Goal: Task Accomplishment & Management: Manage account settings

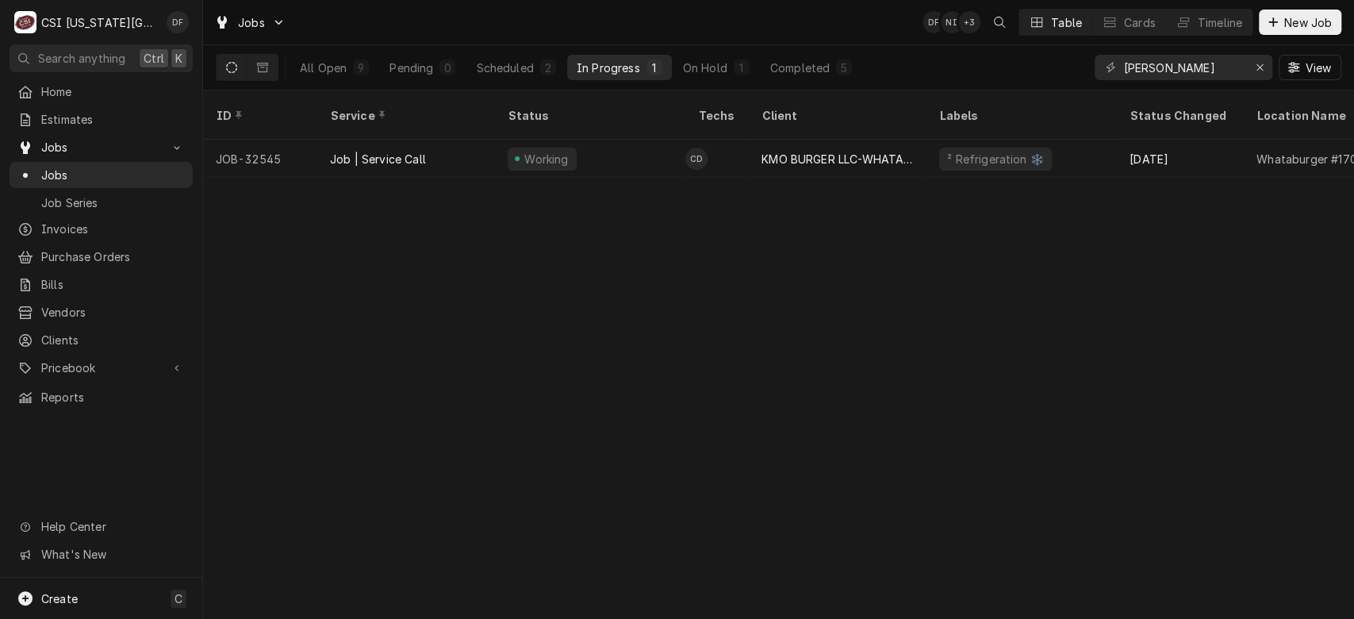
click at [621, 71] on div "In Progress" at bounding box center [608, 67] width 63 height 17
click at [501, 66] on div "Scheduled" at bounding box center [504, 67] width 57 height 17
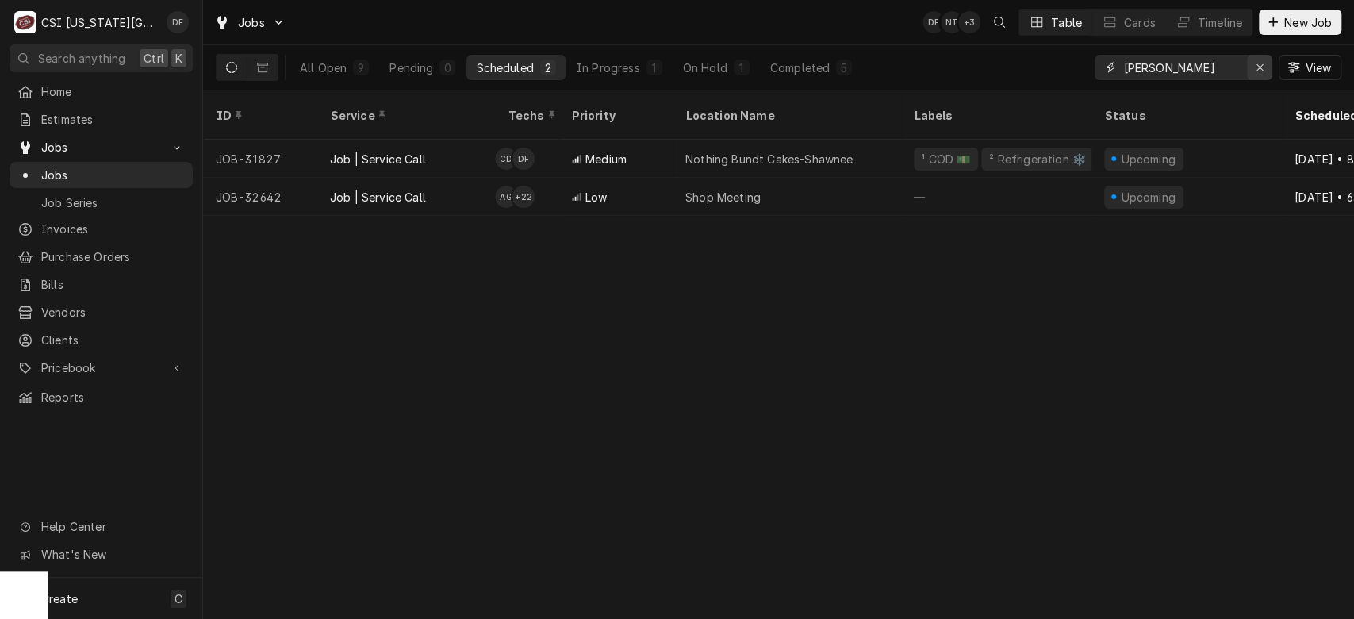
click at [1262, 75] on div "Erase input" at bounding box center [1260, 67] width 16 height 16
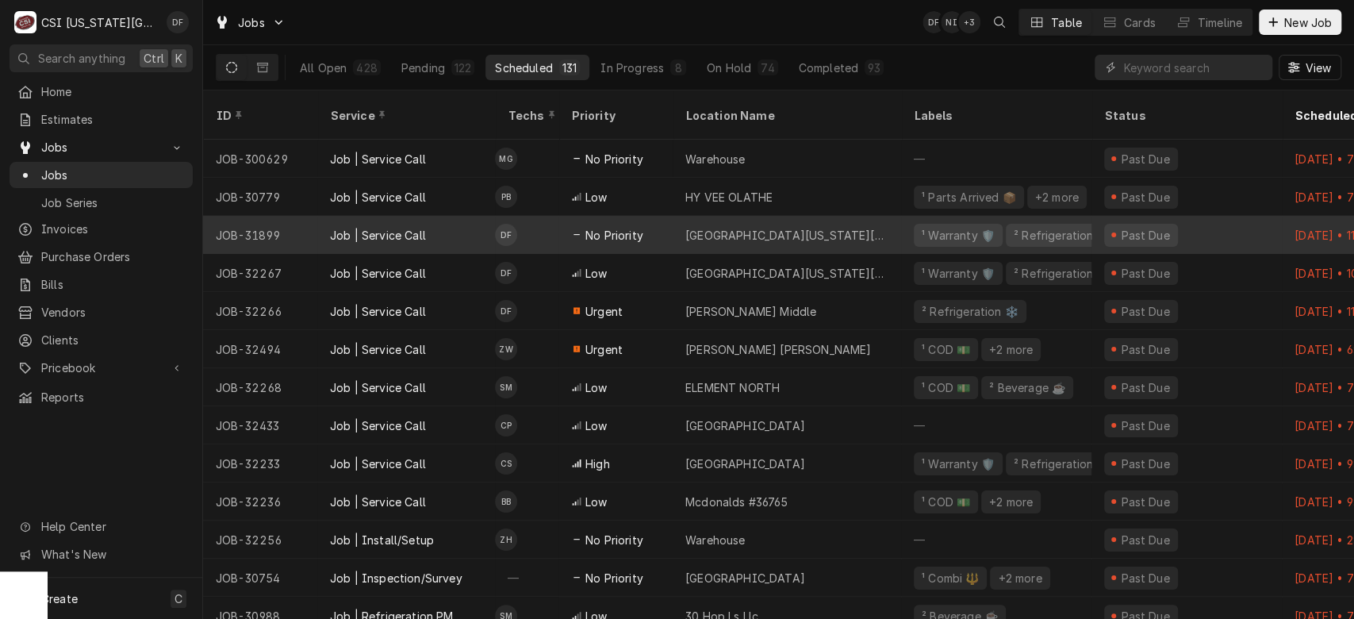
click at [716, 227] on div "University Of Kansas David Booth Memorial Stadium" at bounding box center [786, 235] width 203 height 17
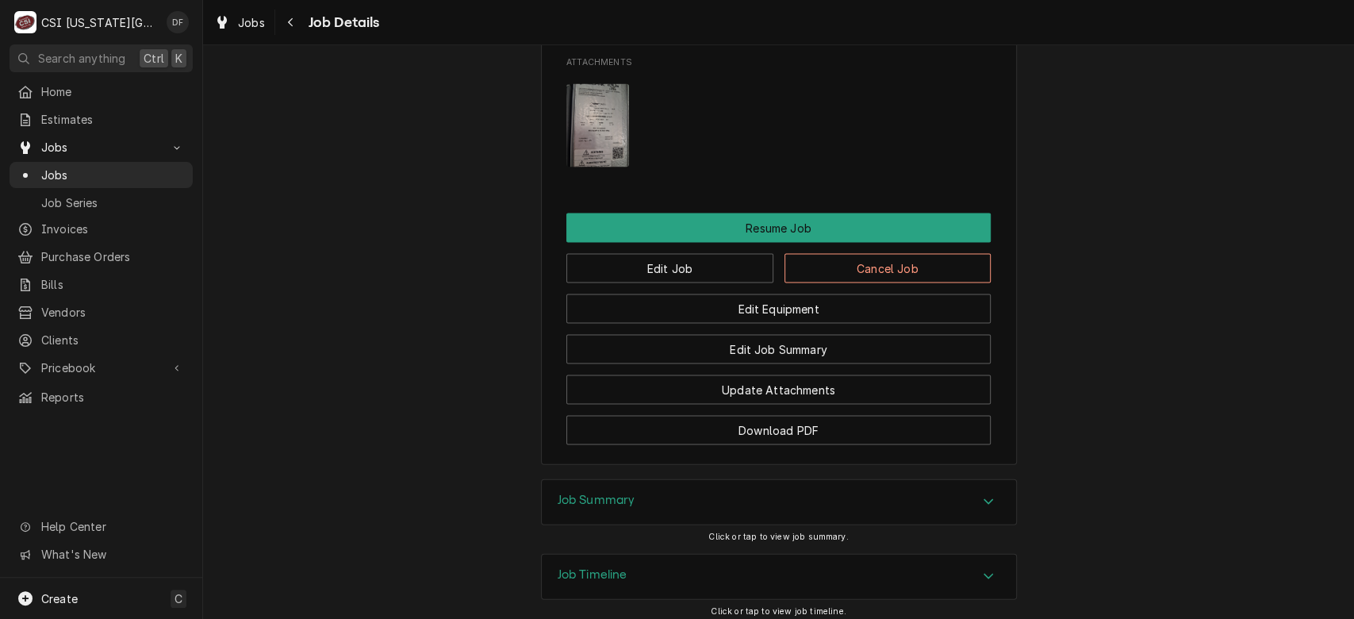
scroll to position [2245, 0]
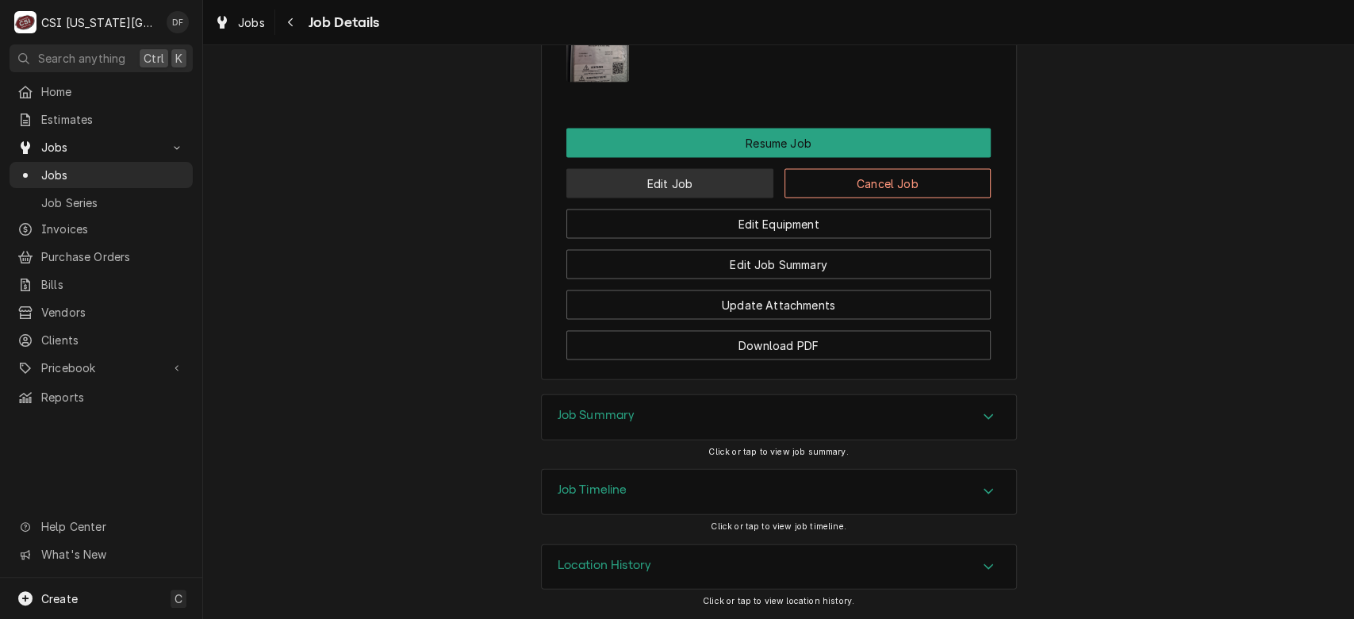
click at [700, 188] on button "Edit Job" at bounding box center [669, 183] width 207 height 29
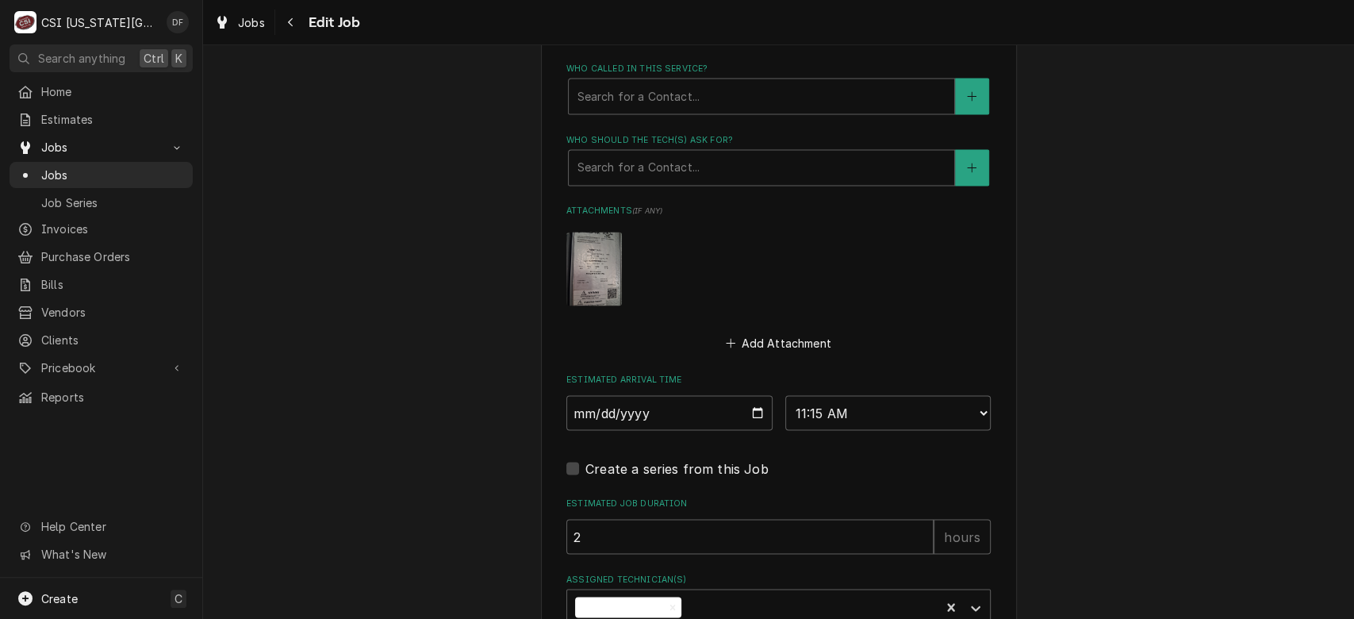
scroll to position [1844, 0]
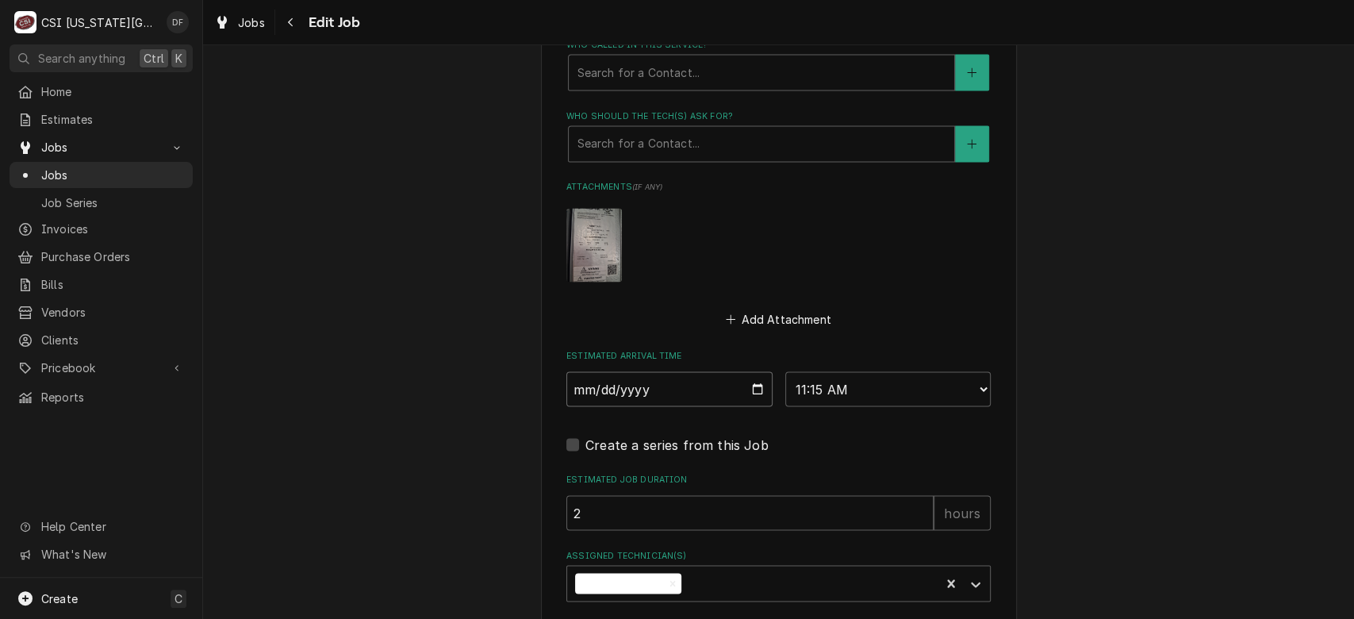
click at [745, 371] on input "2025-08-29" at bounding box center [669, 388] width 206 height 35
type textarea "x"
type input "2025-09-10"
type textarea "x"
click at [748, 371] on input "2025-09-10" at bounding box center [669, 388] width 206 height 35
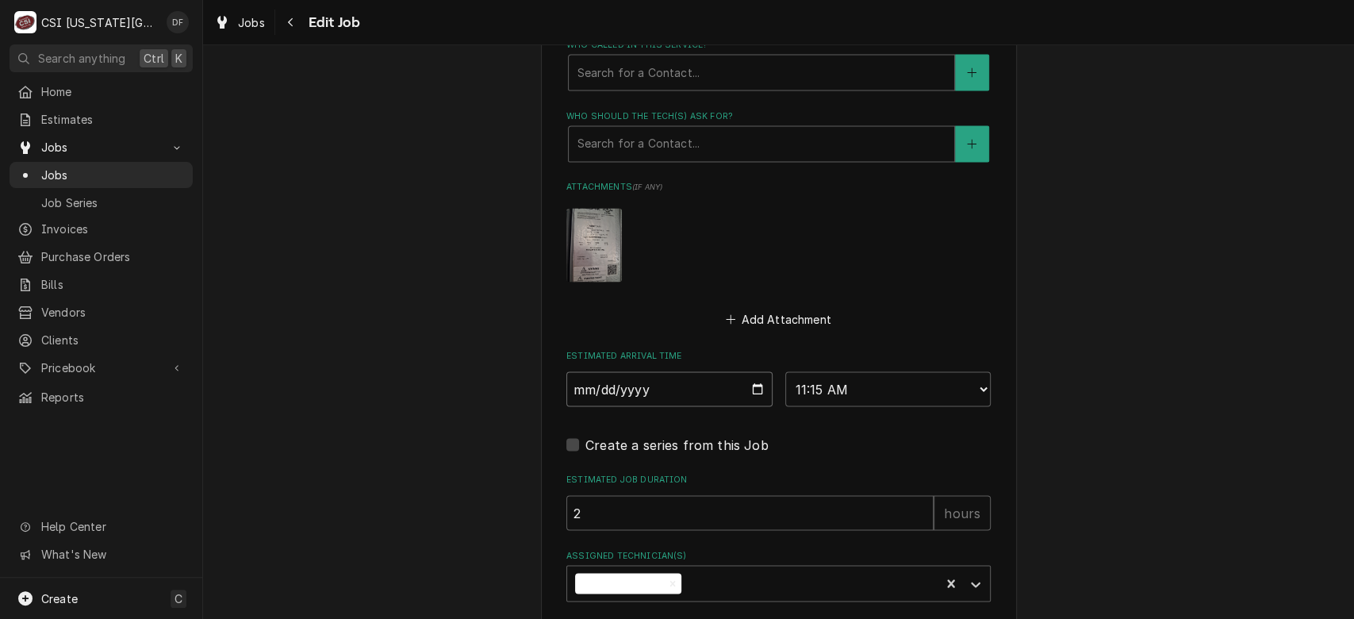
type input "2025-09-17"
type textarea "x"
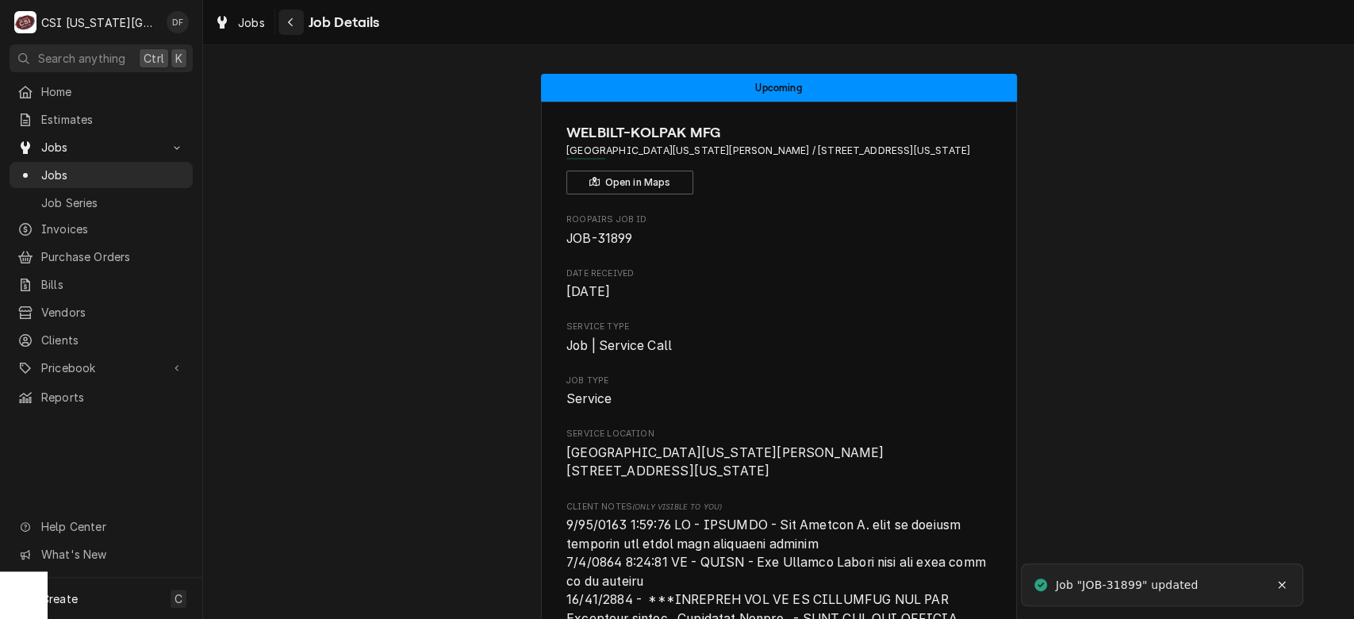
click at [289, 22] on icon "Navigate back" at bounding box center [290, 22] width 5 height 9
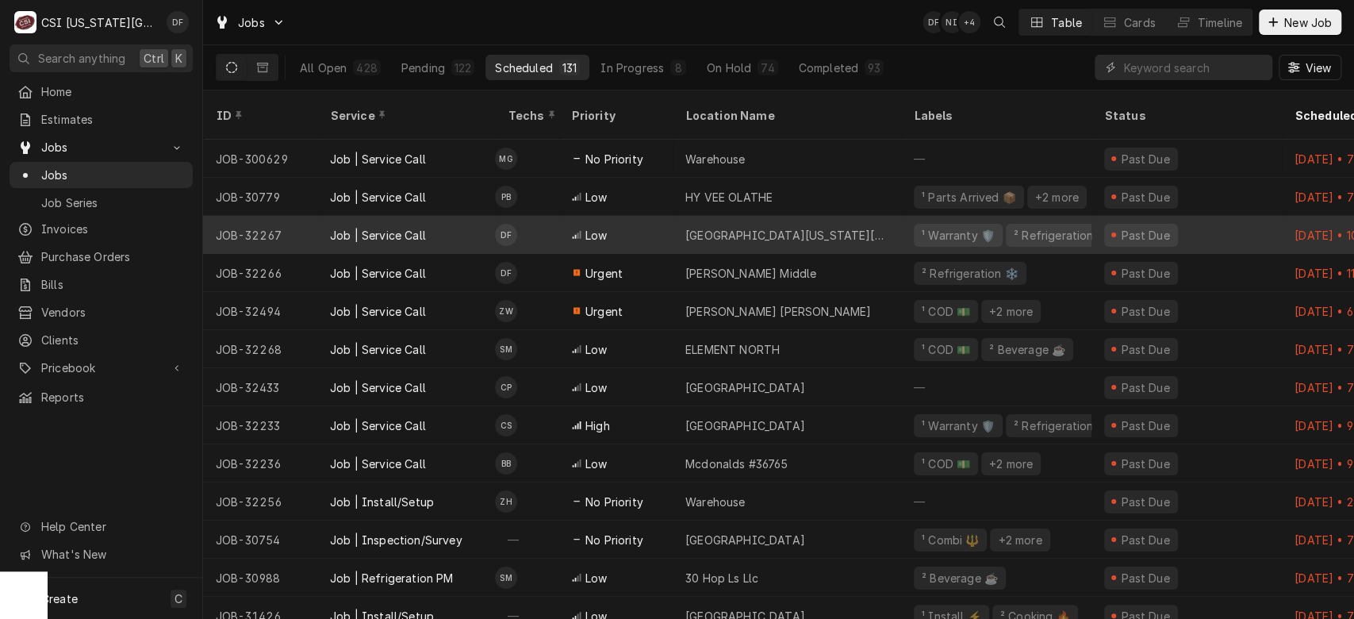
click at [652, 219] on div "Low" at bounding box center [615, 235] width 114 height 38
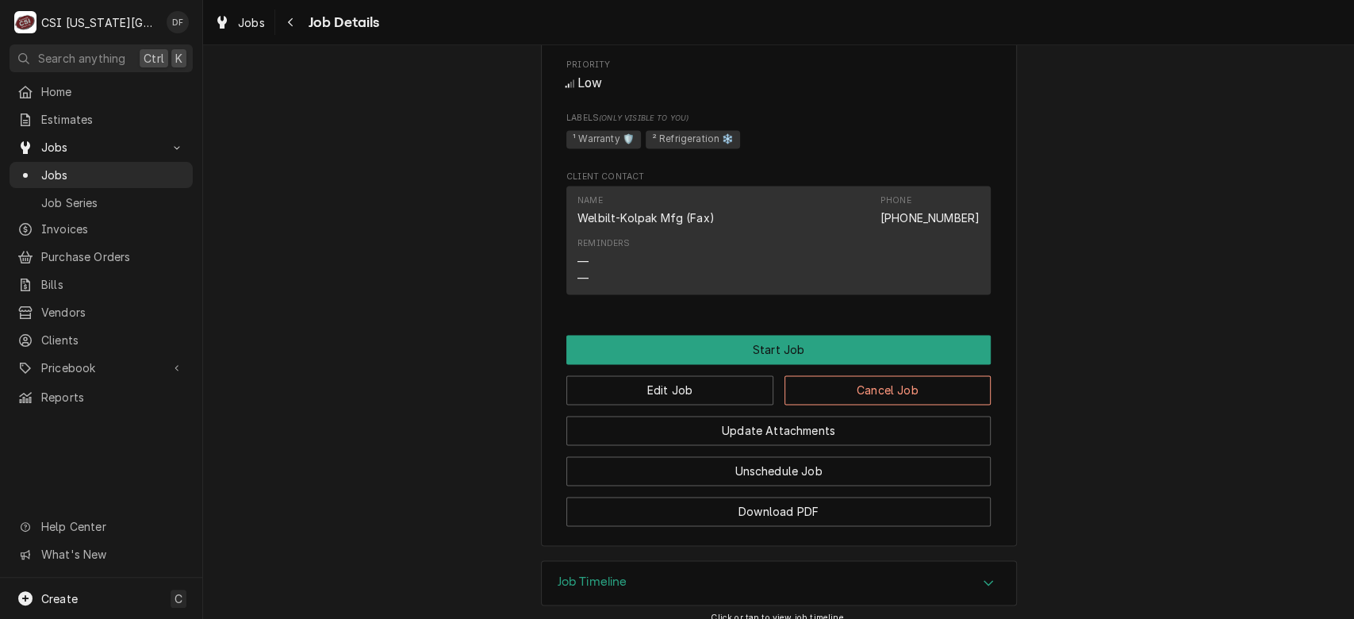
scroll to position [1629, 0]
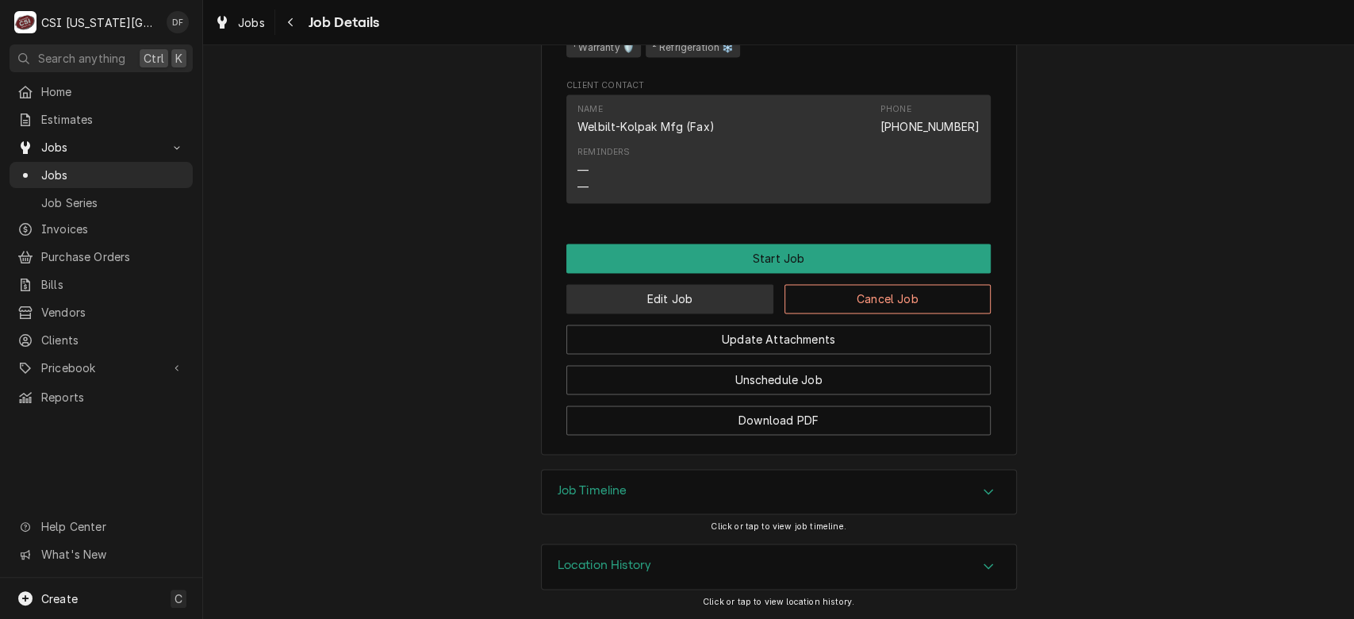
click at [738, 308] on button "Edit Job" at bounding box center [669, 298] width 207 height 29
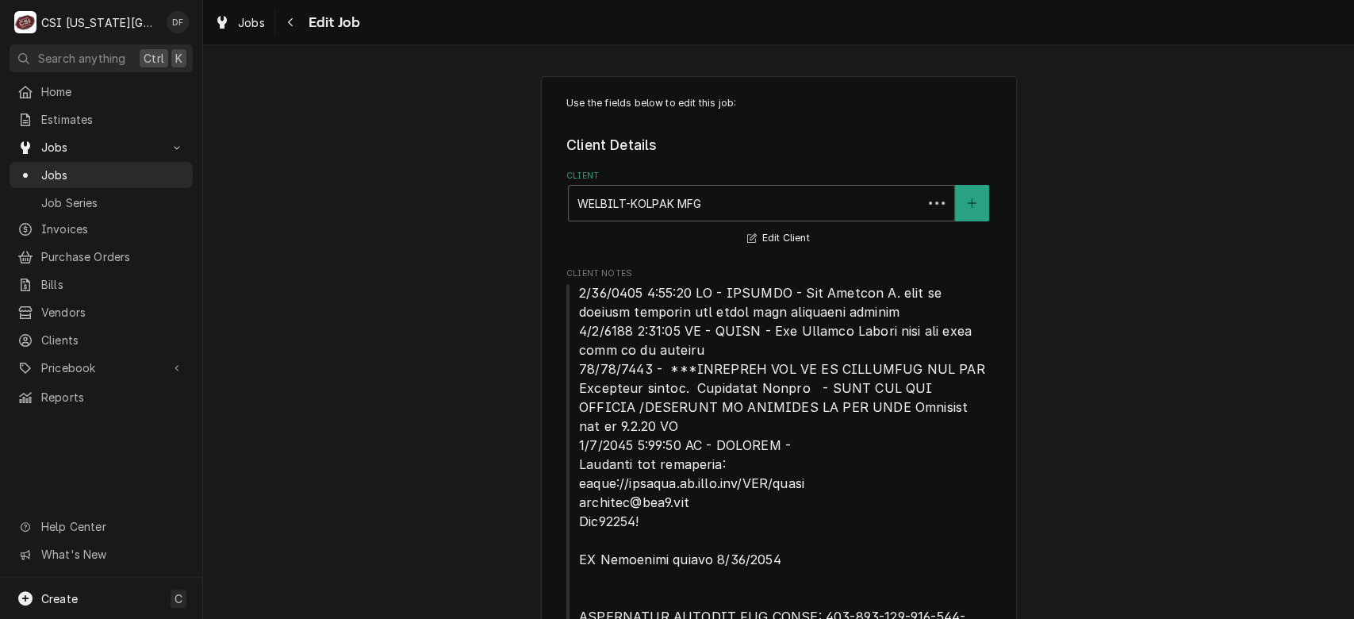
type textarea "x"
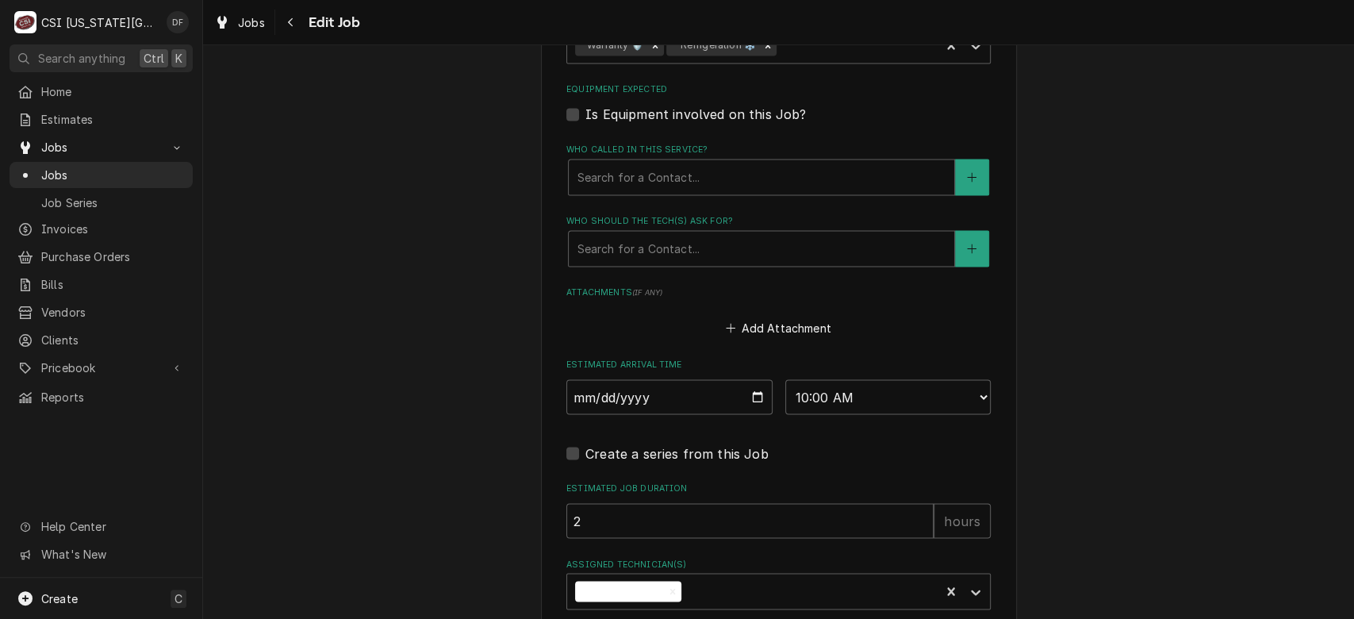
scroll to position [1765, 0]
click at [750, 392] on input "2025-09-03" at bounding box center [669, 394] width 206 height 35
type input "2025-09-17"
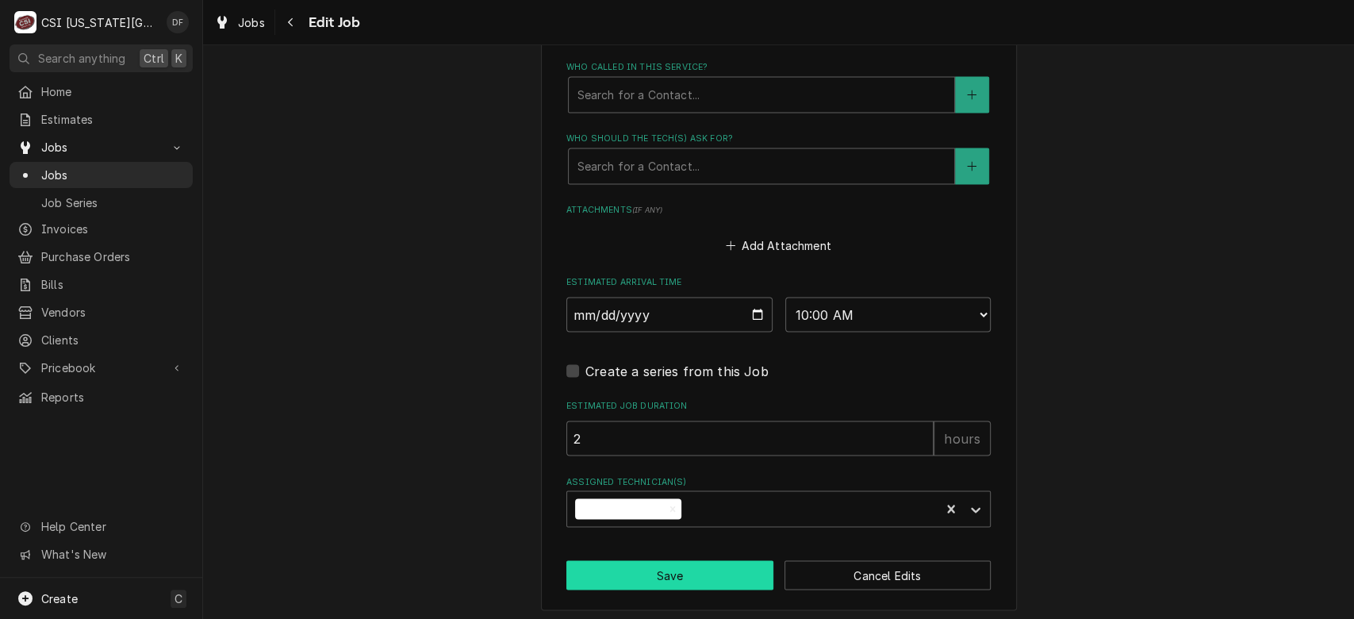
click at [671, 565] on button "Save" at bounding box center [669, 574] width 207 height 29
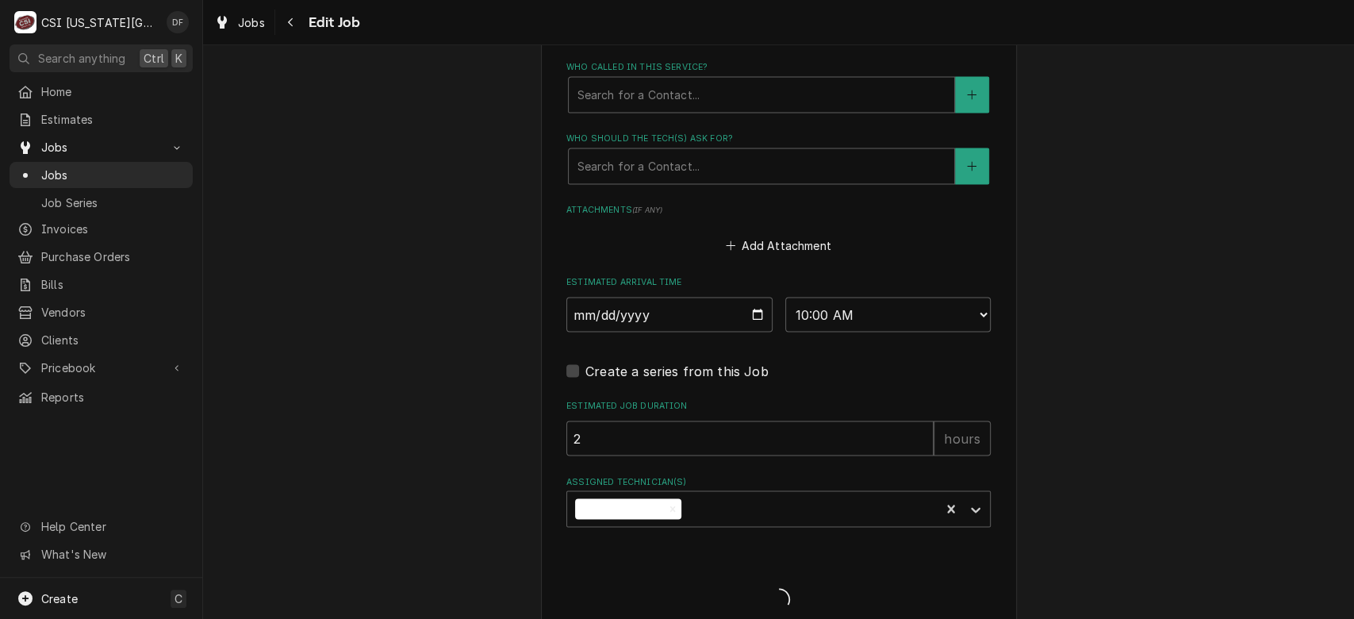
type textarea "x"
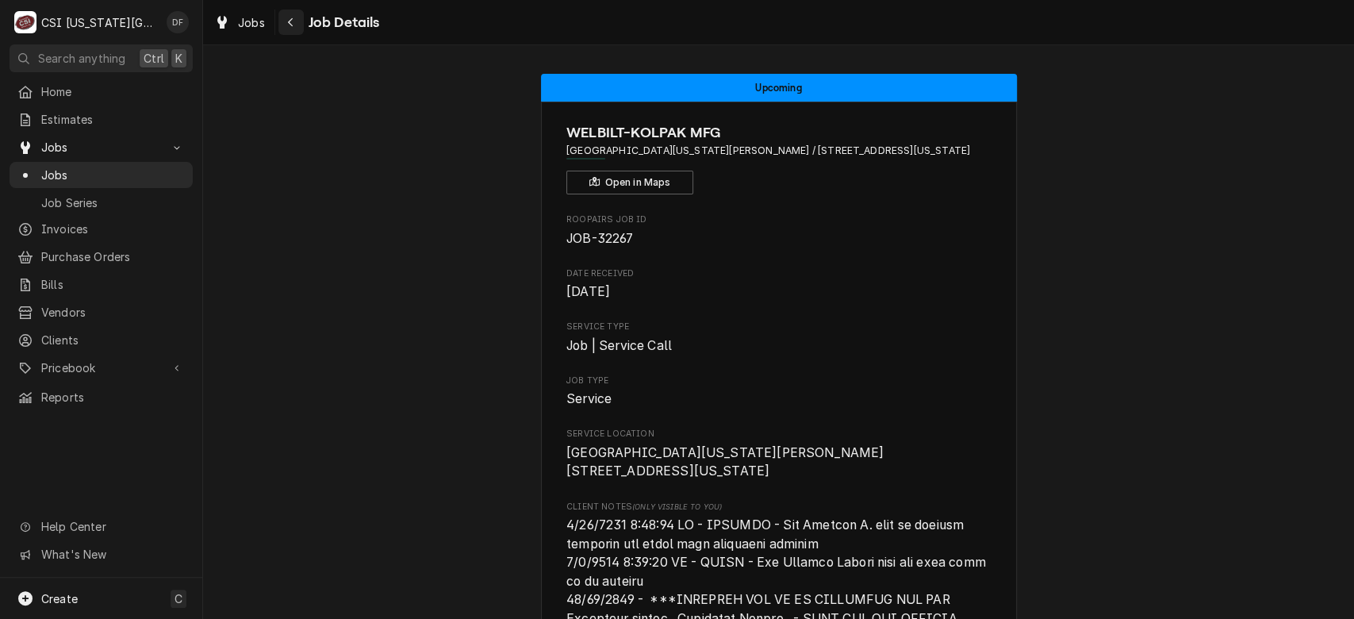
click at [292, 27] on icon "Navigate back" at bounding box center [290, 22] width 7 height 11
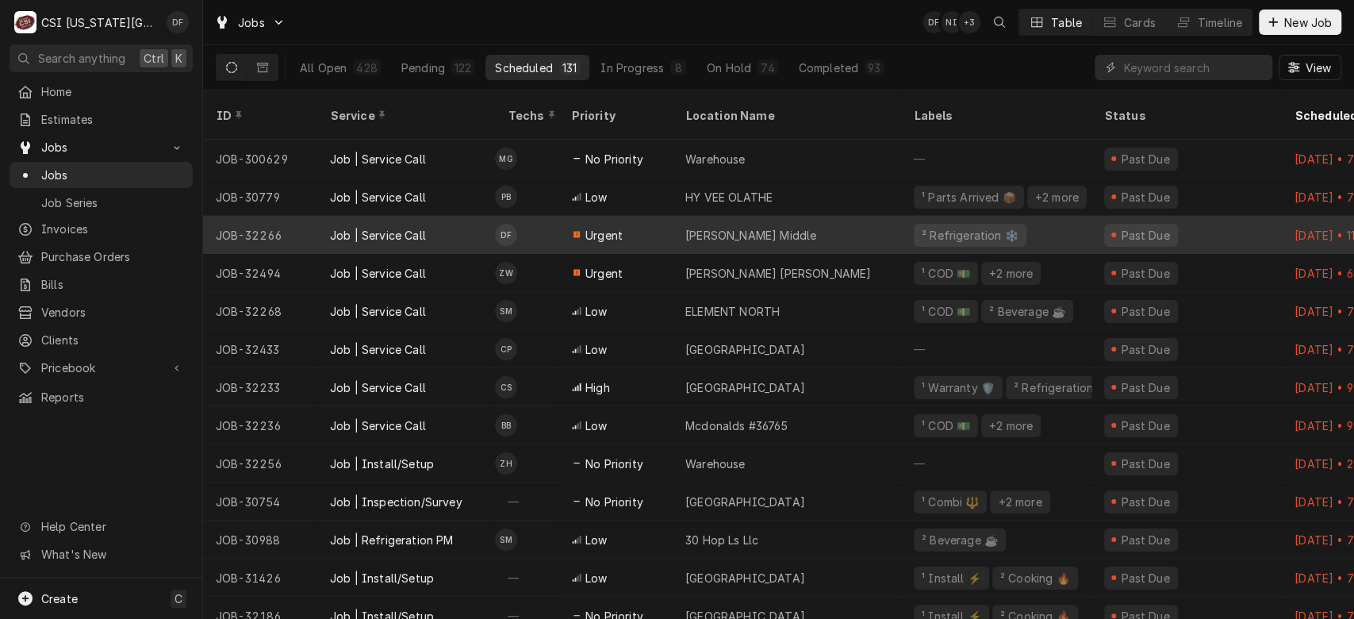
click at [835, 226] on div "[PERSON_NAME] Middle" at bounding box center [787, 235] width 228 height 38
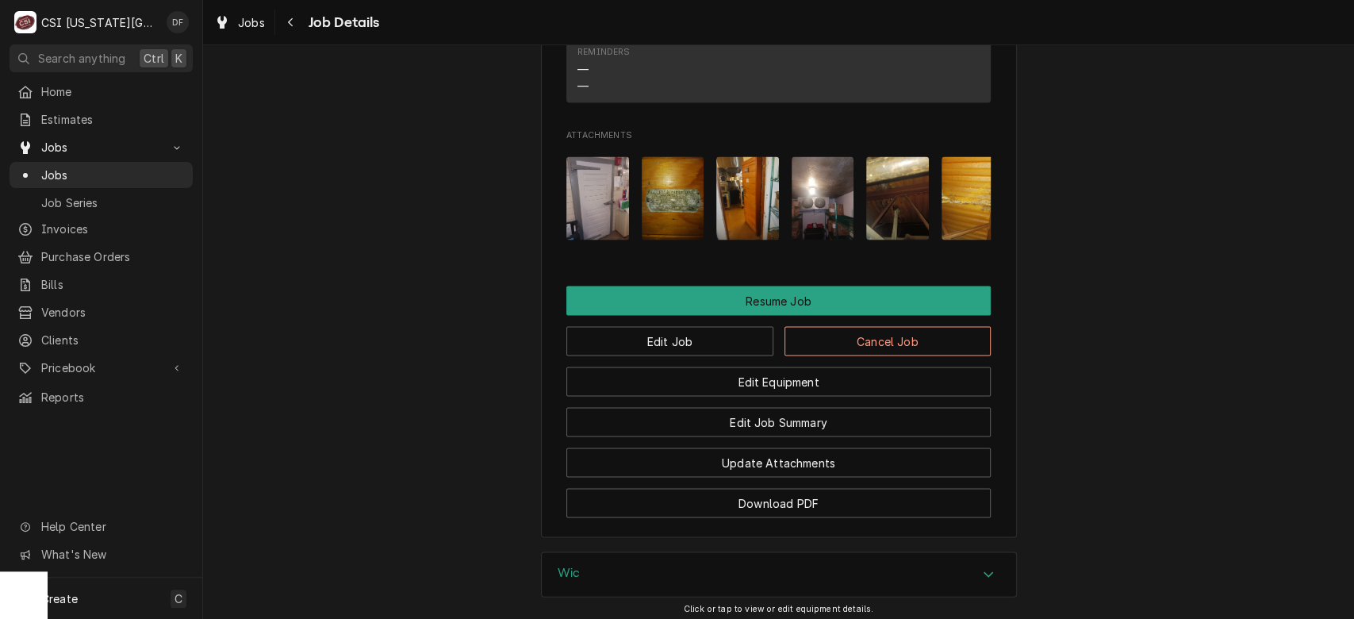
scroll to position [2047, 0]
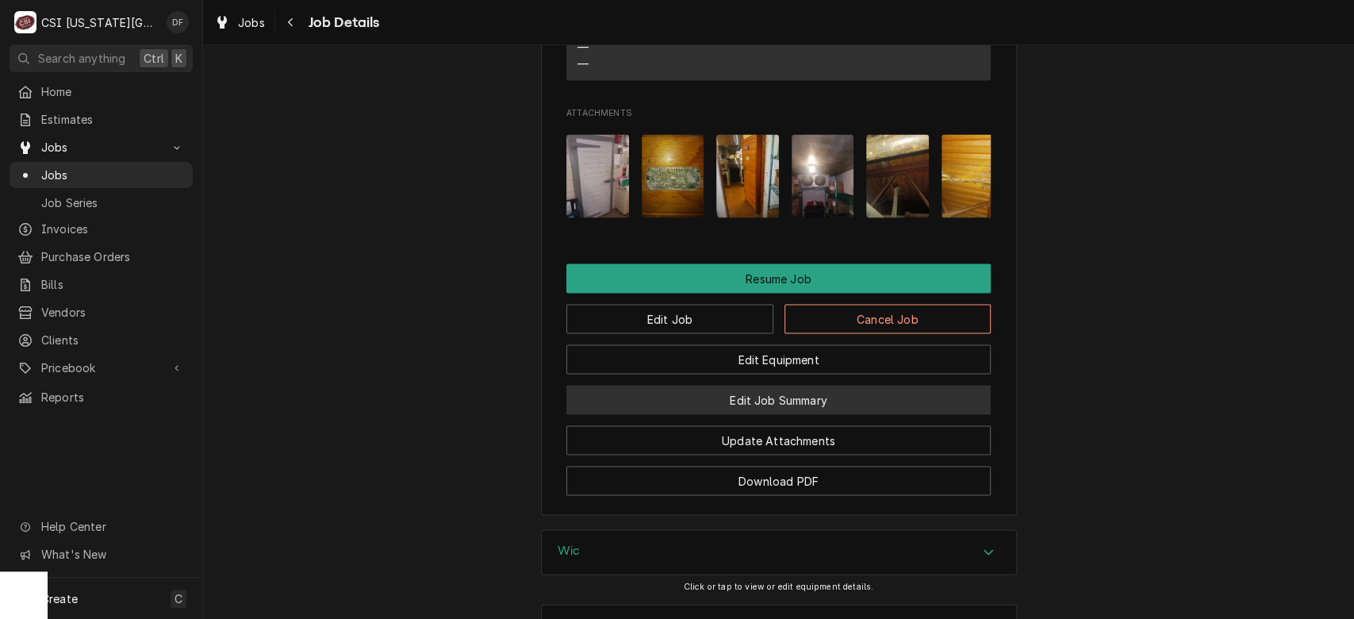
click at [776, 385] on button "Edit Job Summary" at bounding box center [778, 399] width 424 height 29
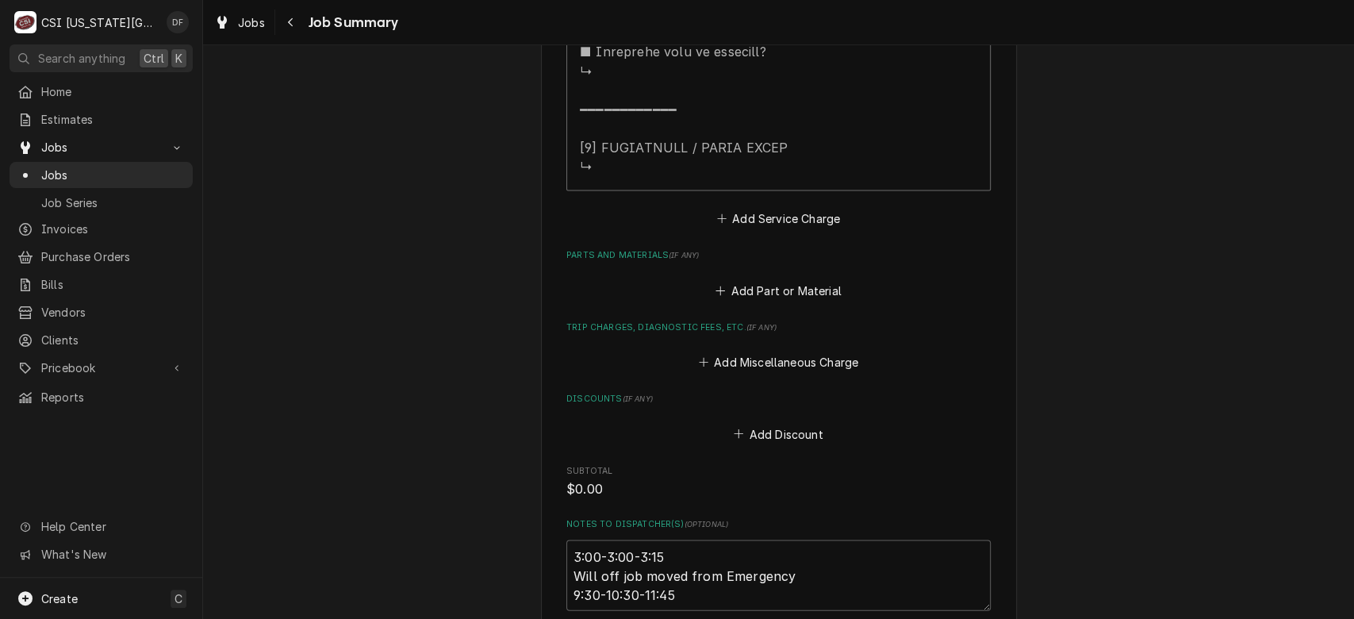
scroll to position [2161, 0]
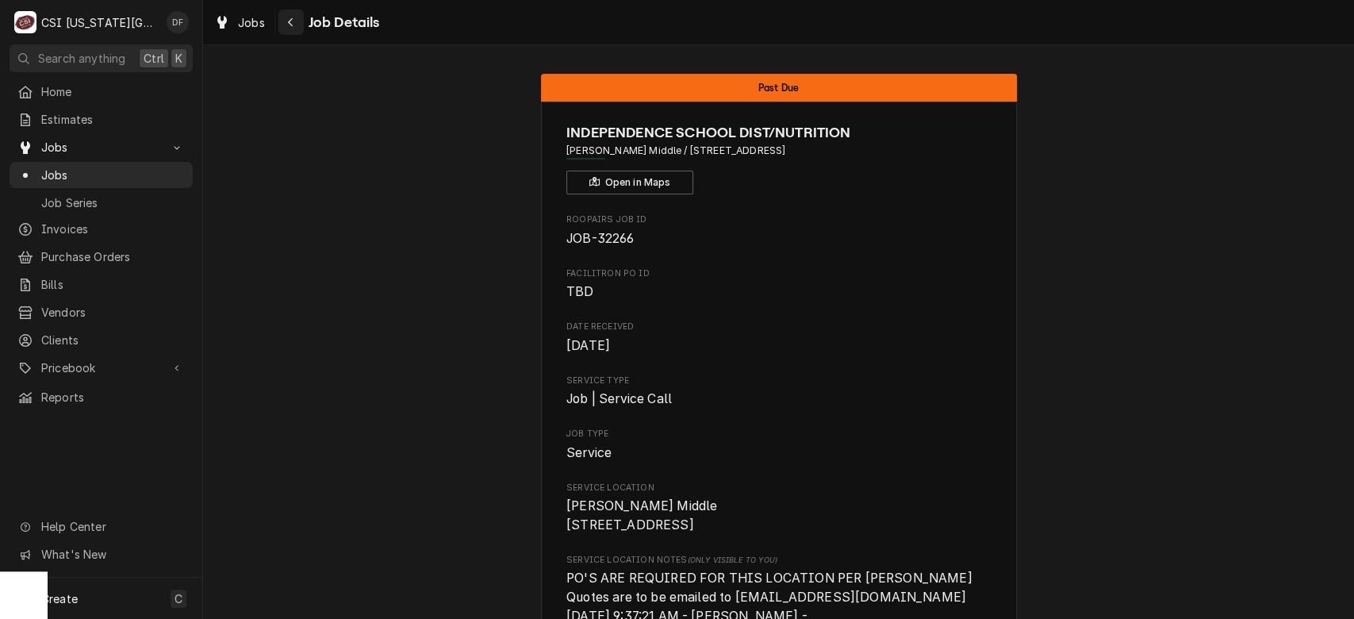
click at [288, 23] on icon "Navigate back" at bounding box center [290, 22] width 7 height 11
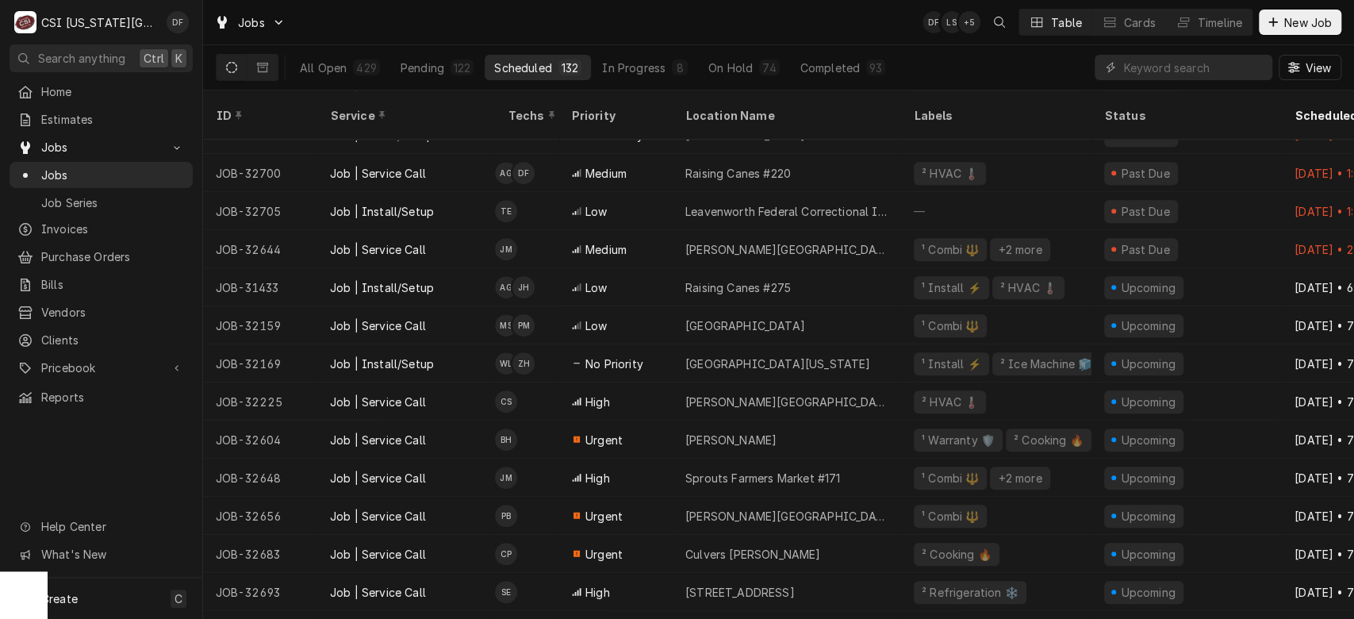
scroll to position [522, 0]
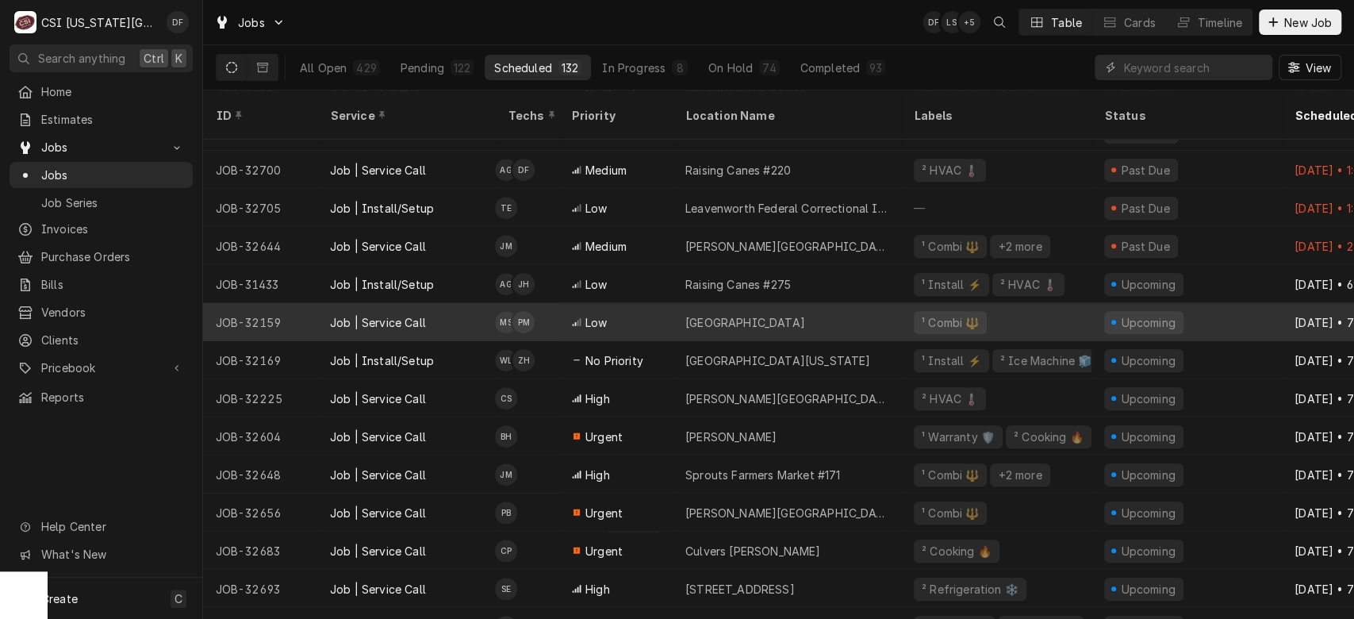
click at [886, 303] on div "[GEOGRAPHIC_DATA]" at bounding box center [787, 322] width 228 height 38
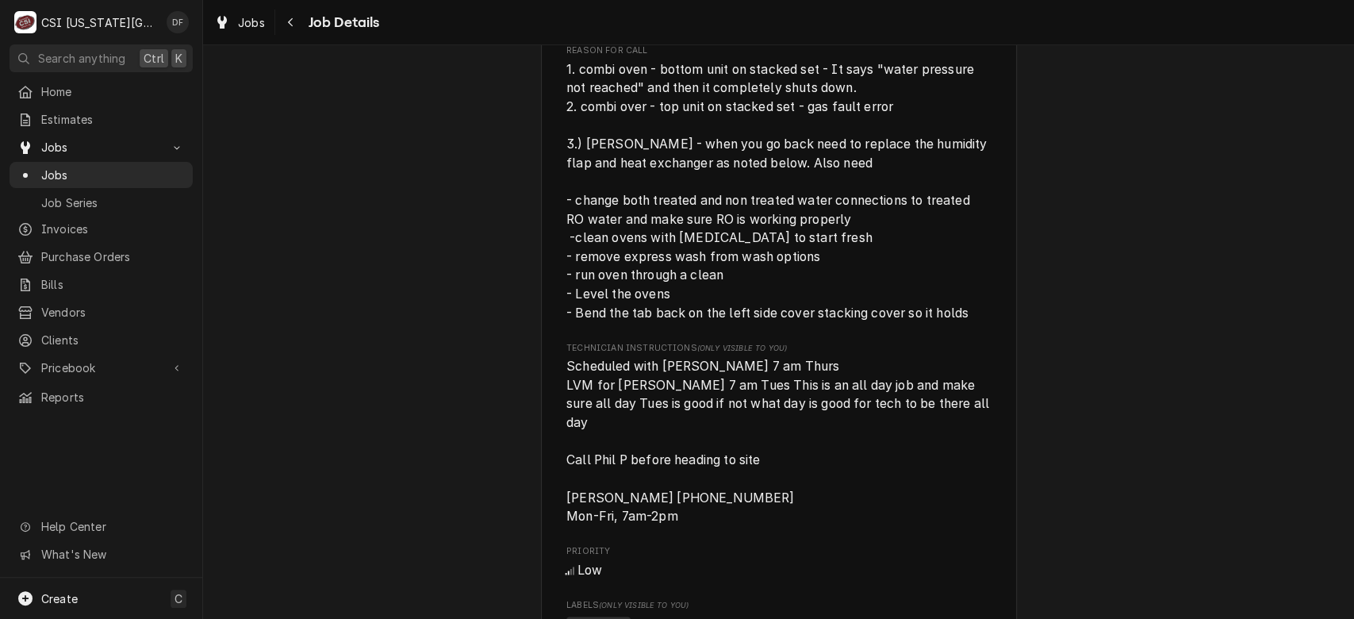
scroll to position [1152, 0]
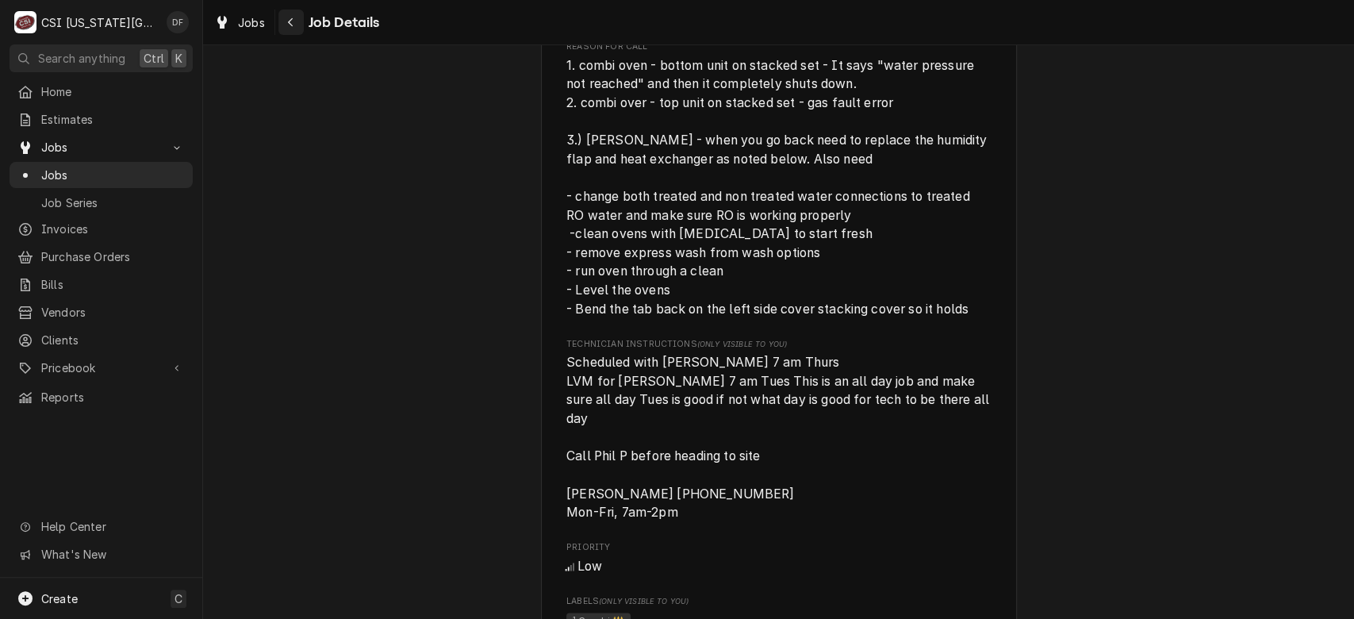
click at [291, 26] on icon "Navigate back" at bounding box center [290, 22] width 7 height 11
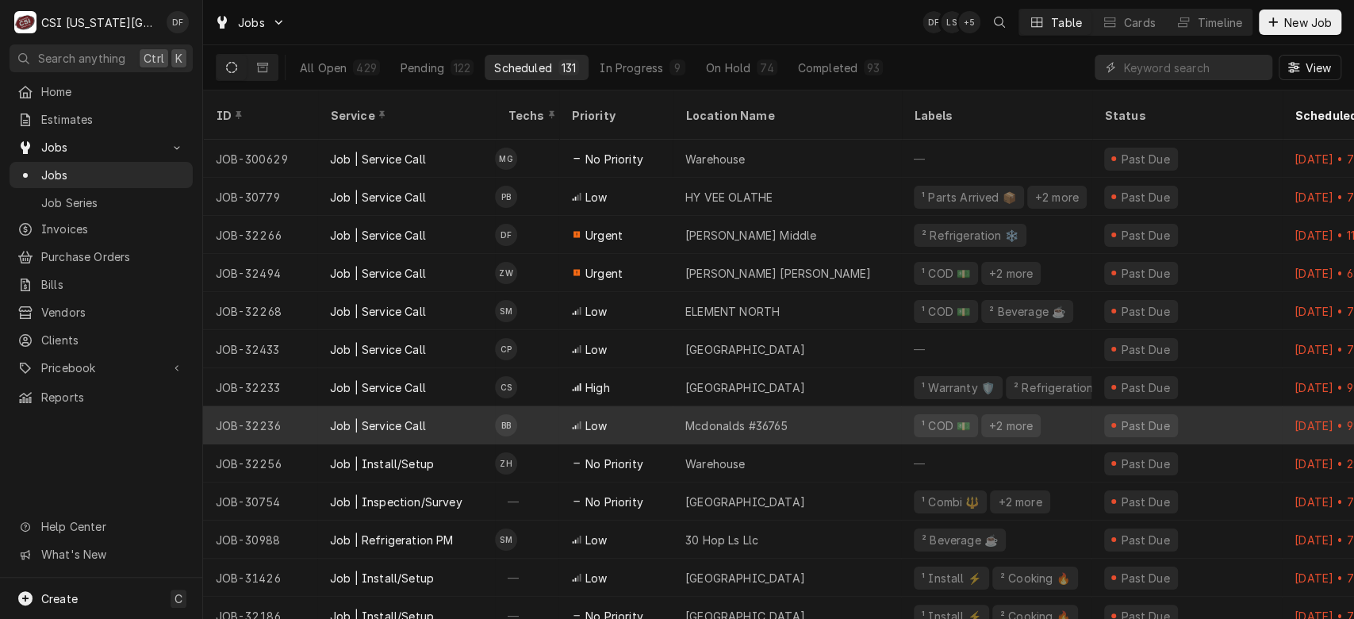
click at [677, 406] on div "Mcdonalds #36765" at bounding box center [787, 425] width 228 height 38
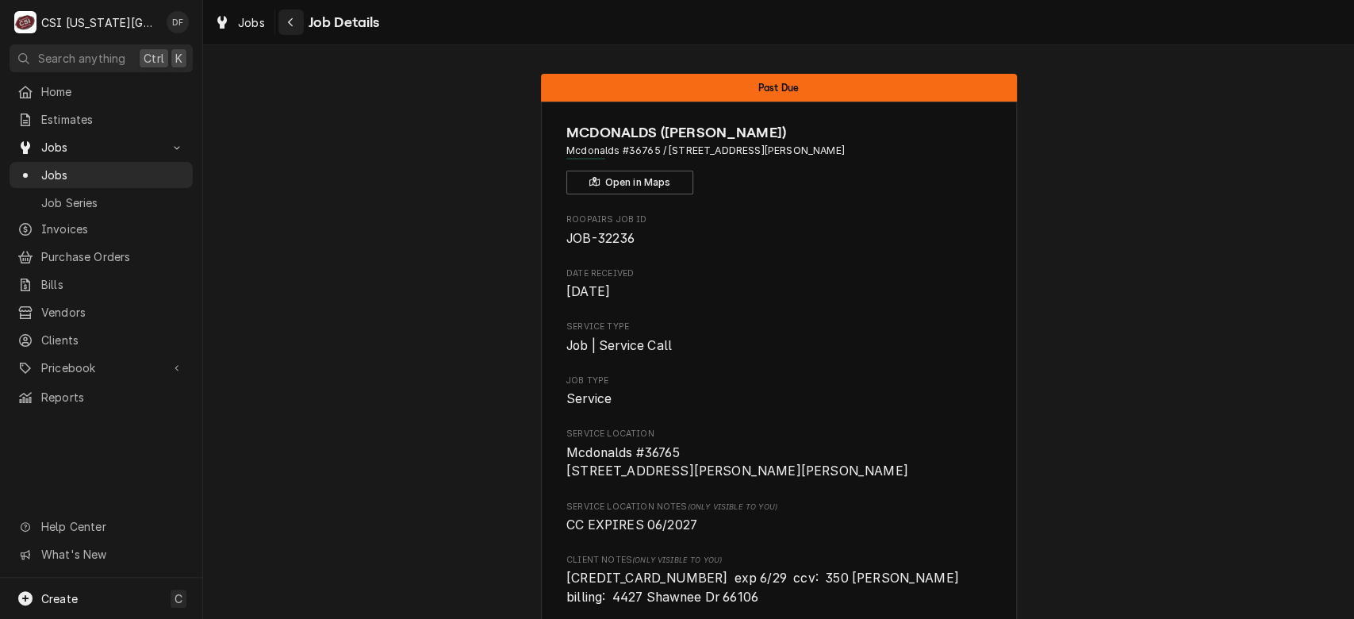
click at [292, 20] on icon "Navigate back" at bounding box center [290, 22] width 7 height 11
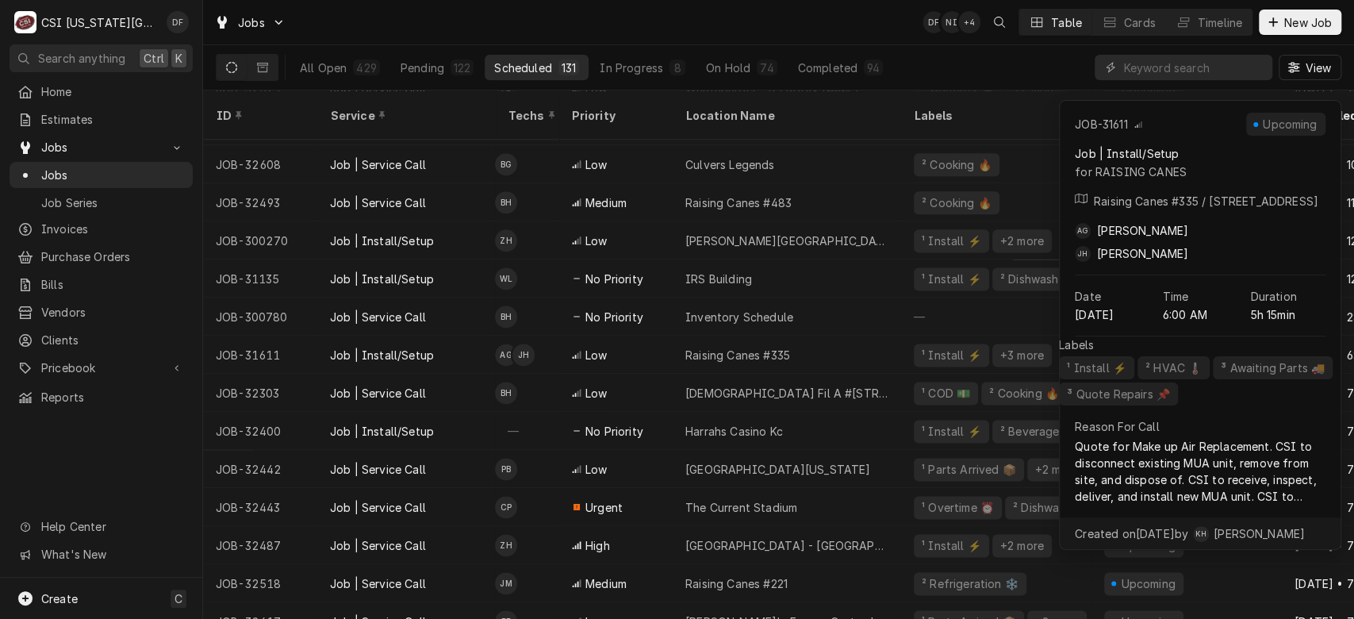
scroll to position [1371, 0]
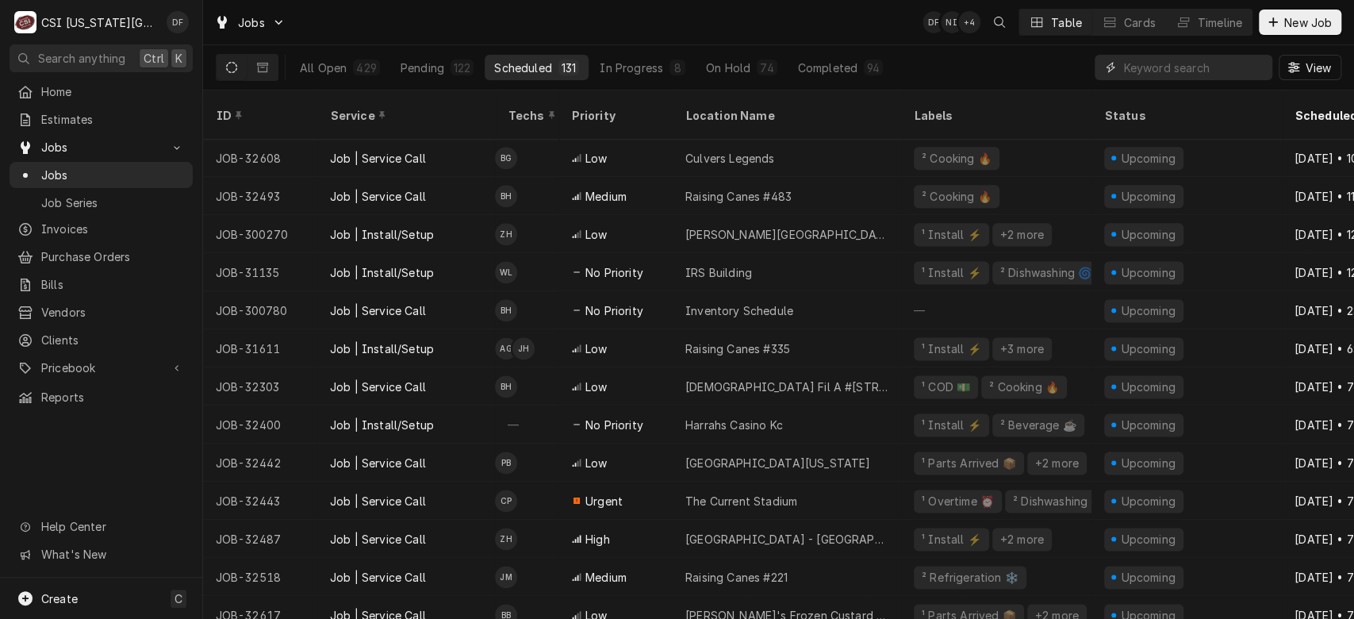
click at [1163, 71] on input "Dynamic Content Wrapper" at bounding box center [1193, 67] width 141 height 25
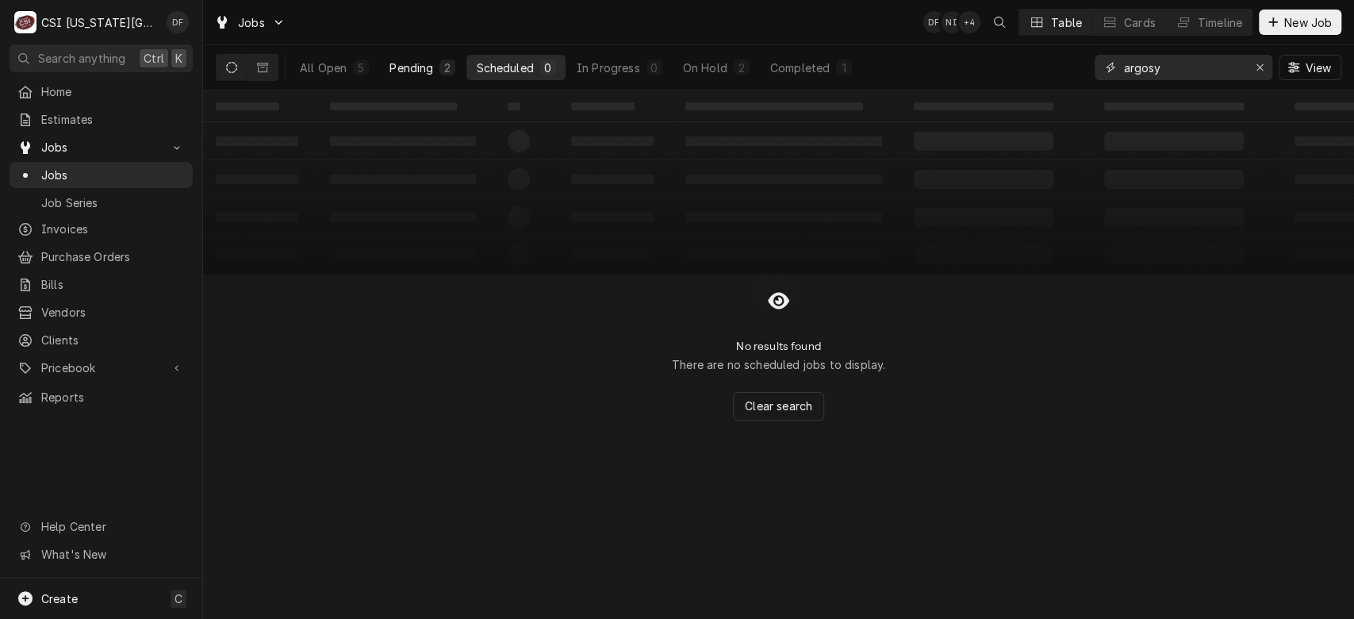
type input "argosy"
click at [436, 67] on button "Pending 2" at bounding box center [422, 67] width 85 height 25
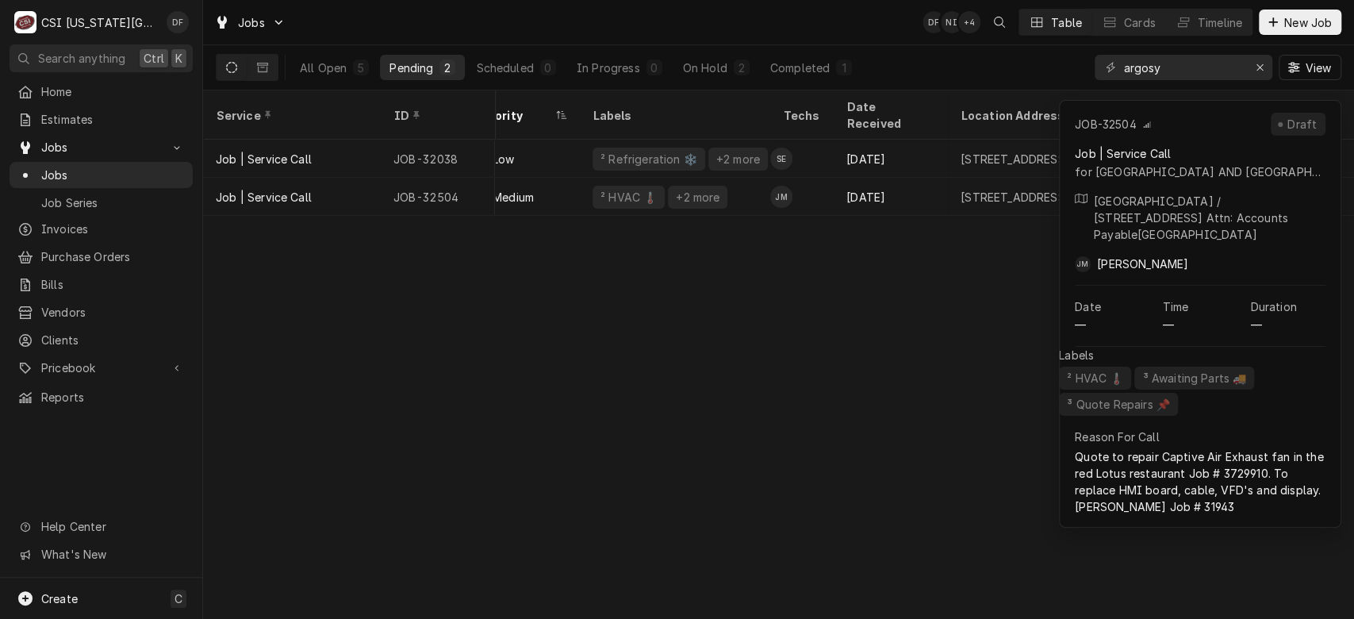
scroll to position [0, 266]
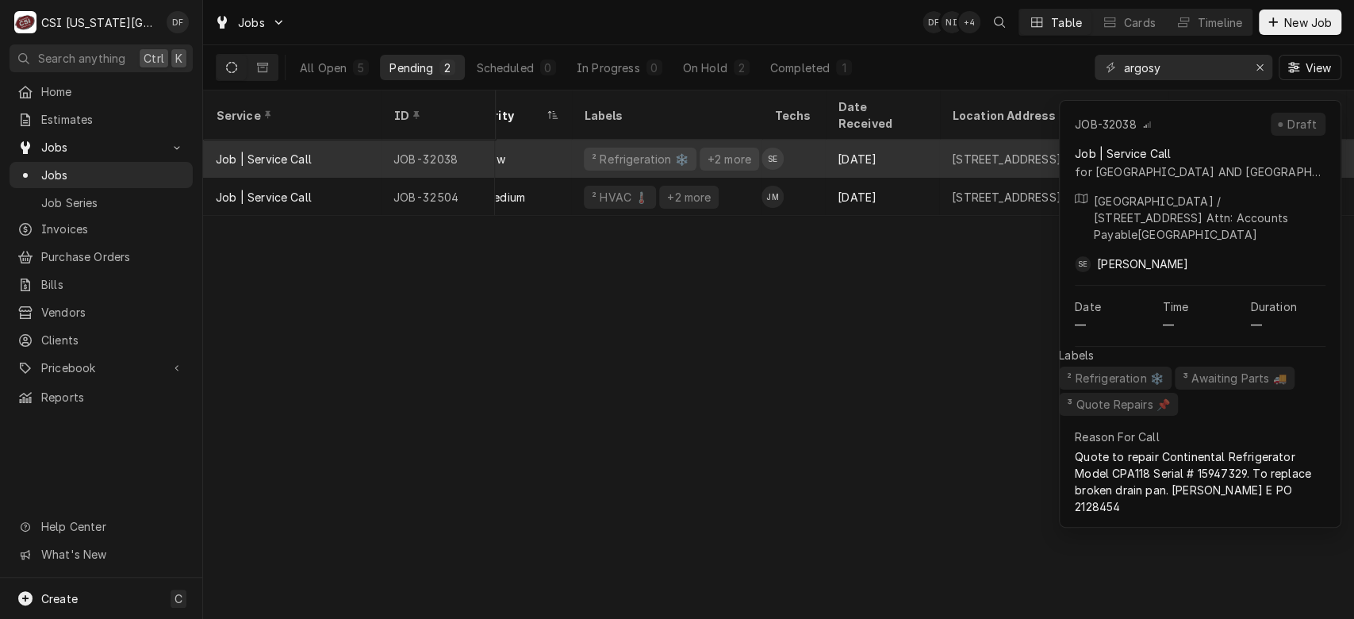
click at [825, 140] on div "Aug 14" at bounding box center [882, 159] width 114 height 38
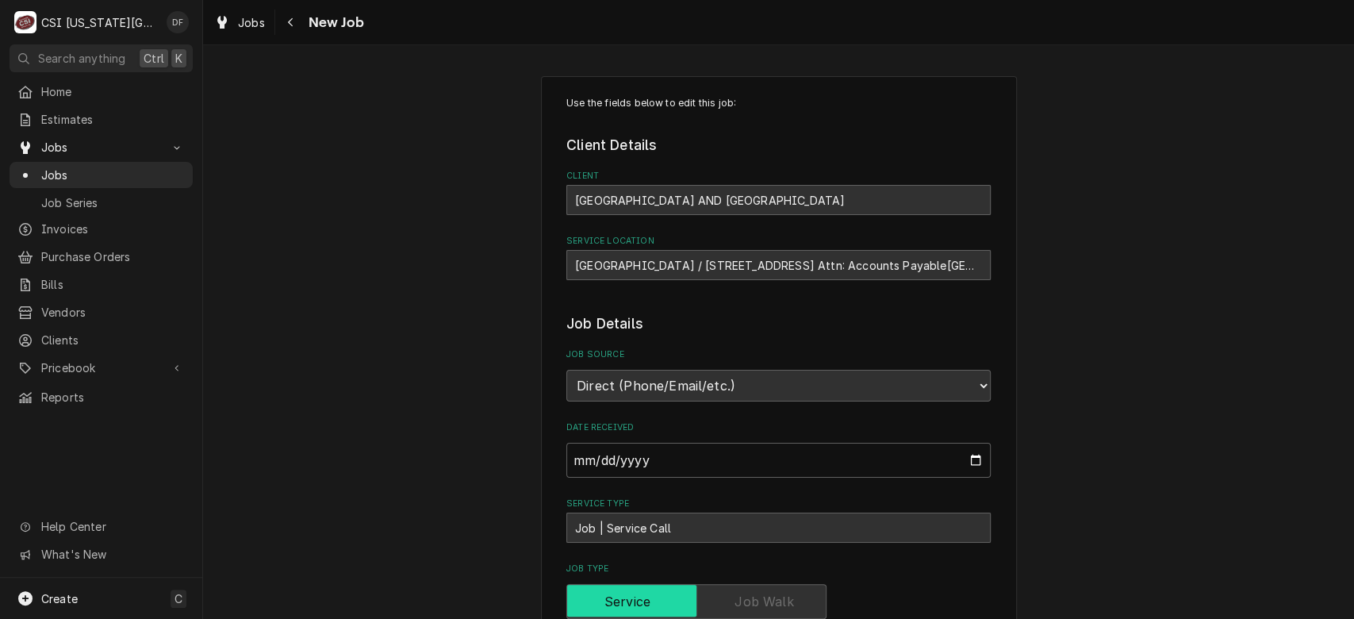
type textarea "x"
click at [290, 24] on icon "Navigate back" at bounding box center [290, 22] width 5 height 9
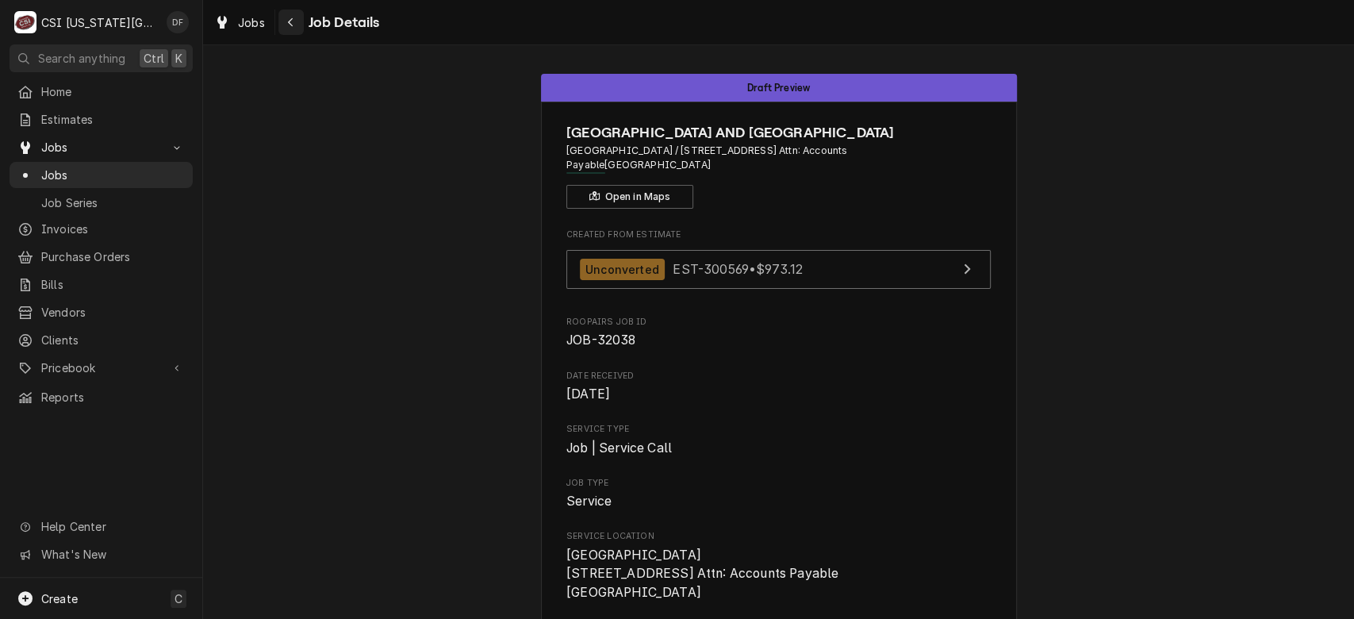
click at [294, 17] on div "Navigate back" at bounding box center [291, 22] width 16 height 16
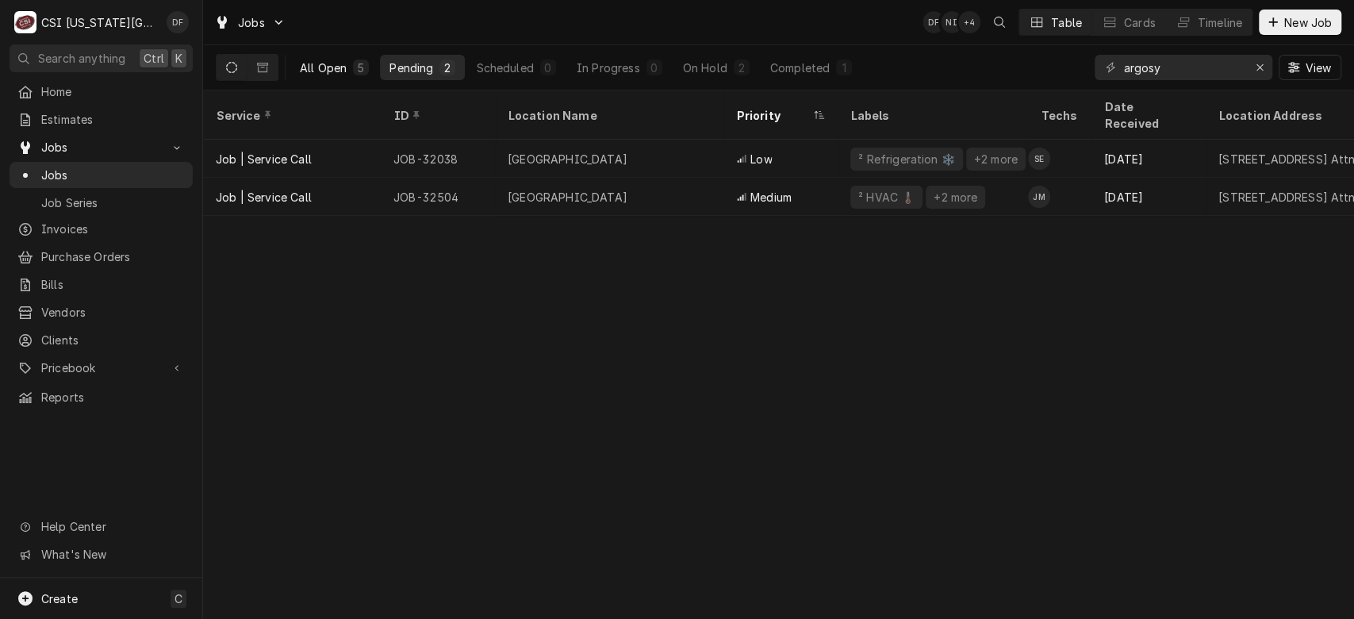
click at [340, 68] on div "All Open" at bounding box center [323, 67] width 47 height 17
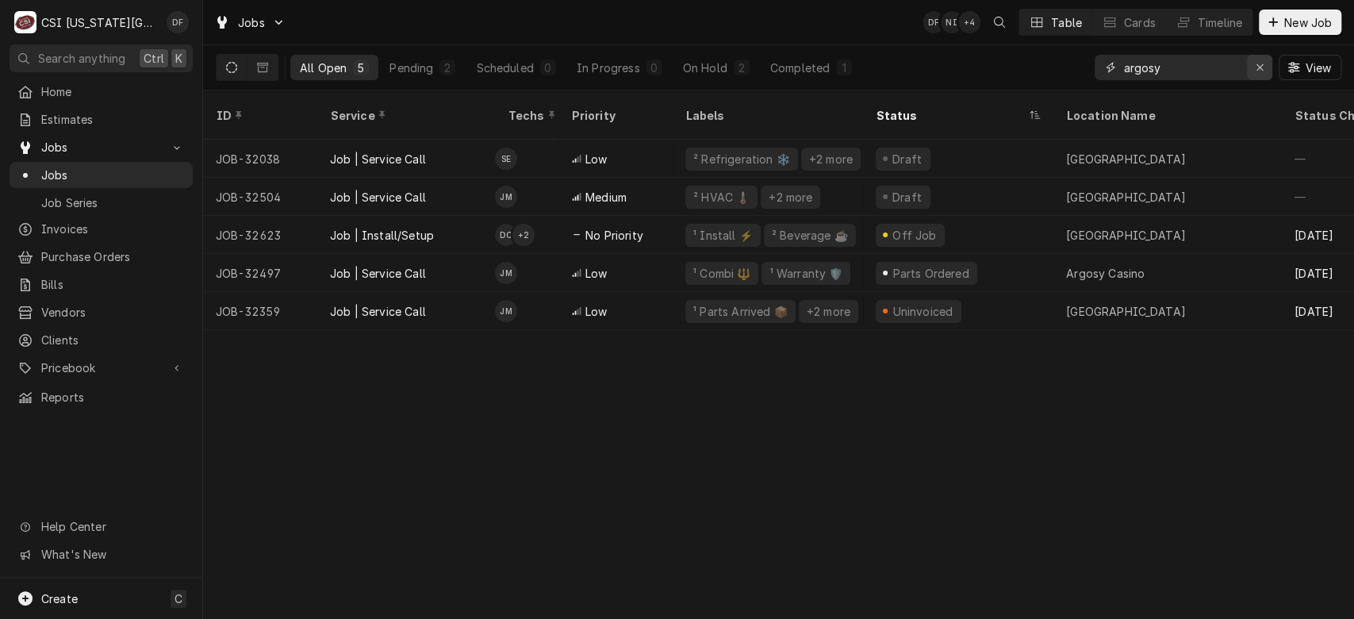
click at [1258, 60] on div "Erase input" at bounding box center [1260, 67] width 16 height 16
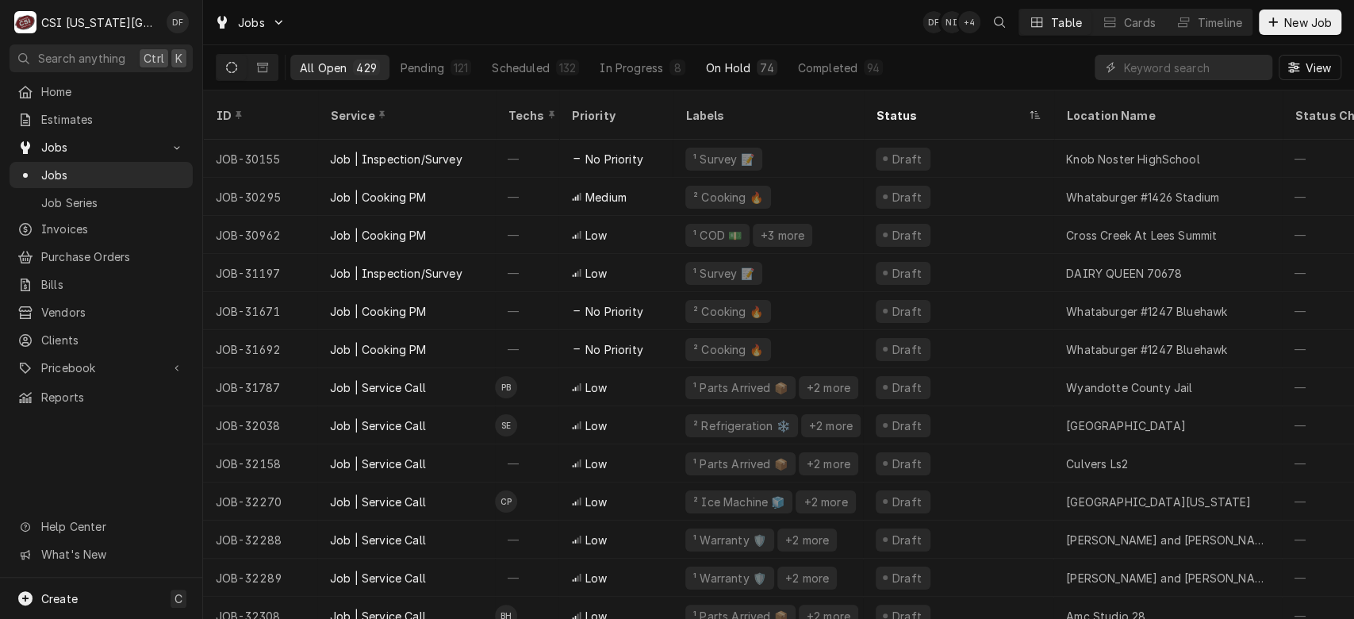
click at [766, 66] on div "74" at bounding box center [766, 67] width 13 height 17
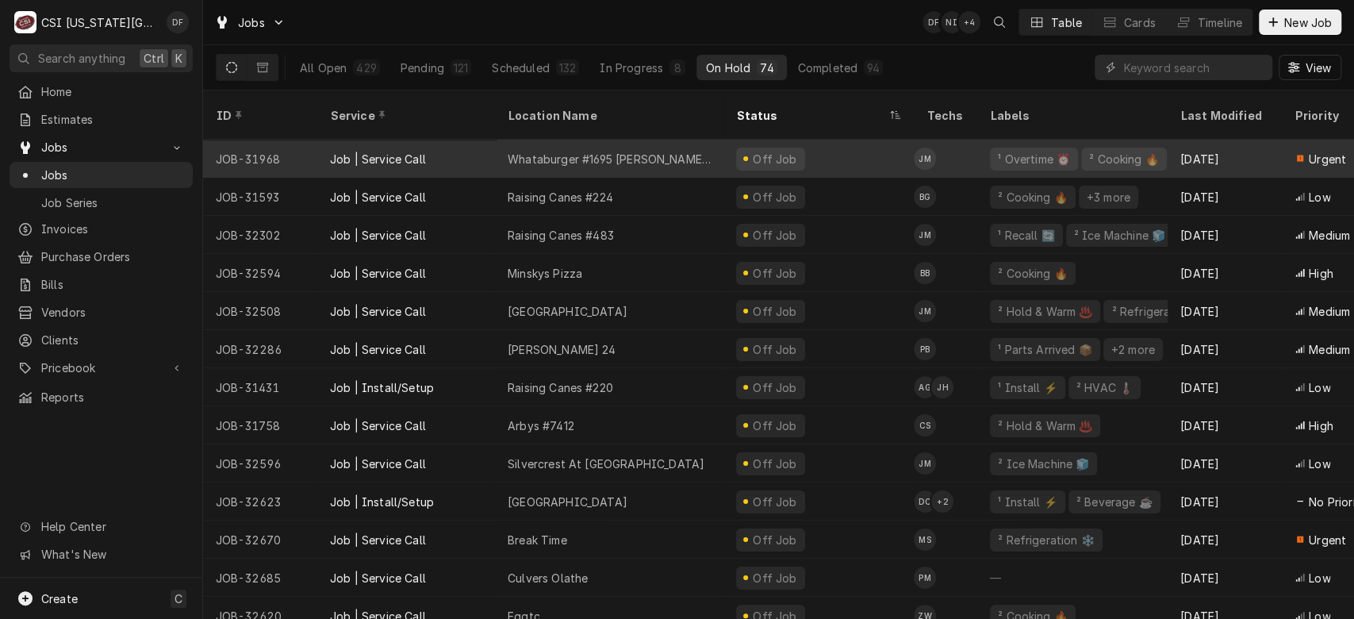
click at [794, 148] on div "Off Job" at bounding box center [770, 159] width 69 height 23
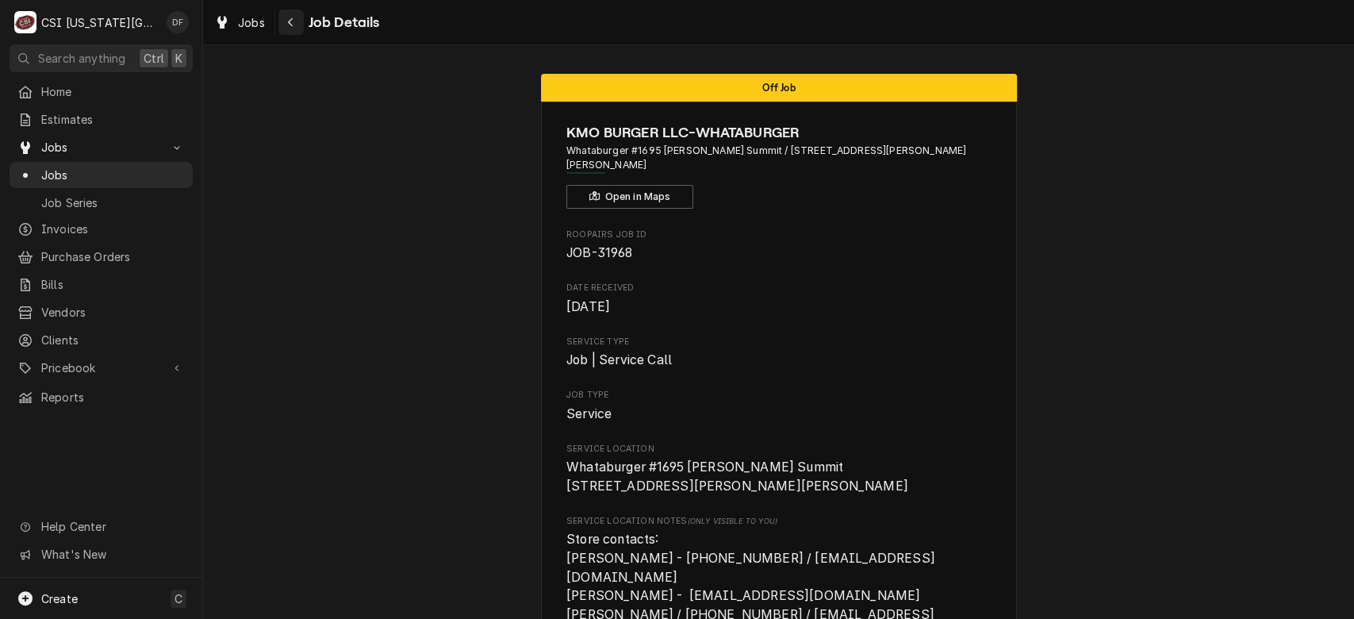
click at [293, 19] on icon "Navigate back" at bounding box center [290, 22] width 7 height 11
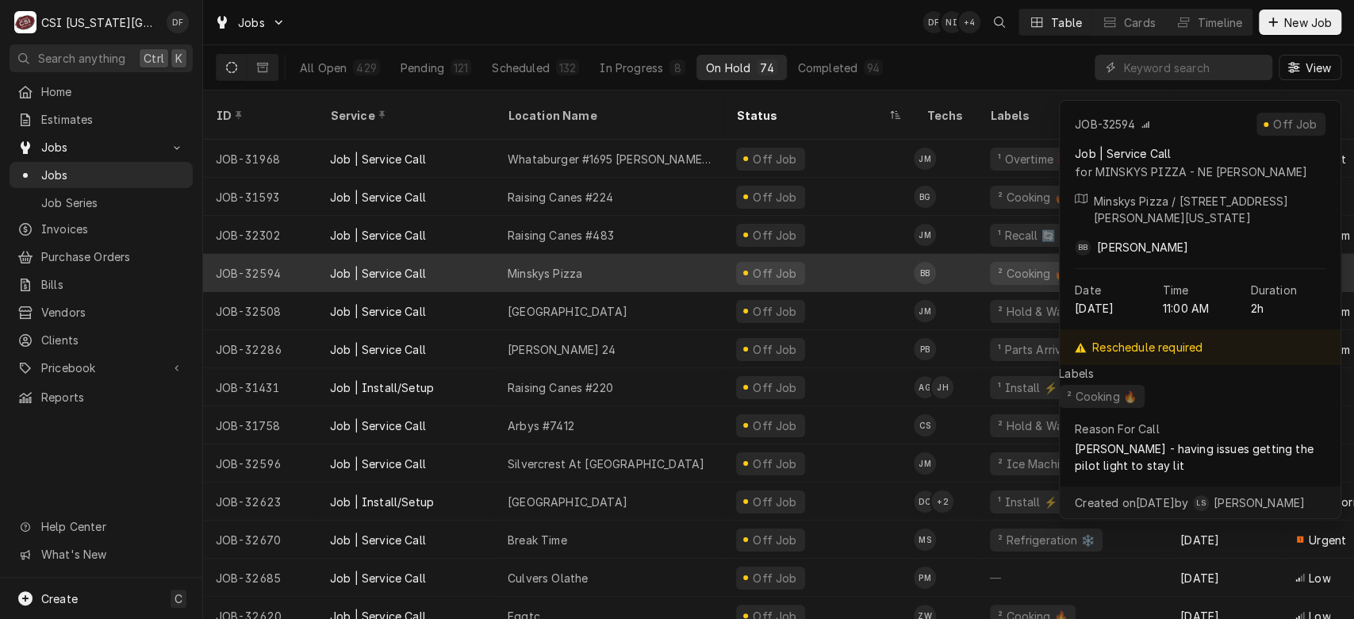
click at [780, 265] on div "Off Job" at bounding box center [774, 273] width 48 height 17
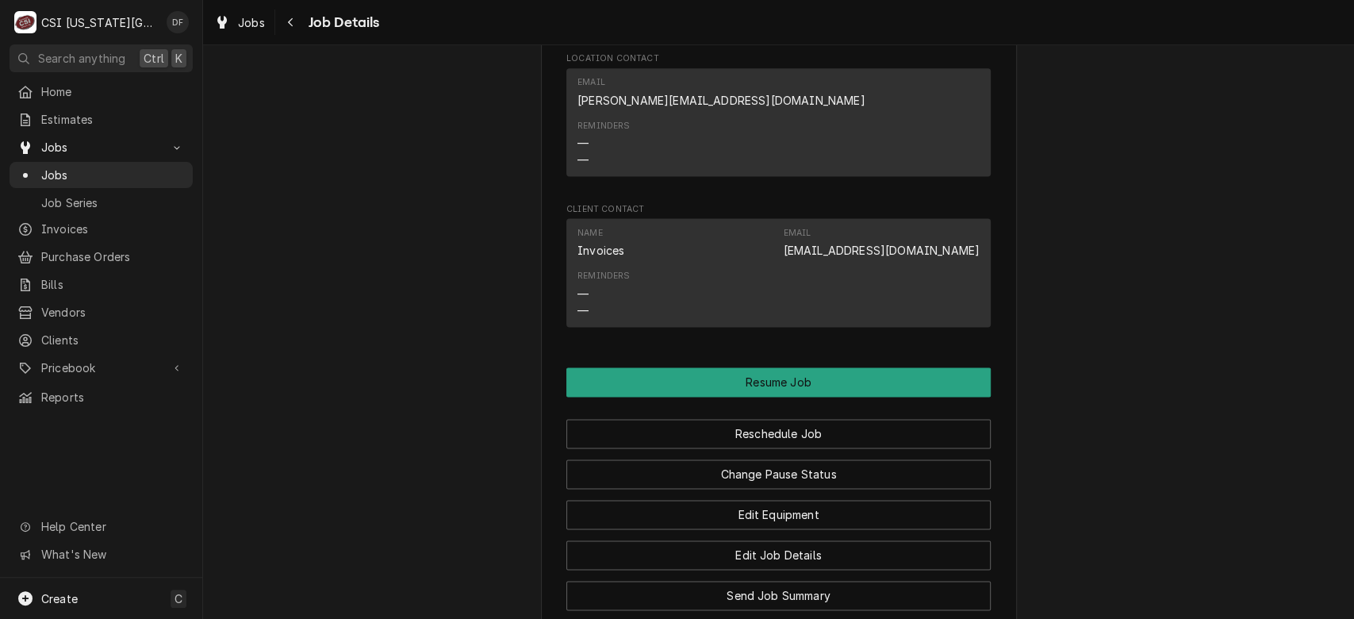
scroll to position [1340, 0]
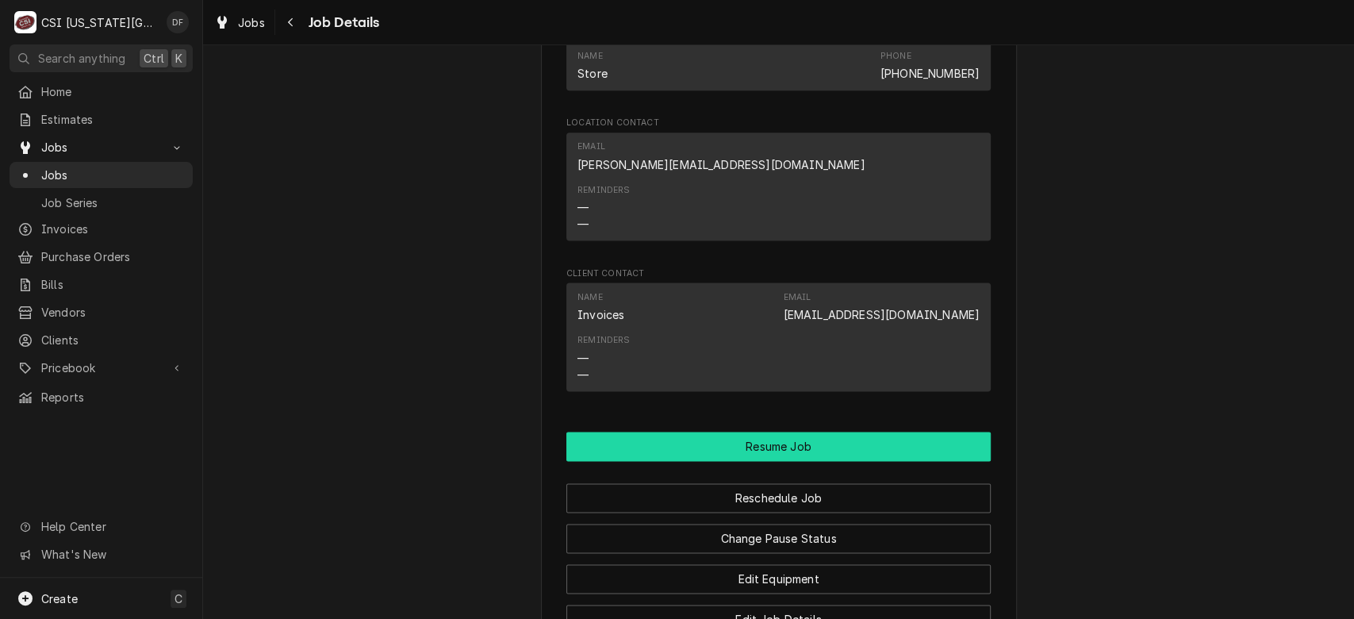
click at [872, 461] on button "Resume Job" at bounding box center [778, 445] width 424 height 29
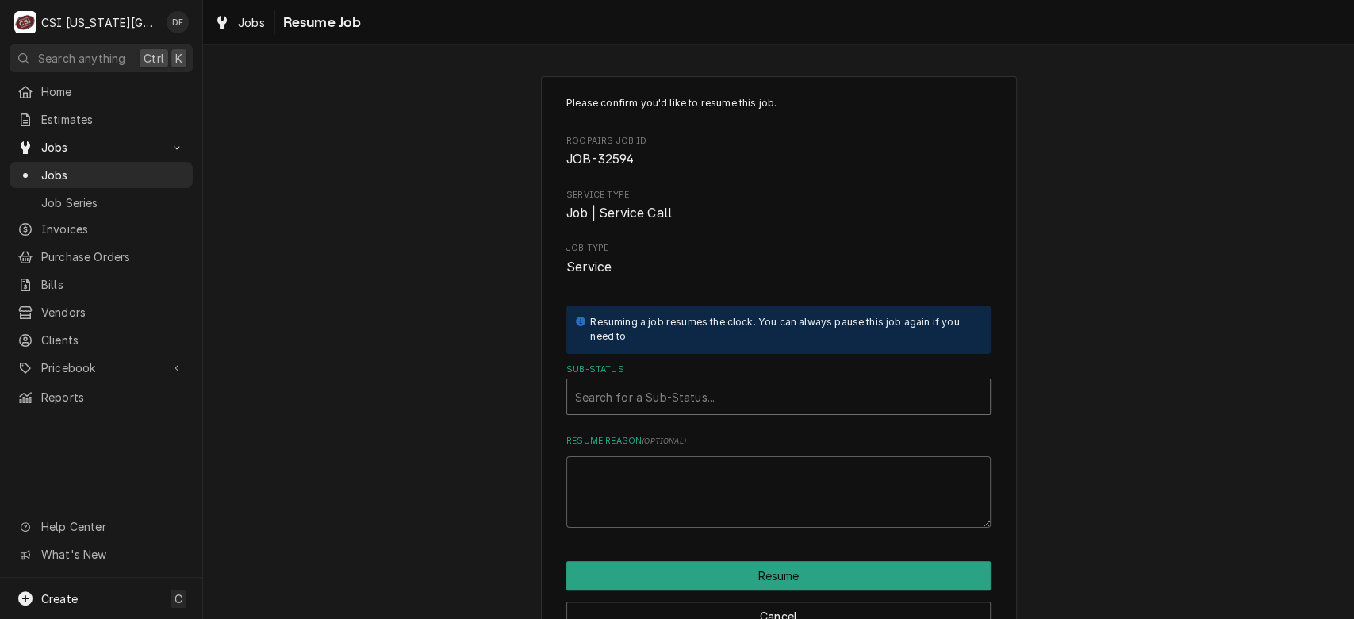
click at [753, 385] on div "Sub-Status" at bounding box center [778, 396] width 407 height 29
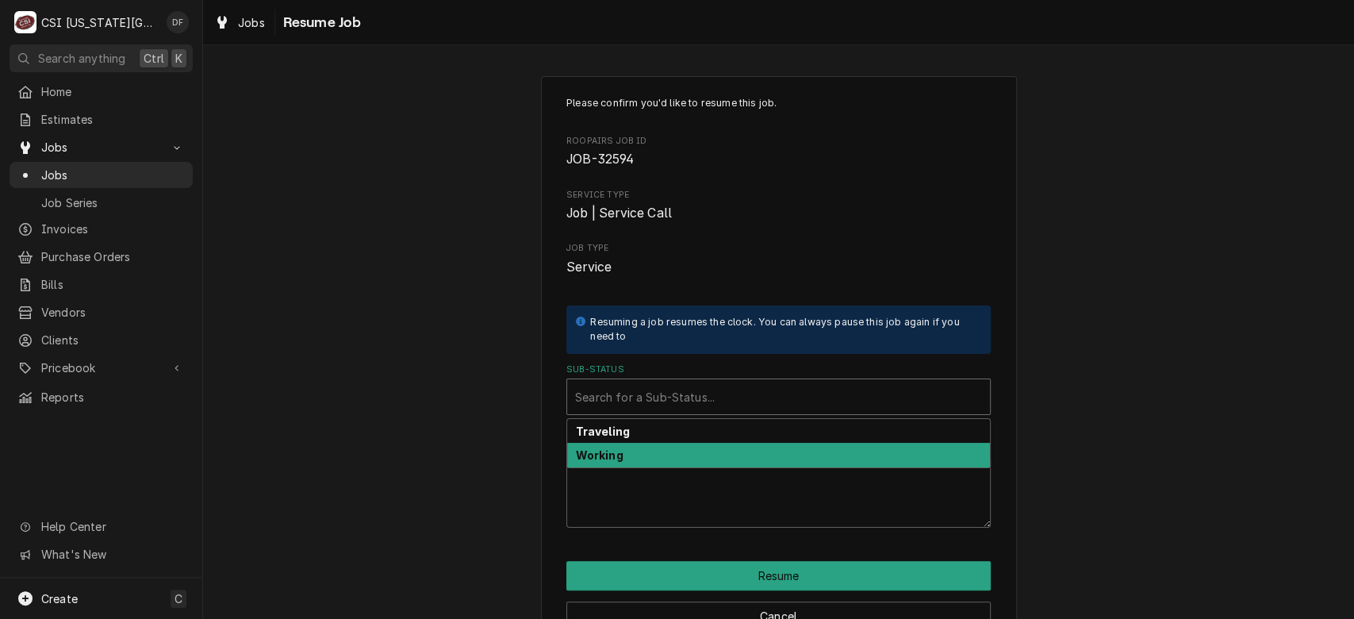
click at [726, 457] on div "Working" at bounding box center [778, 455] width 423 height 25
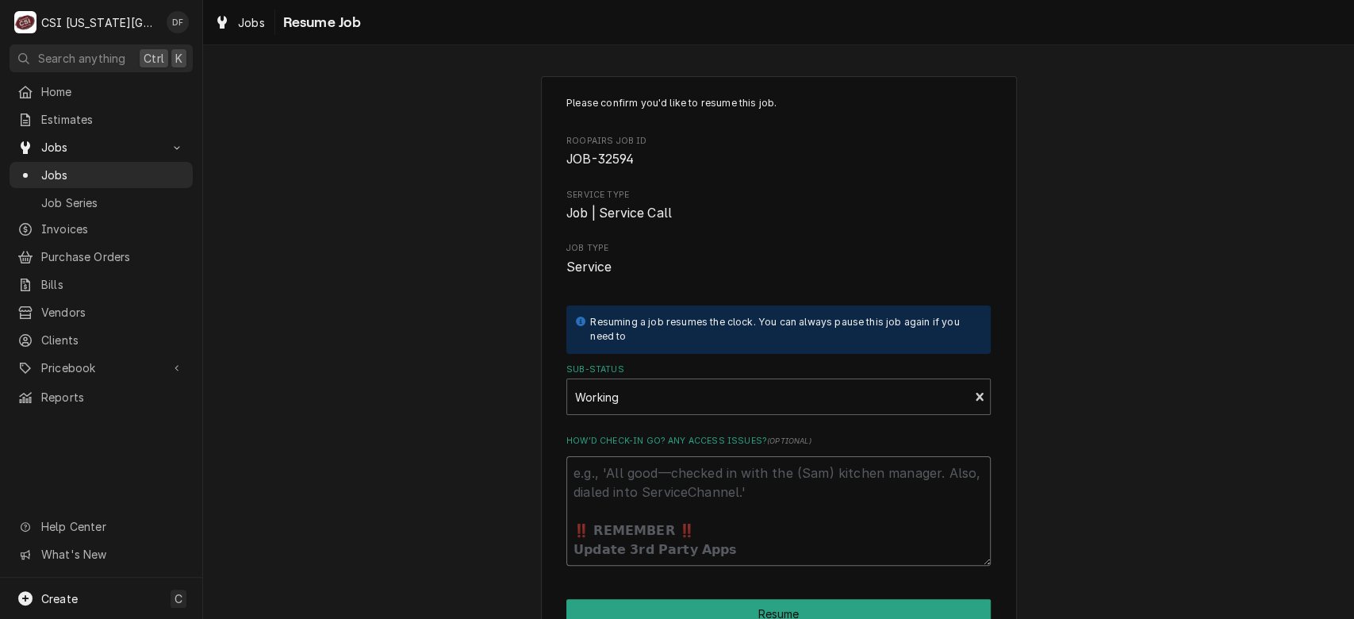
click at [682, 474] on textarea "How’d check-in go? Any access issues? ( optional )" at bounding box center [778, 510] width 424 height 109
type textarea "x"
type textarea "c"
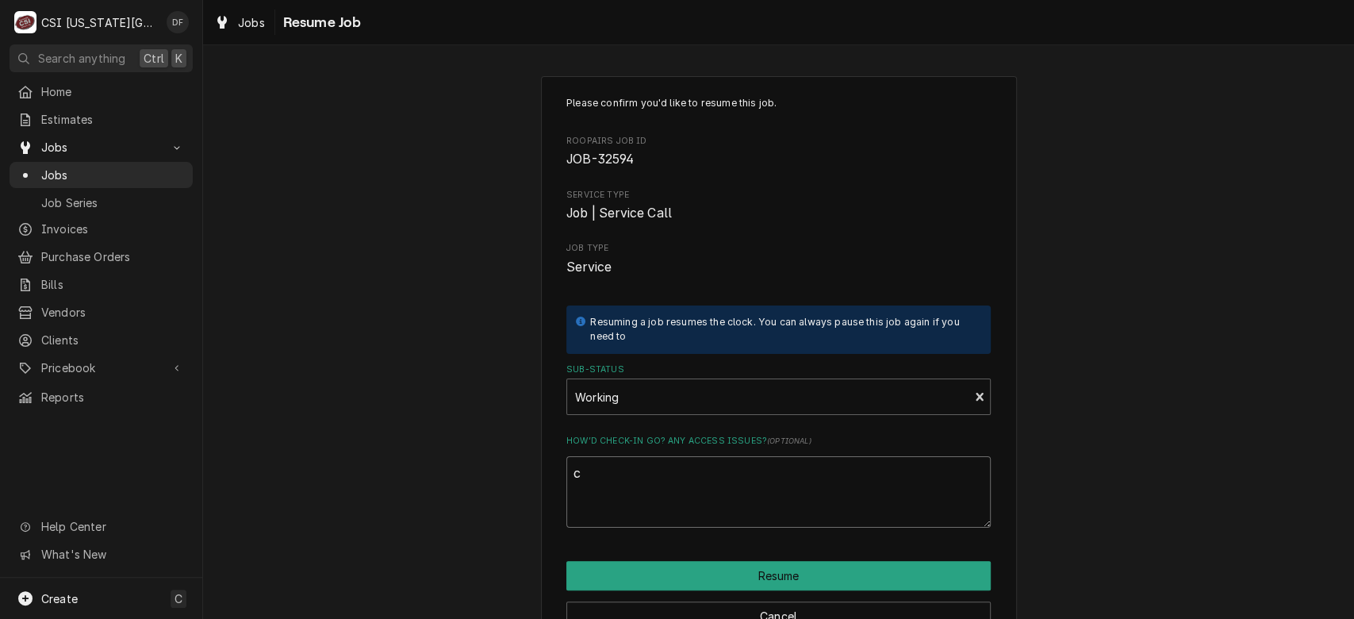
type textarea "x"
type textarea "cu"
type textarea "x"
type textarea "cus"
type textarea "x"
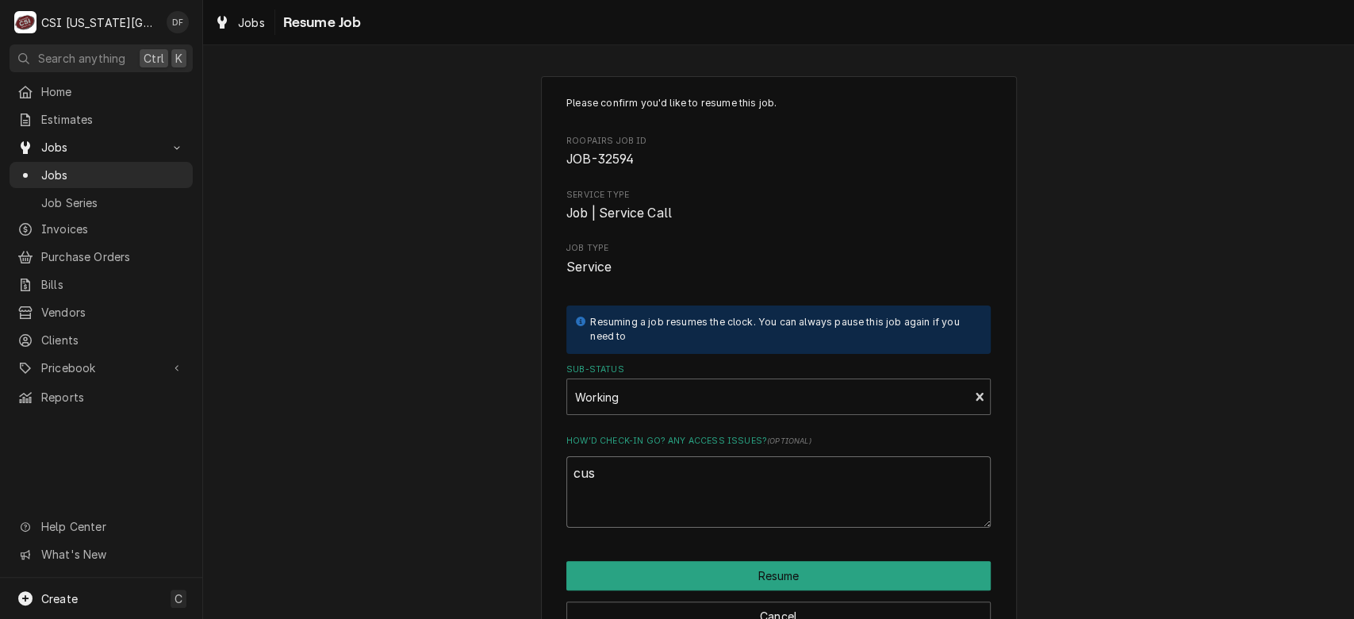
type textarea "cust"
type textarea "x"
type textarea "custo"
type textarea "x"
type textarea "custom"
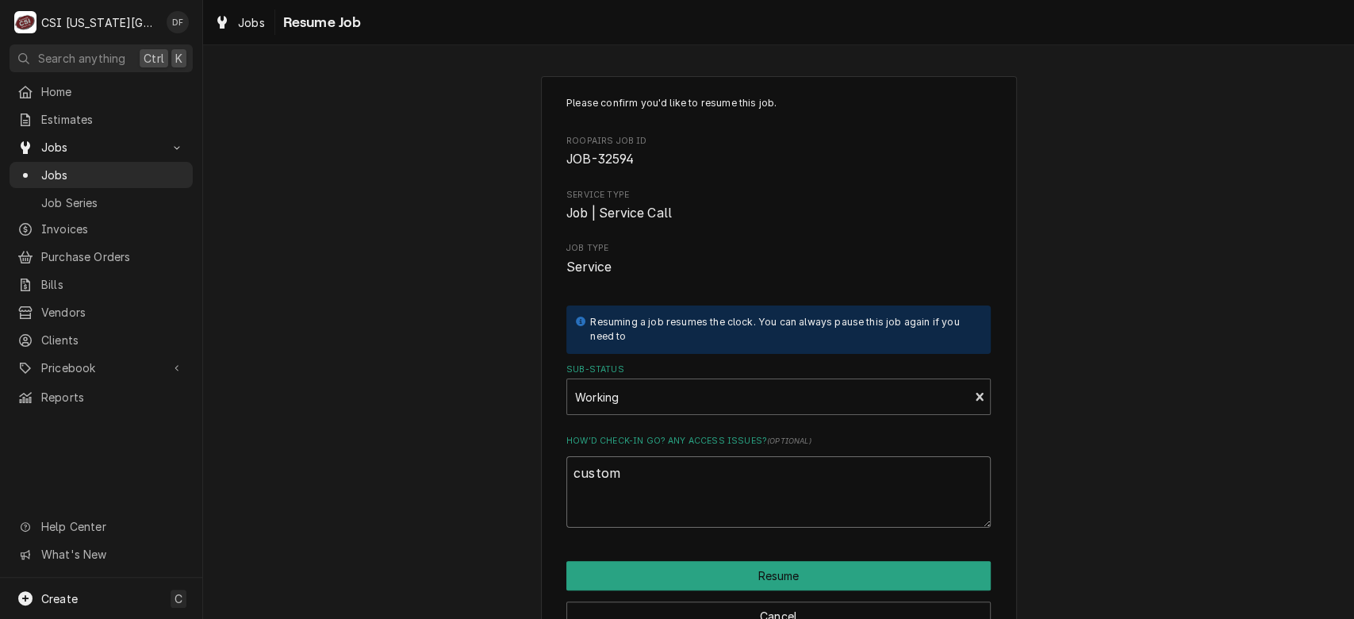
type textarea "x"
type textarea "custome"
type textarea "x"
type textarea "customer"
type textarea "x"
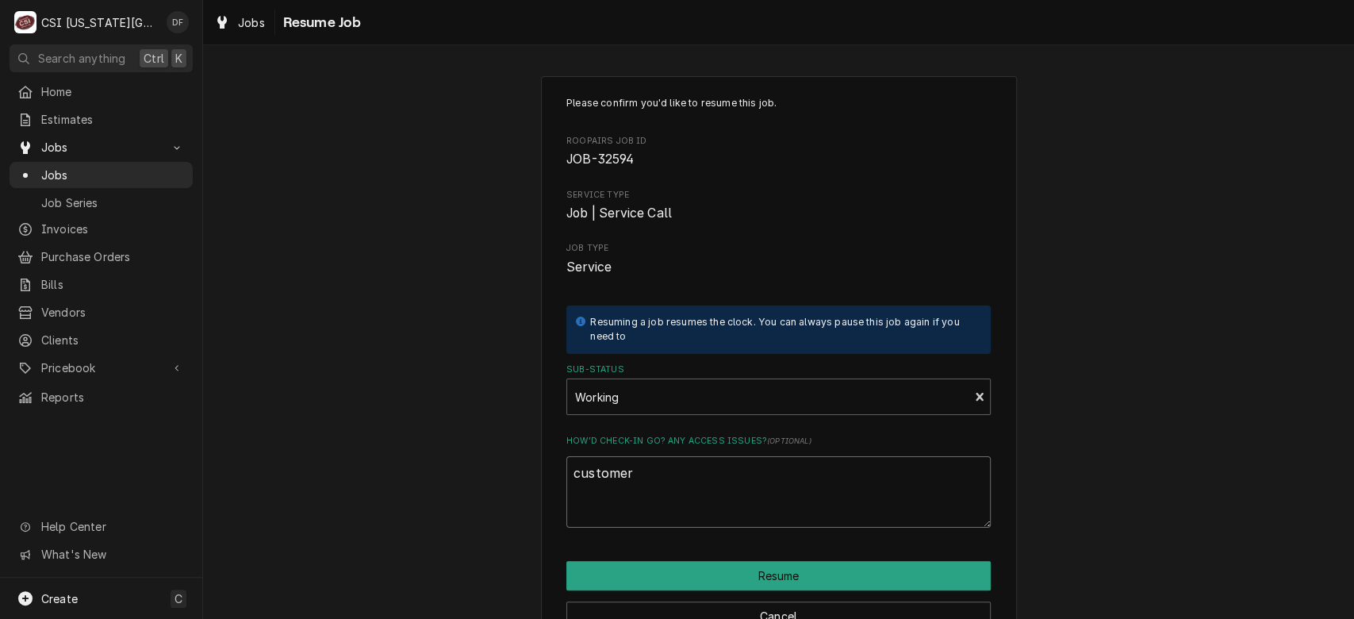
type textarea "customer"
type textarea "x"
type textarea "customer c"
type textarea "x"
type textarea "customer ca"
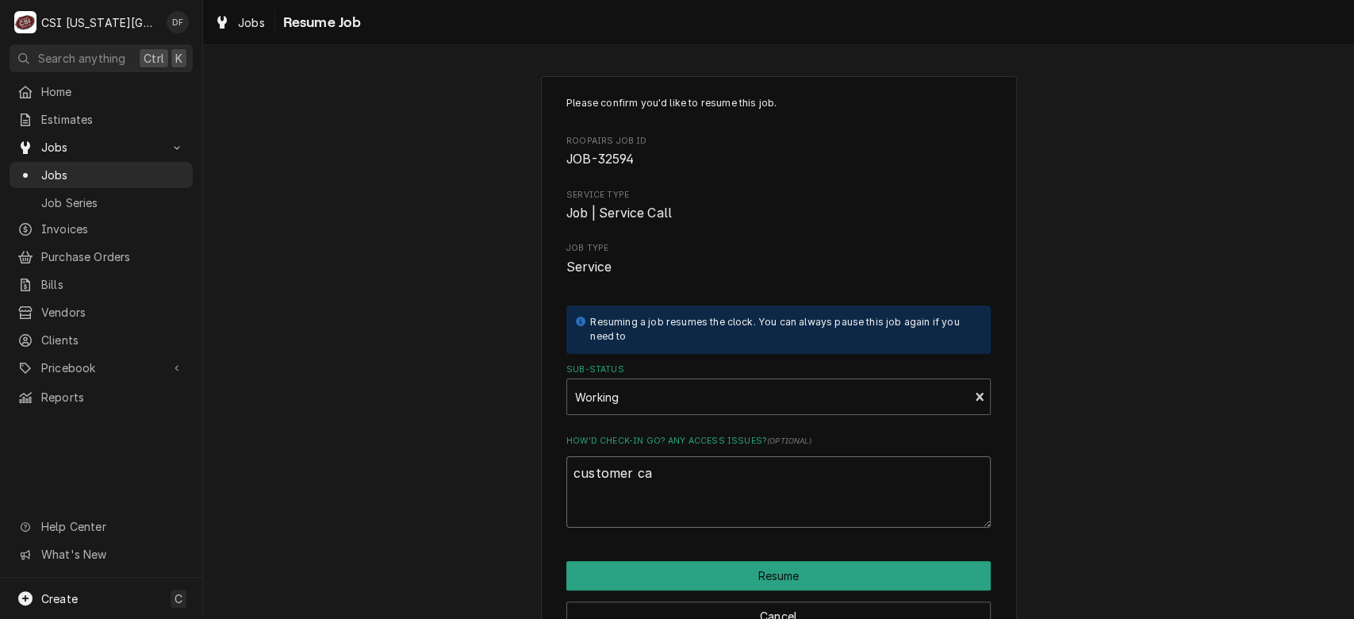
type textarea "x"
type textarea "customer can"
type textarea "x"
type textarea "customer canc"
type textarea "x"
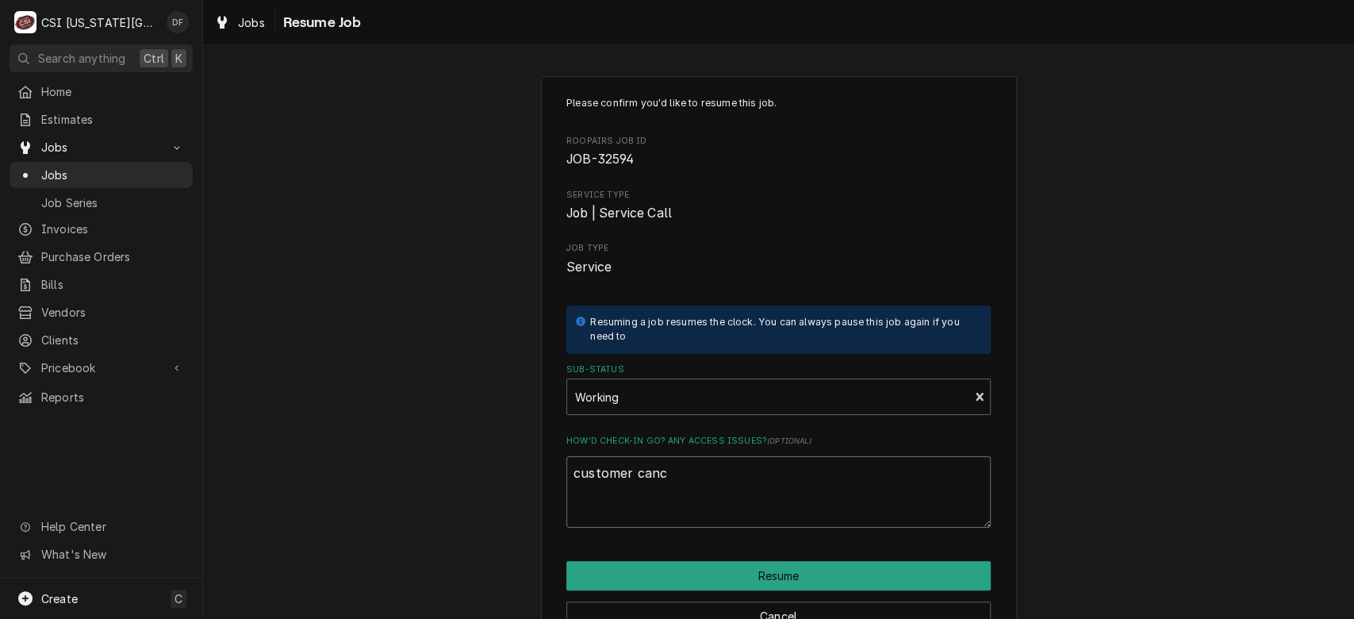
type textarea "customer cance"
type textarea "x"
type textarea "customer cancel"
type textarea "x"
type textarea "customer cancell"
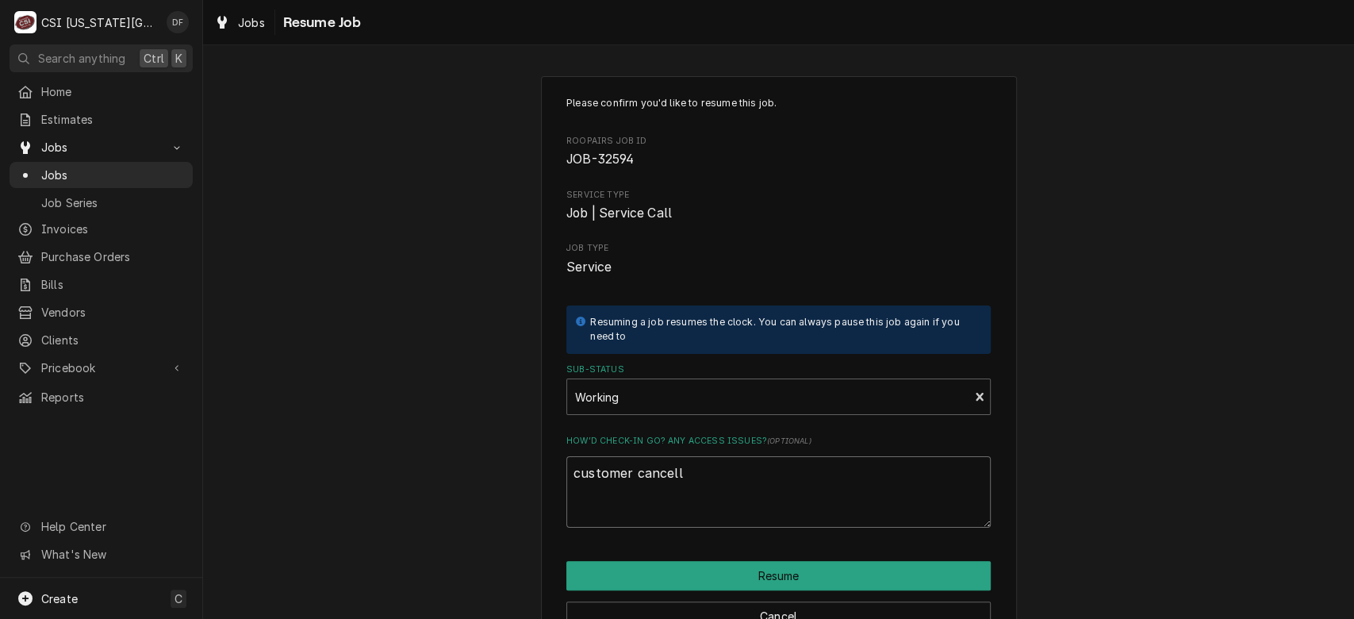
type textarea "x"
type textarea "customer cancelle"
type textarea "x"
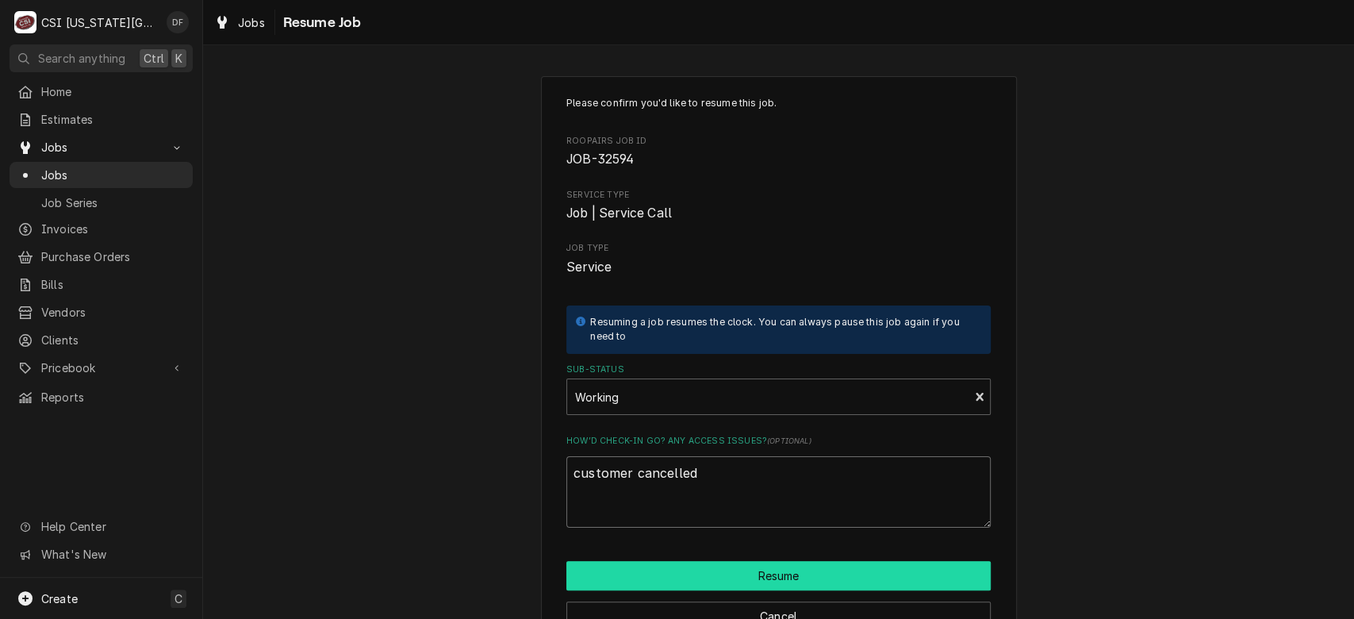
type textarea "customer cancelled"
click at [745, 566] on button "Resume" at bounding box center [778, 575] width 424 height 29
type textarea "x"
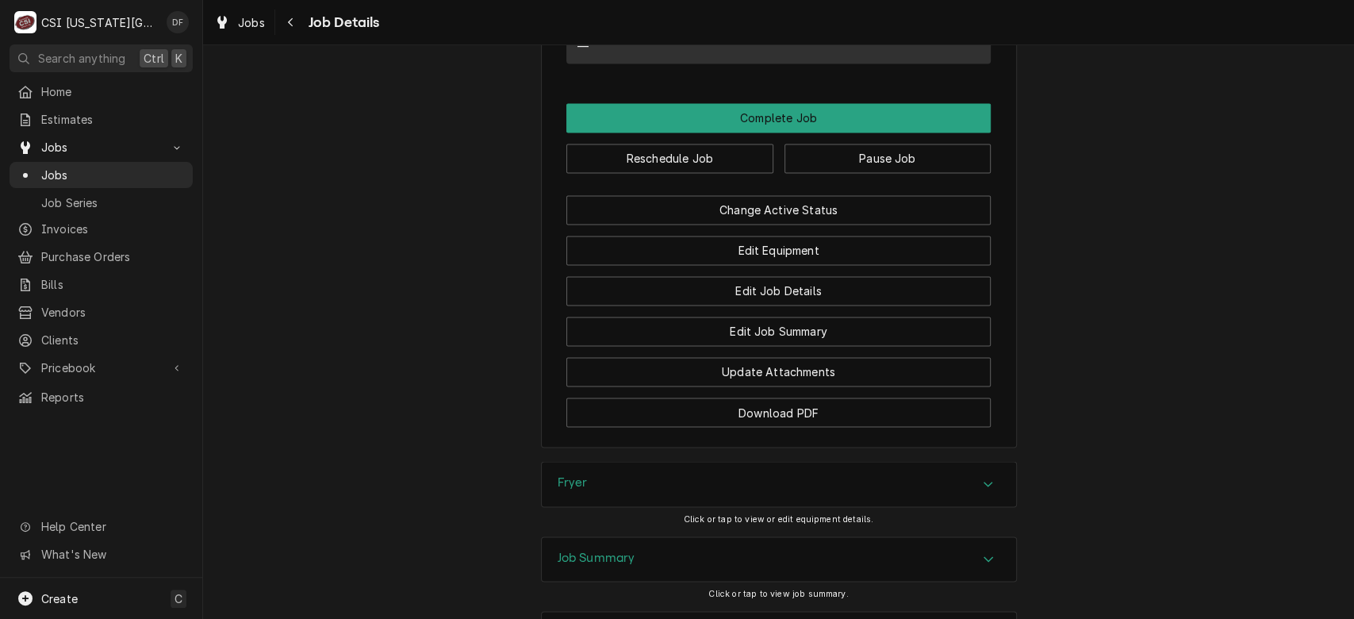
scroll to position [1708, 0]
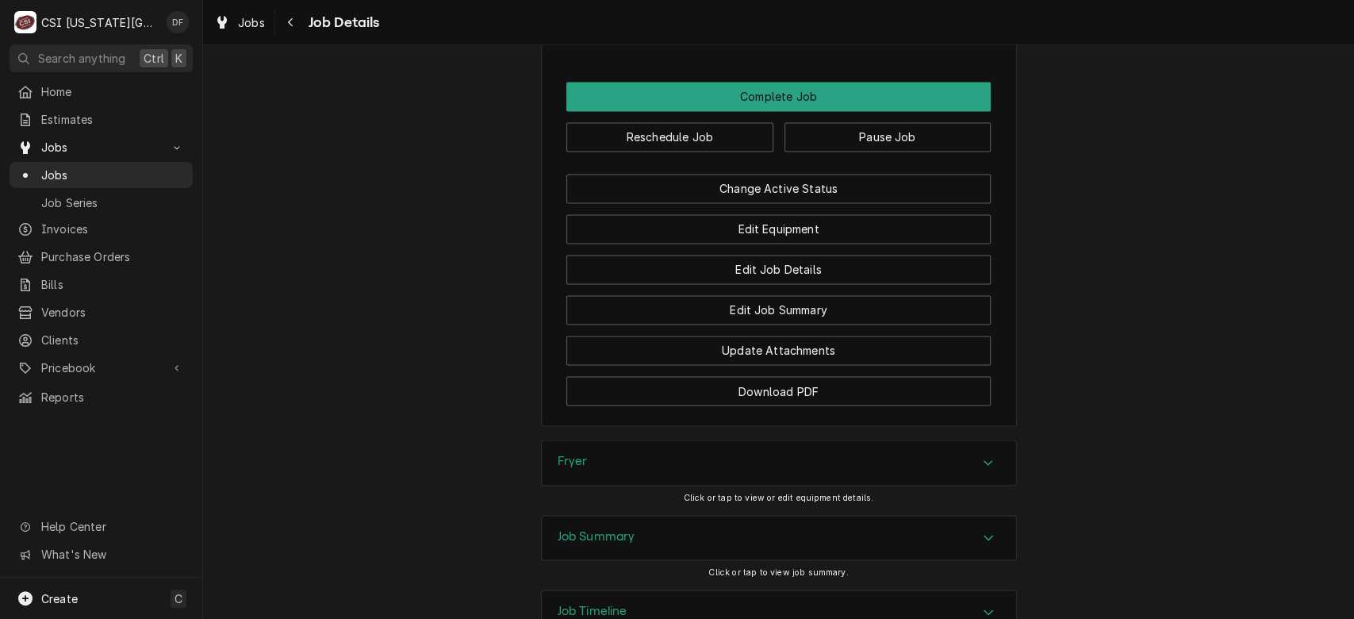
click at [867, 554] on div "Job Summary" at bounding box center [779, 538] width 474 height 44
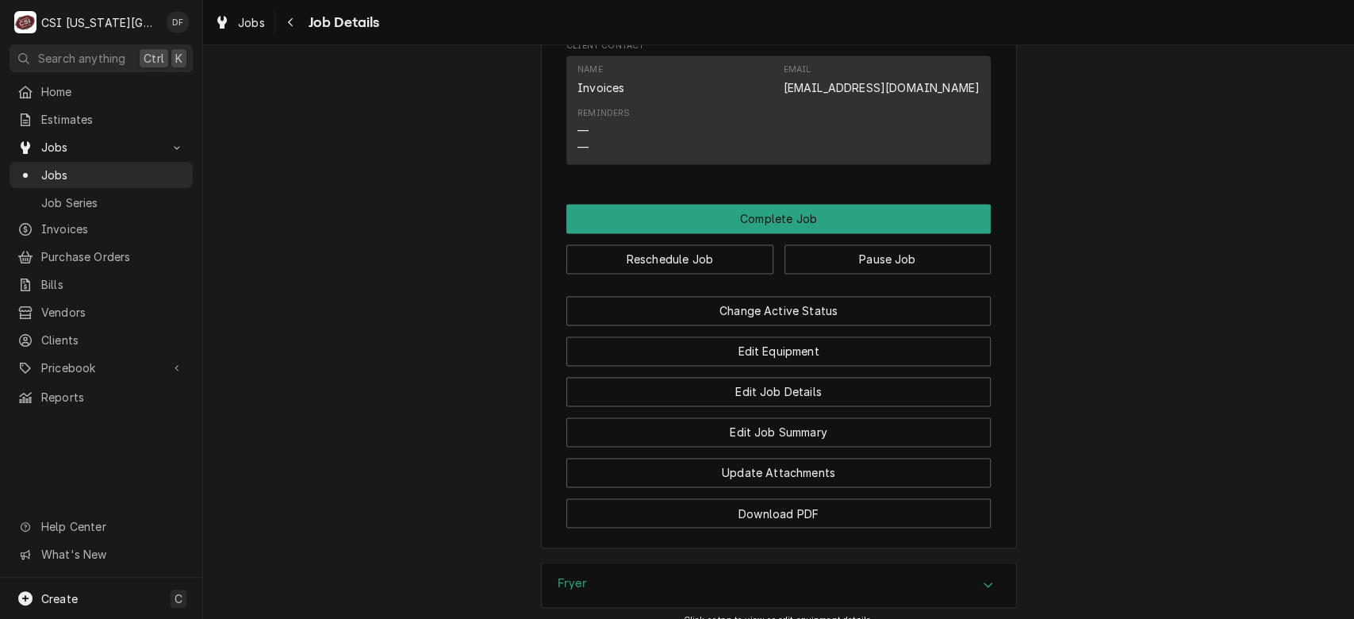
scroll to position [1497, 0]
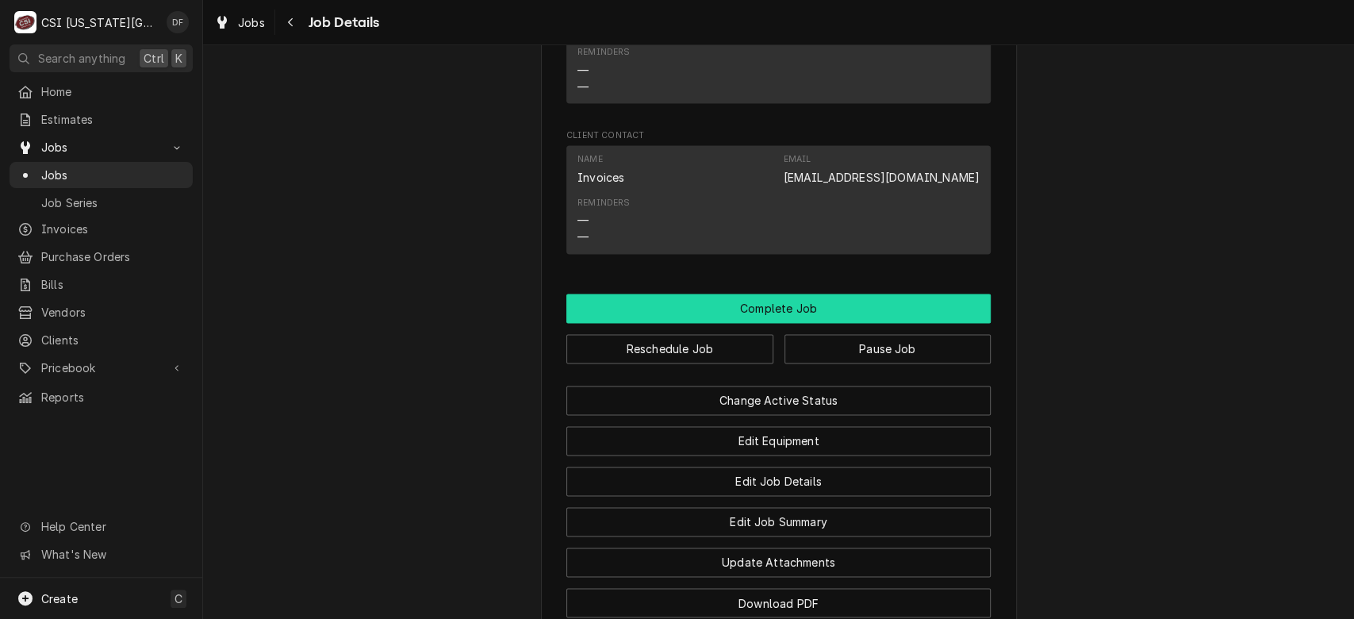
click at [774, 323] on button "Complete Job" at bounding box center [778, 307] width 424 height 29
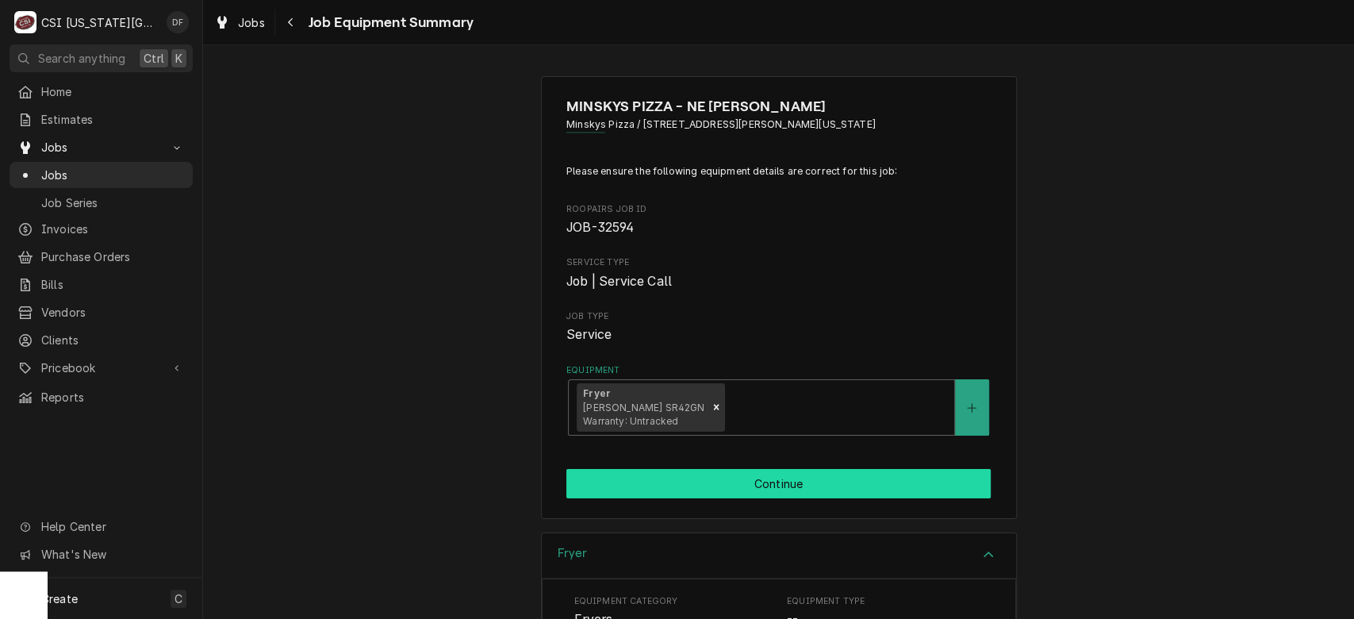
click at [788, 491] on button "Continue" at bounding box center [778, 483] width 424 height 29
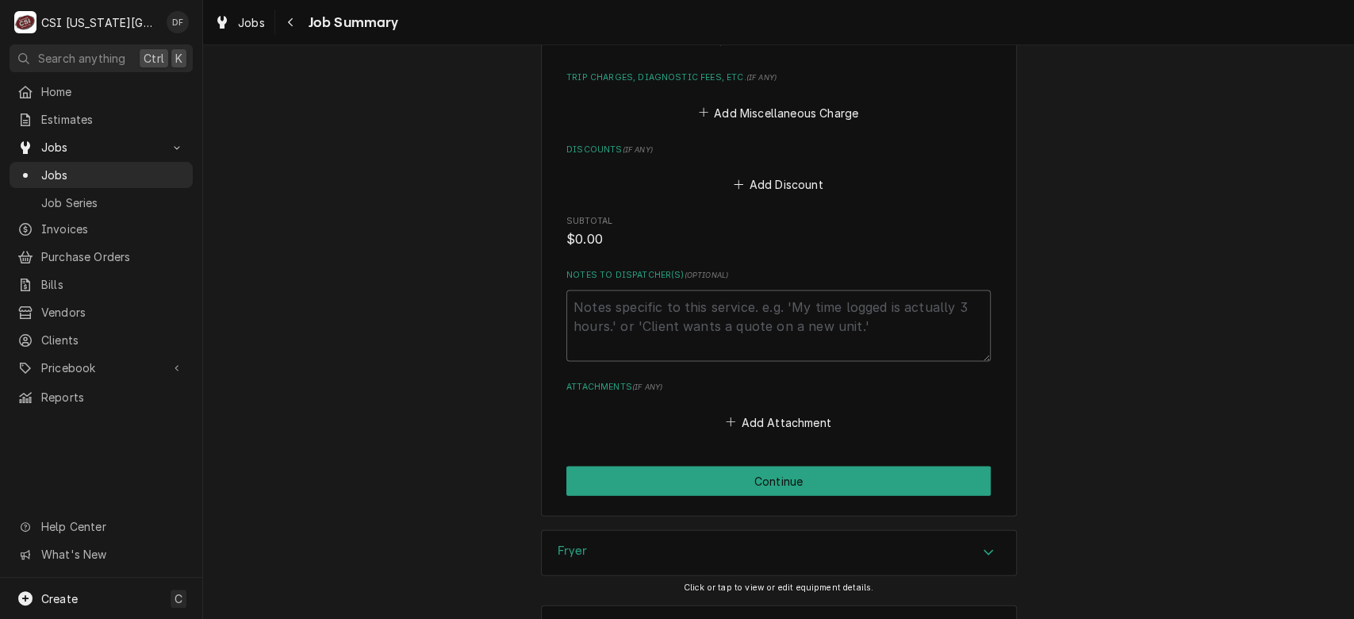
scroll to position [2118, 0]
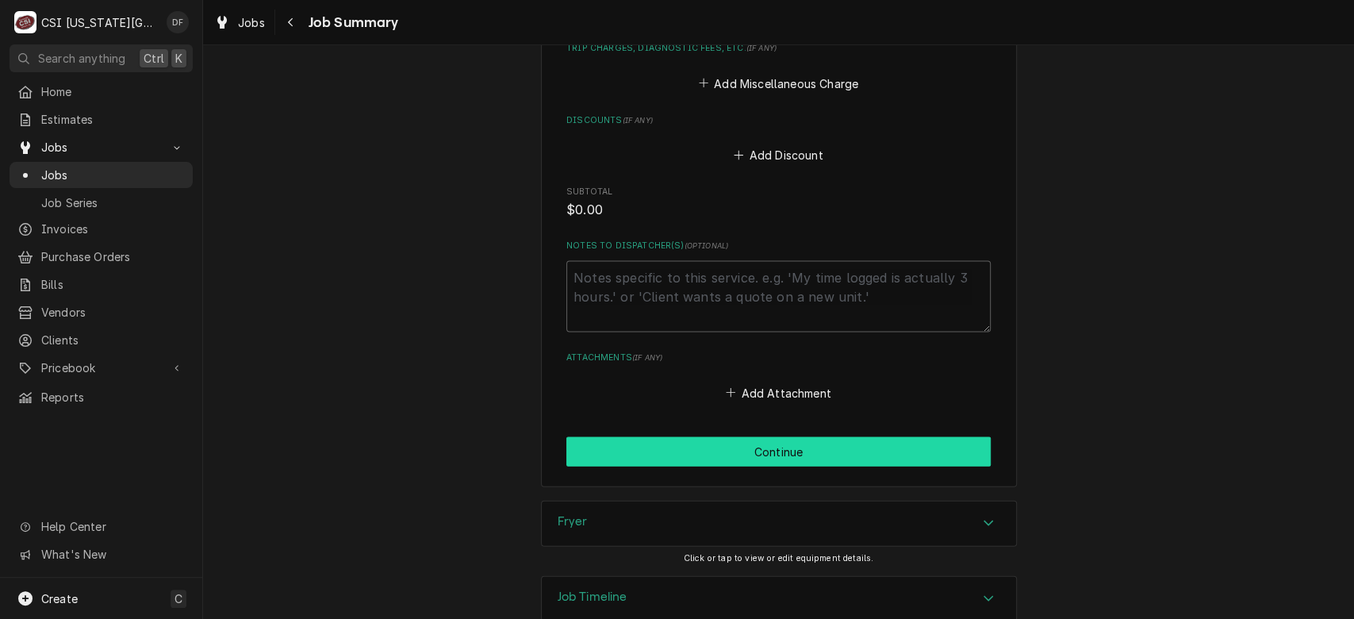
click at [882, 452] on button "Continue" at bounding box center [778, 451] width 424 height 29
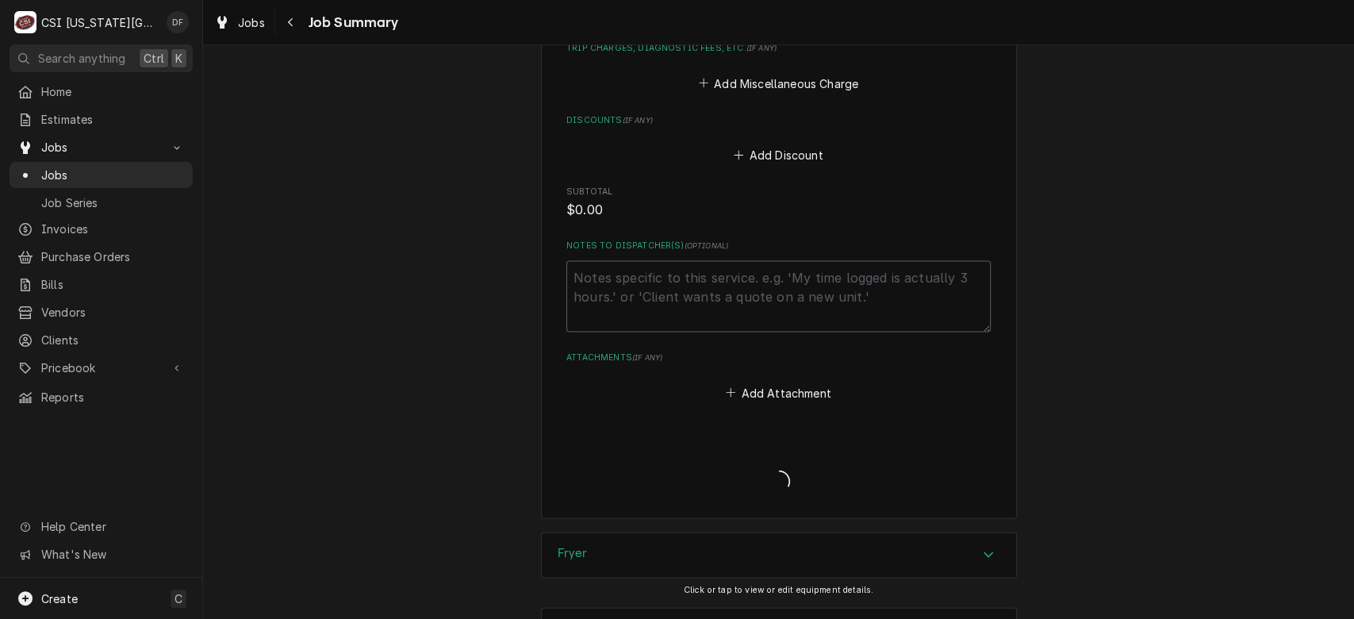
type textarea "x"
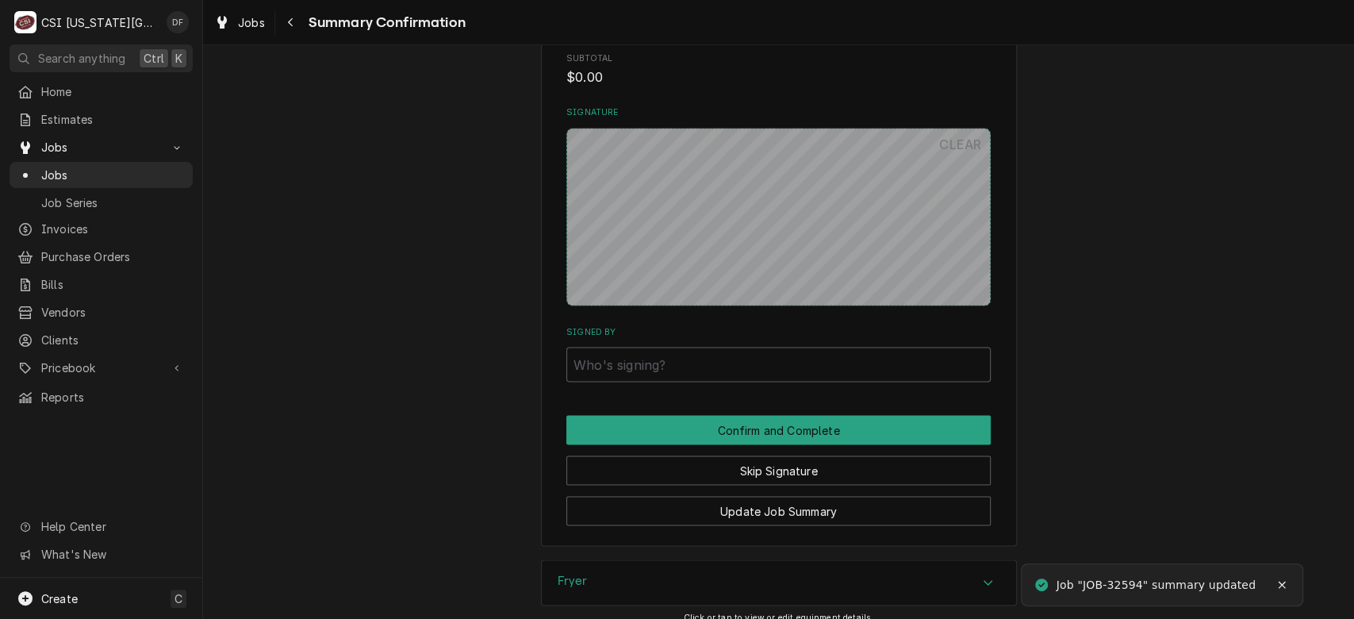
scroll to position [1999, 0]
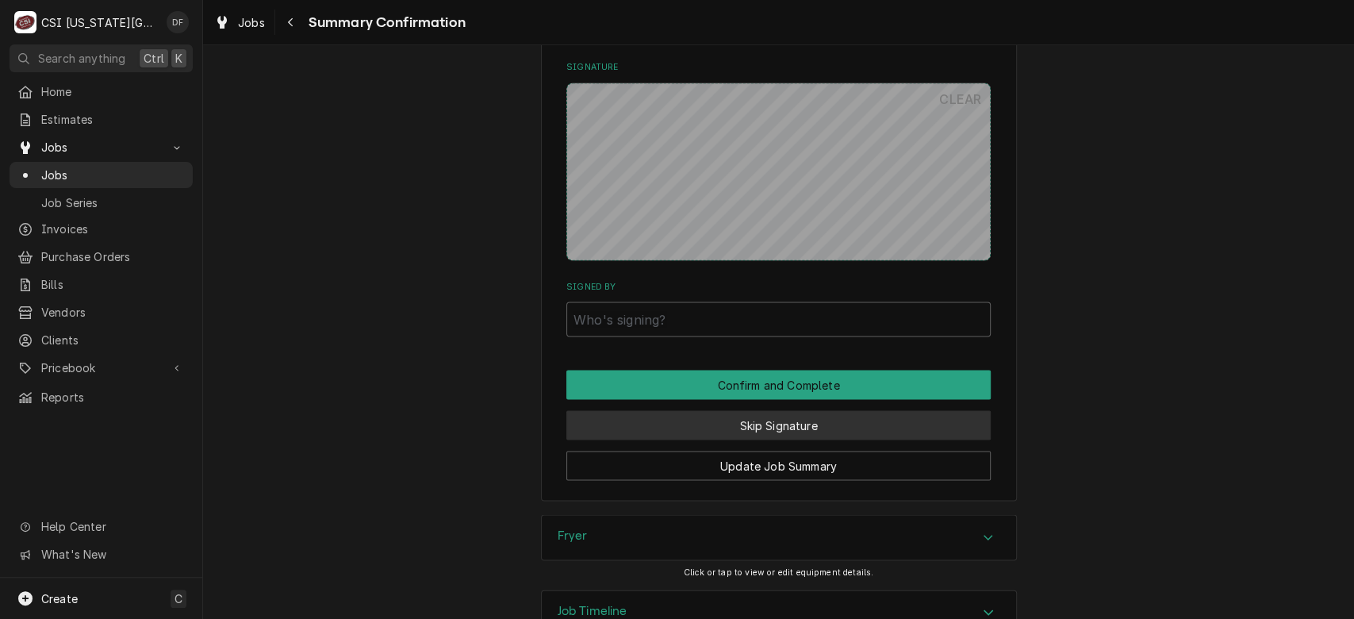
click at [854, 437] on button "Skip Signature" at bounding box center [778, 424] width 424 height 29
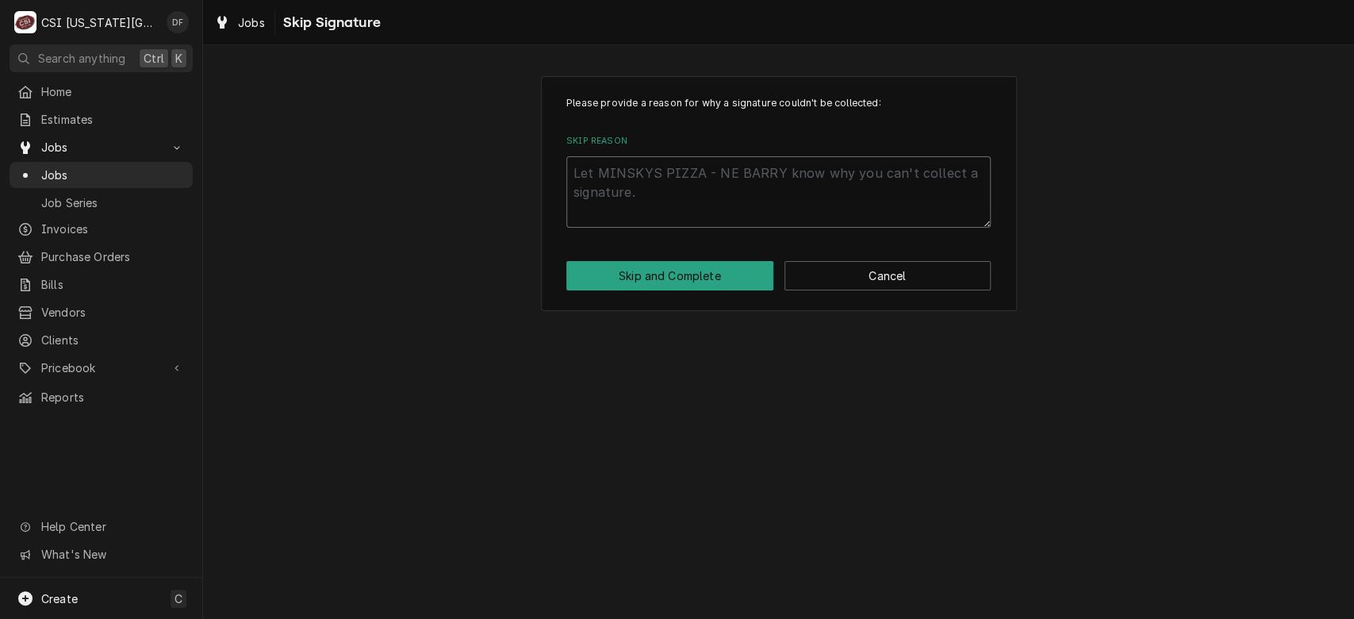
click at [661, 177] on textarea "Skip Reason" at bounding box center [778, 191] width 424 height 71
type textarea "x"
type textarea "c"
type textarea "x"
type textarea "cu"
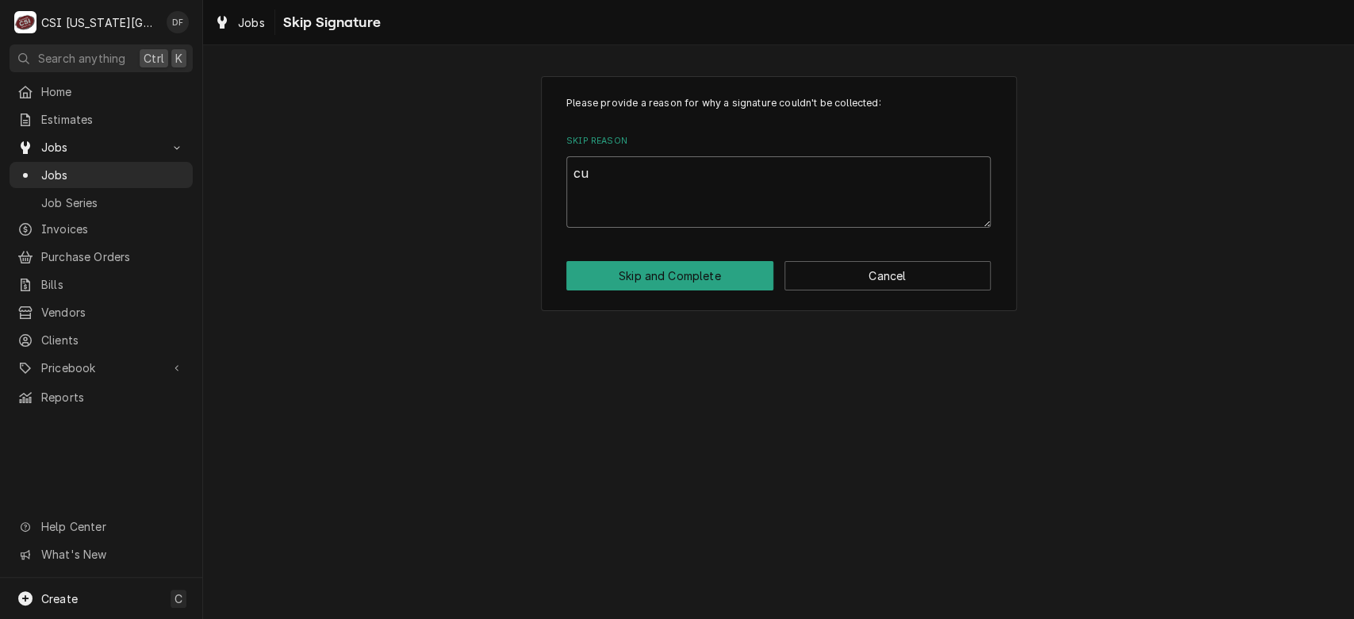
type textarea "x"
type textarea "cus"
type textarea "x"
type textarea "cust"
type textarea "x"
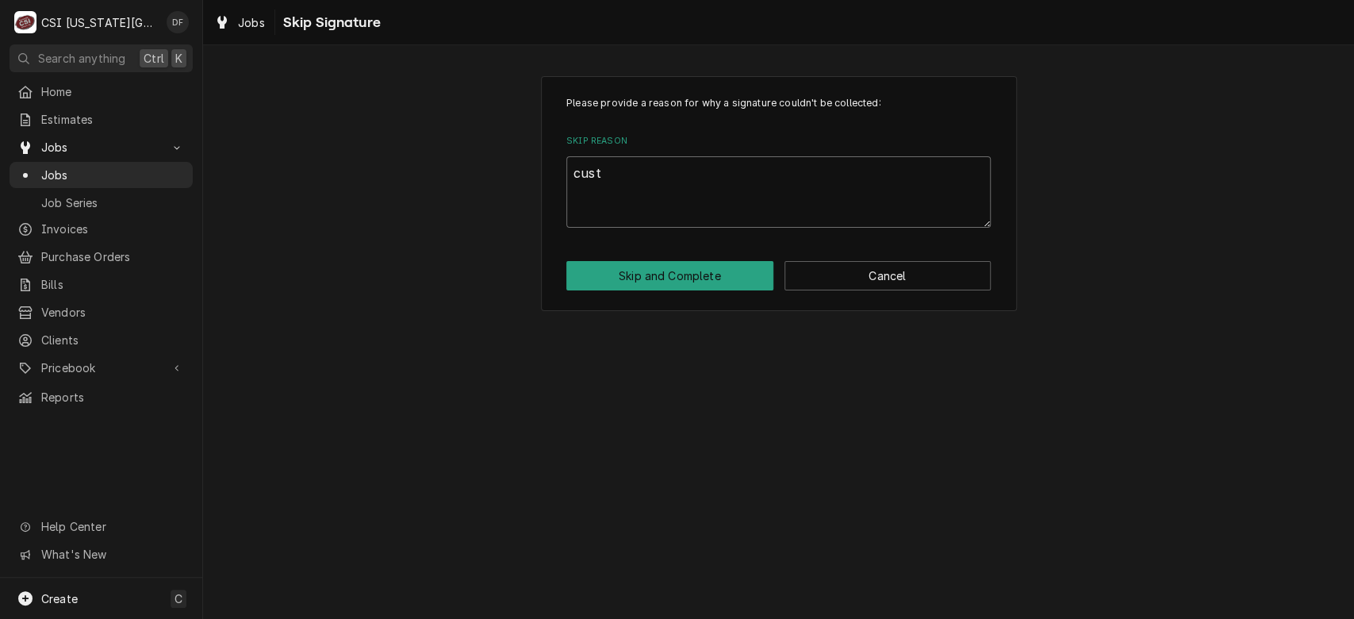
type textarea "custo"
type textarea "x"
type textarea "custom"
type textarea "x"
type textarea "custome"
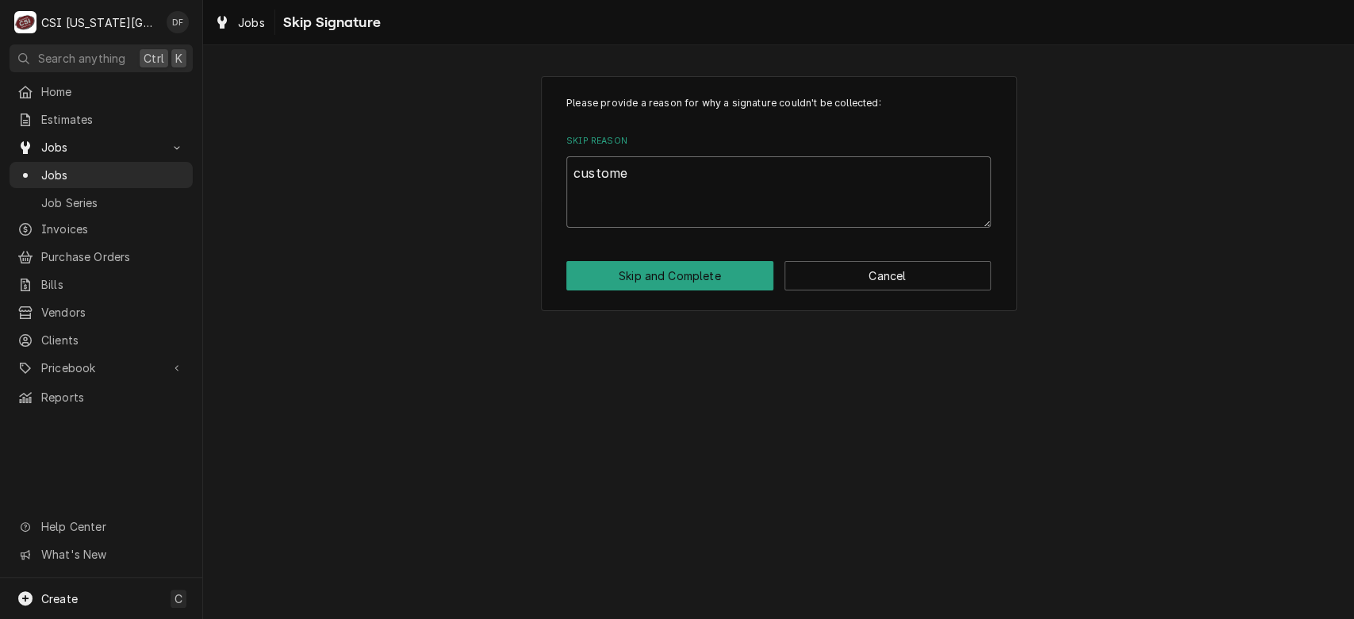
type textarea "x"
type textarea "customer"
type textarea "x"
type textarea "customer"
type textarea "x"
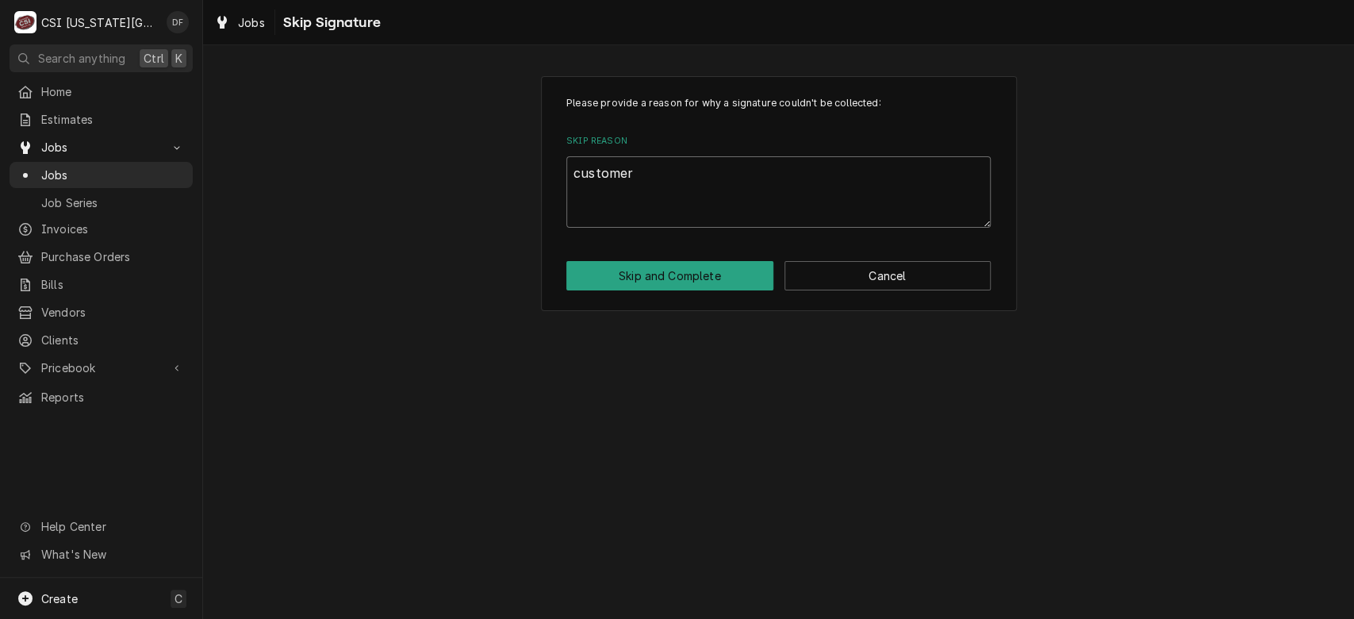
type textarea "customer c"
type textarea "x"
type textarea "customer ca"
type textarea "x"
type textarea "customer can"
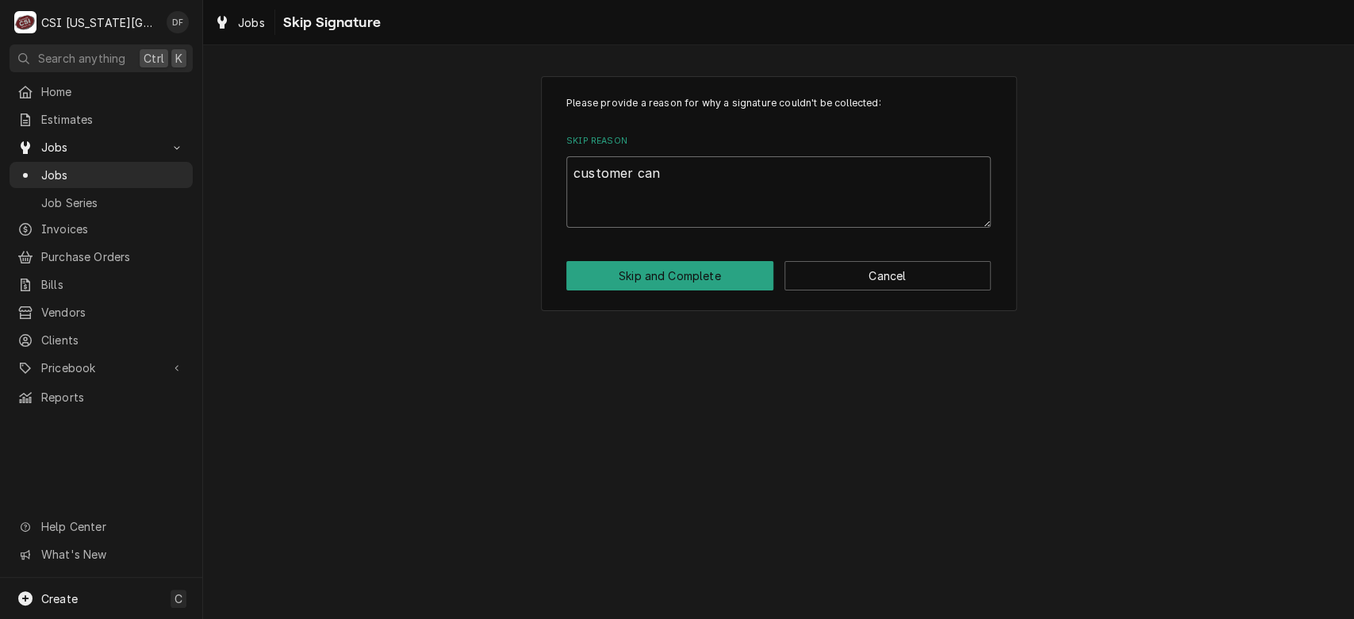
type textarea "x"
type textarea "customer canc"
type textarea "x"
type textarea "customer cance"
type textarea "x"
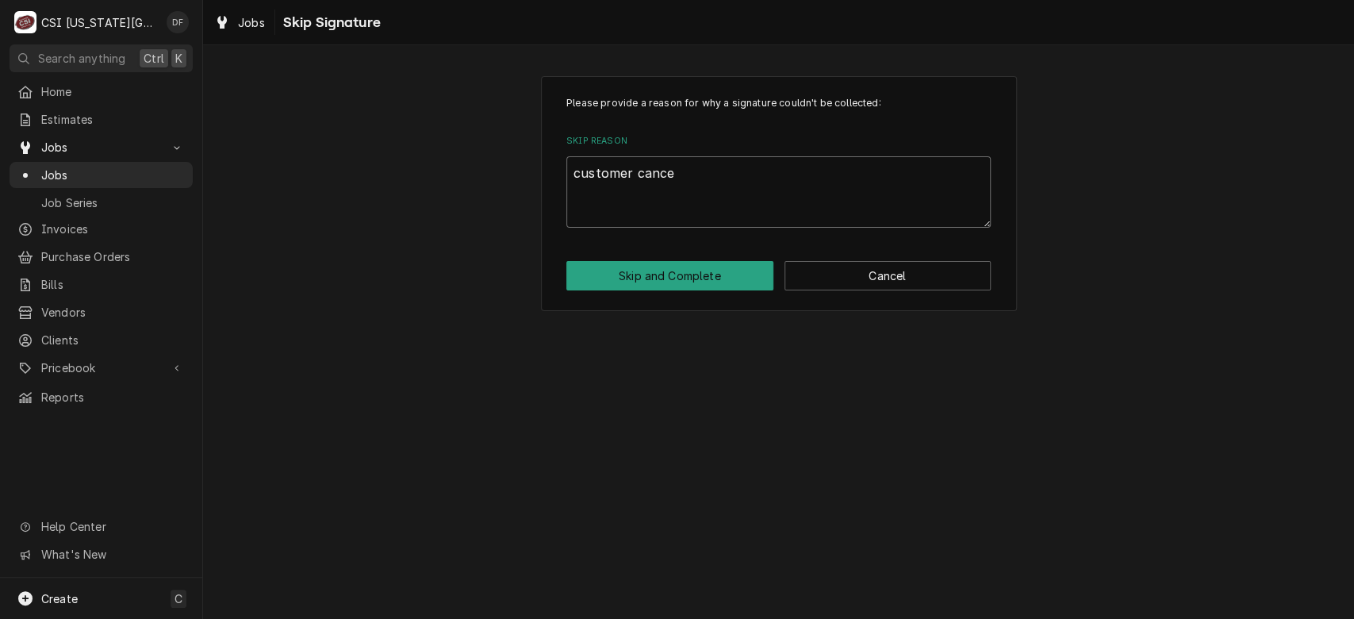
type textarea "customer cancel"
type textarea "x"
type textarea "customer cancell"
type textarea "x"
type textarea "customer cancelle"
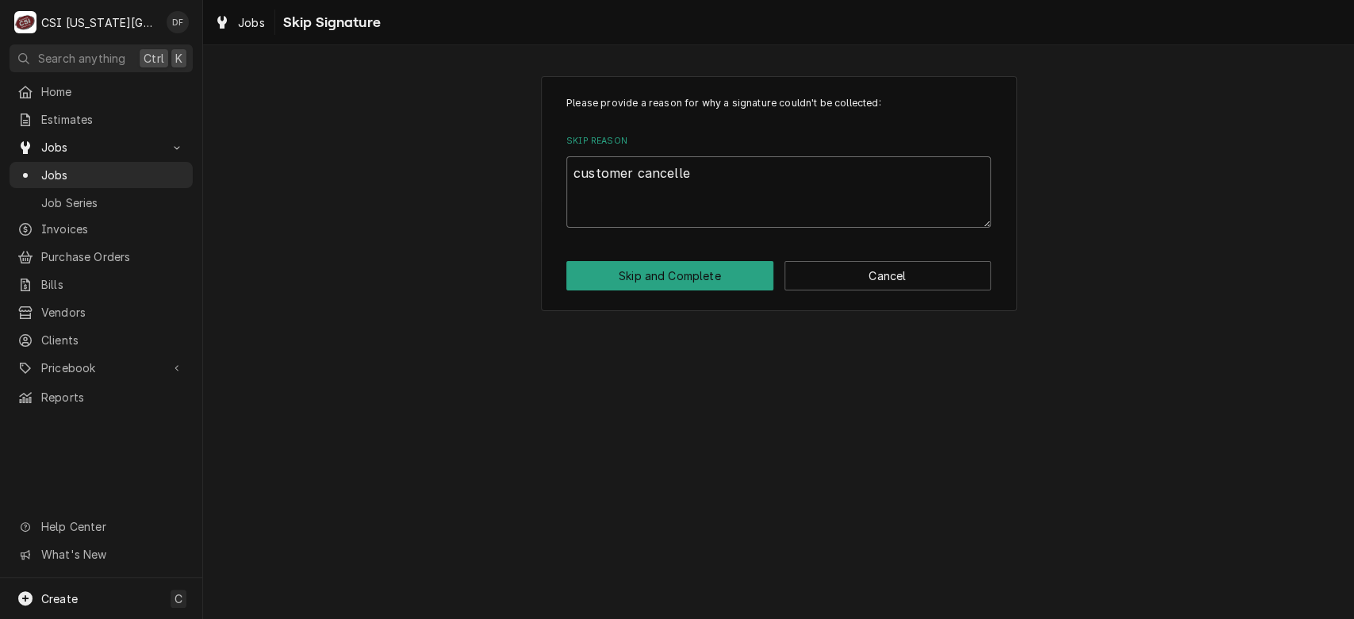
type textarea "x"
type textarea "customer cancelled"
type textarea "x"
type textarea "customer cancelled"
type textarea "x"
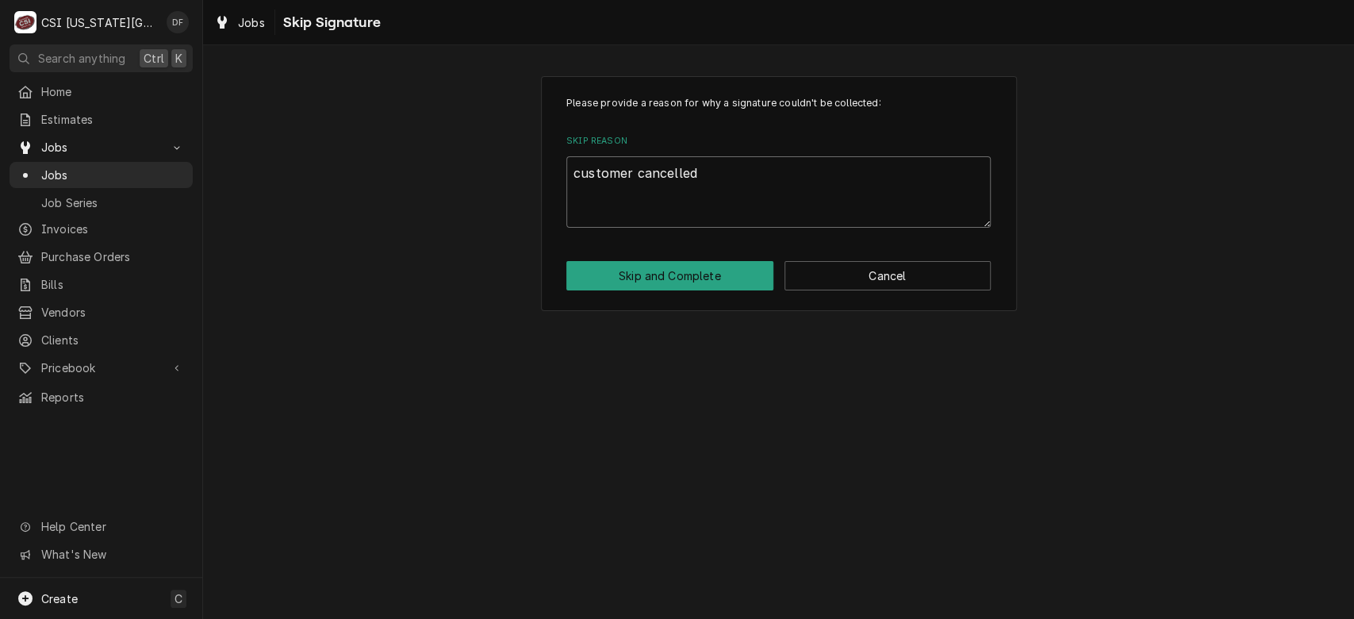
type textarea "customer cancelled w"
type textarea "x"
type textarea "customer cancelled wh"
type textarea "x"
type textarea "customer cancelled whi"
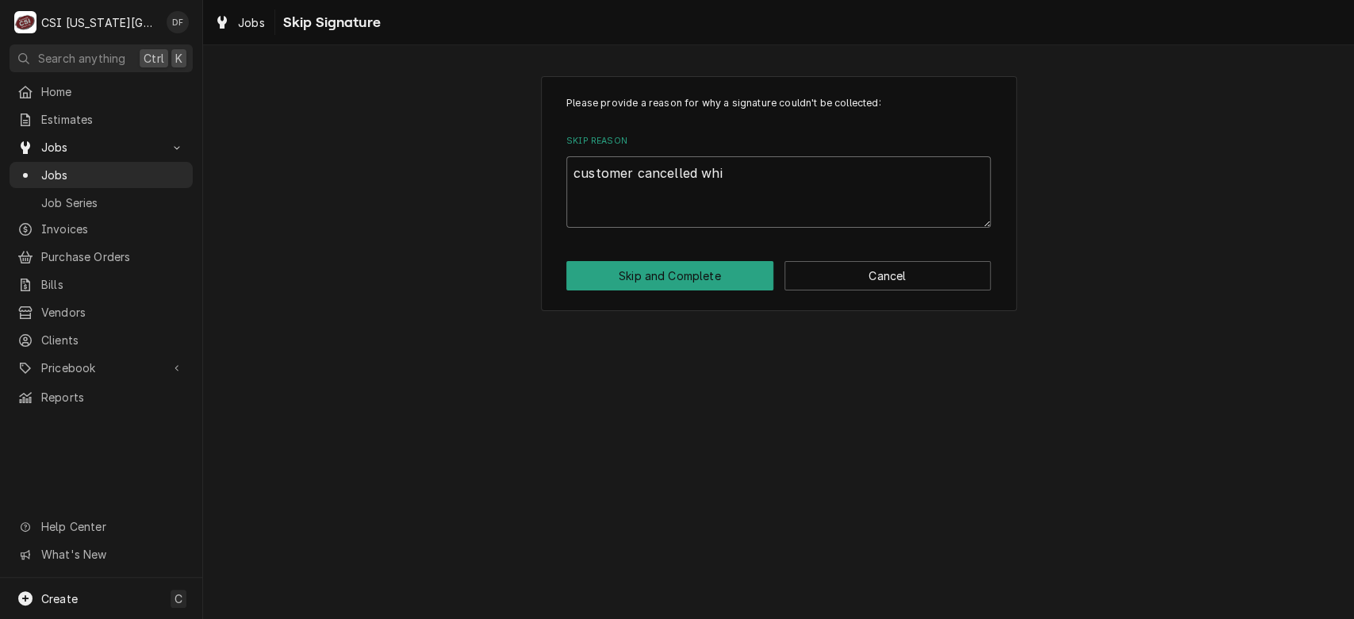
type textarea "x"
type textarea "customer cancelled whil"
type textarea "x"
type textarea "customer cancelled while"
type textarea "x"
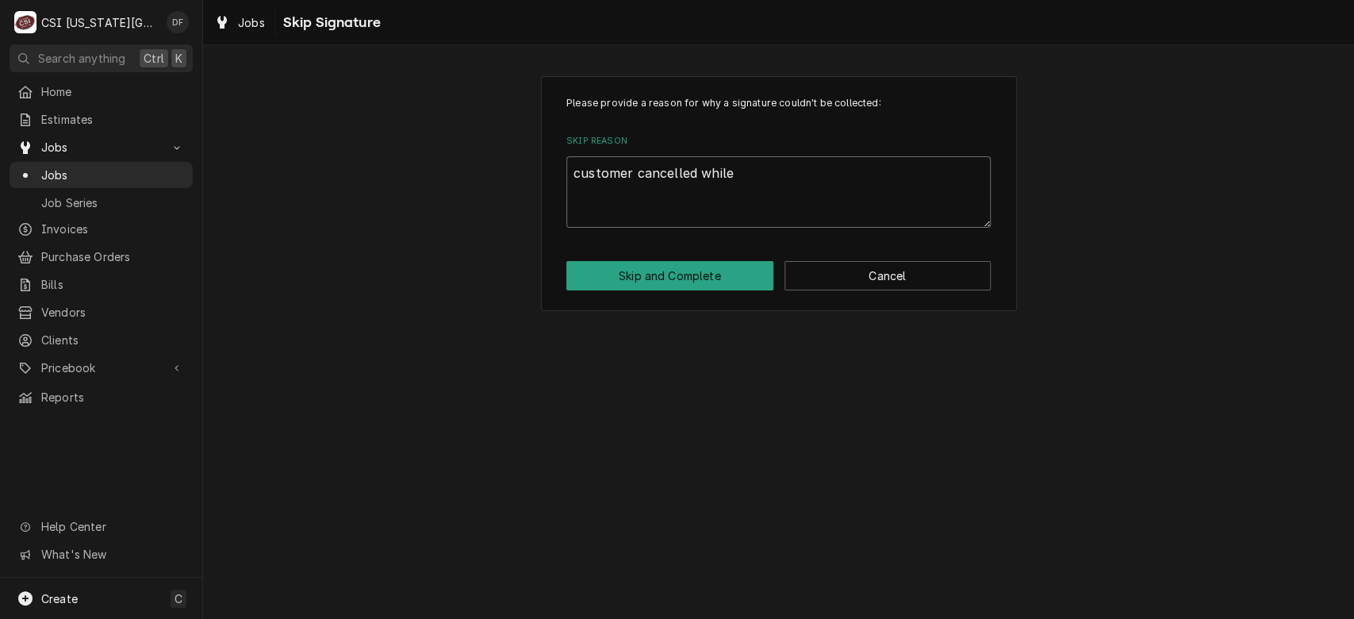
type textarea "customer cancelled while"
type textarea "x"
type textarea "customer cancelled while i"
type textarea "x"
type textarea "customer cancelled while in"
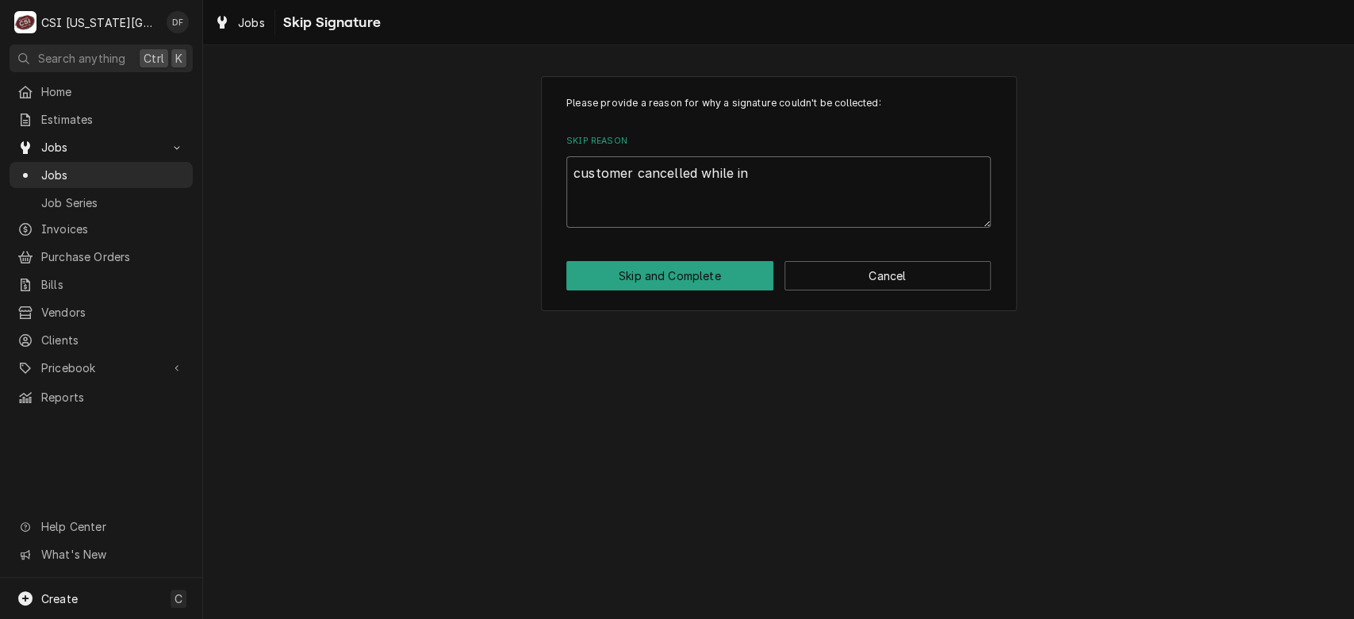
type textarea "x"
type textarea "customer cancelled while in"
type textarea "x"
type textarea "customer cancelled while in r"
type textarea "x"
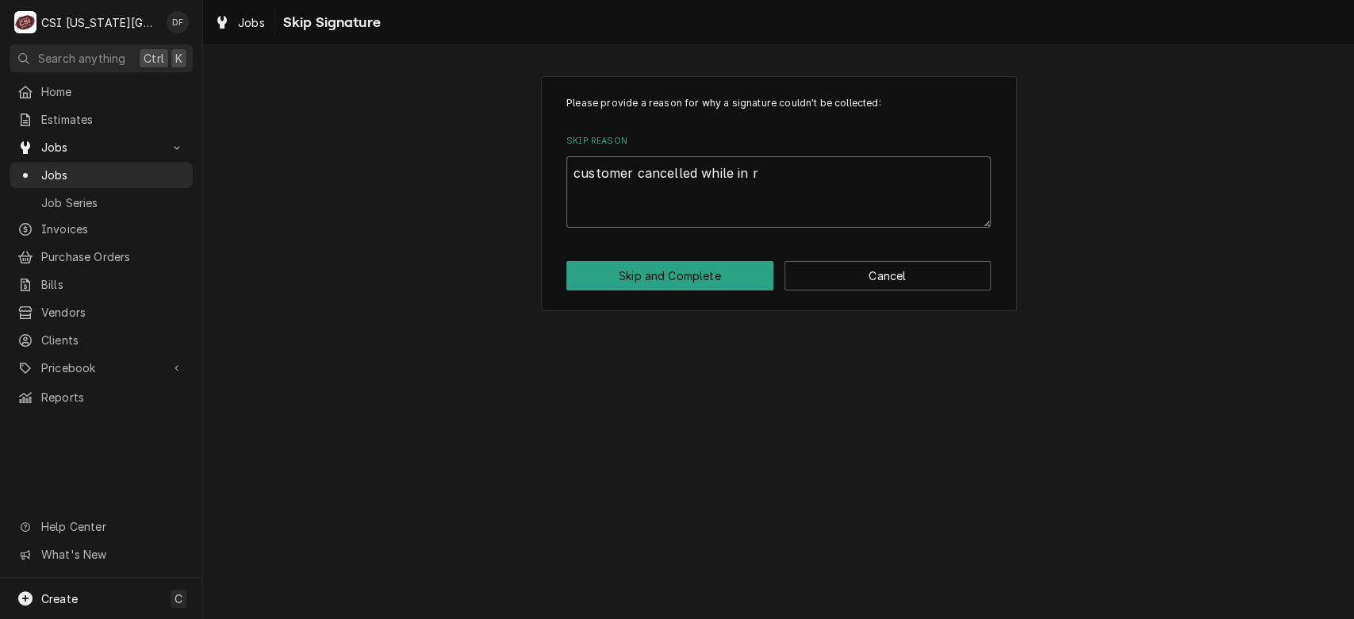
type textarea "customer cancelled while in ro"
type textarea "x"
type textarea "customer cancelled while in rou"
type textarea "x"
type textarea "customer cancelled while in rout"
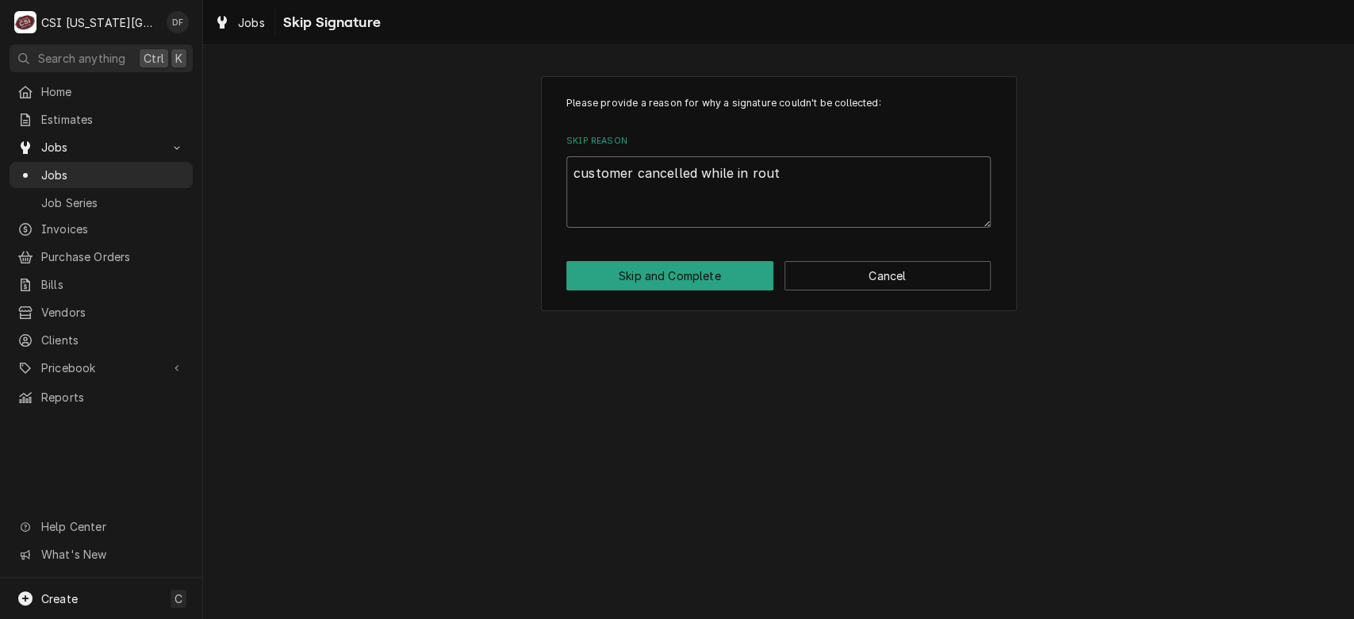
type textarea "x"
type textarea "customer cancelled while in route"
click at [664, 274] on button "Skip and Complete" at bounding box center [669, 275] width 207 height 29
type textarea "x"
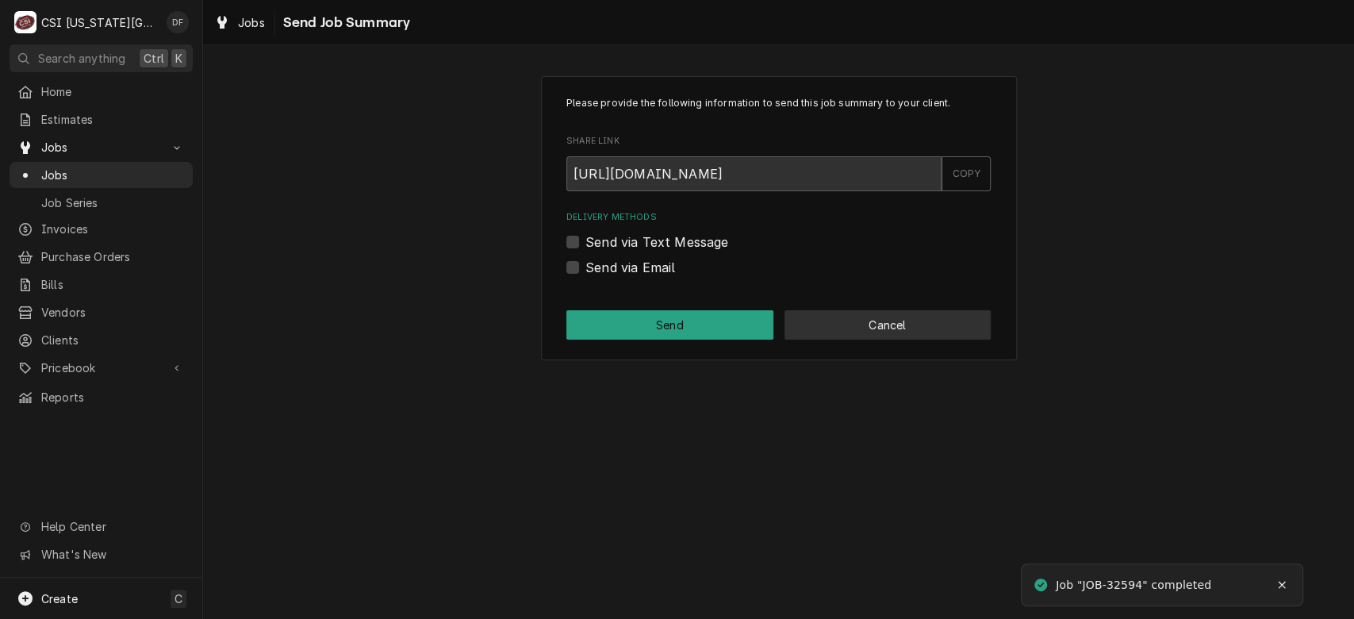
click at [922, 327] on button "Cancel" at bounding box center [887, 324] width 207 height 29
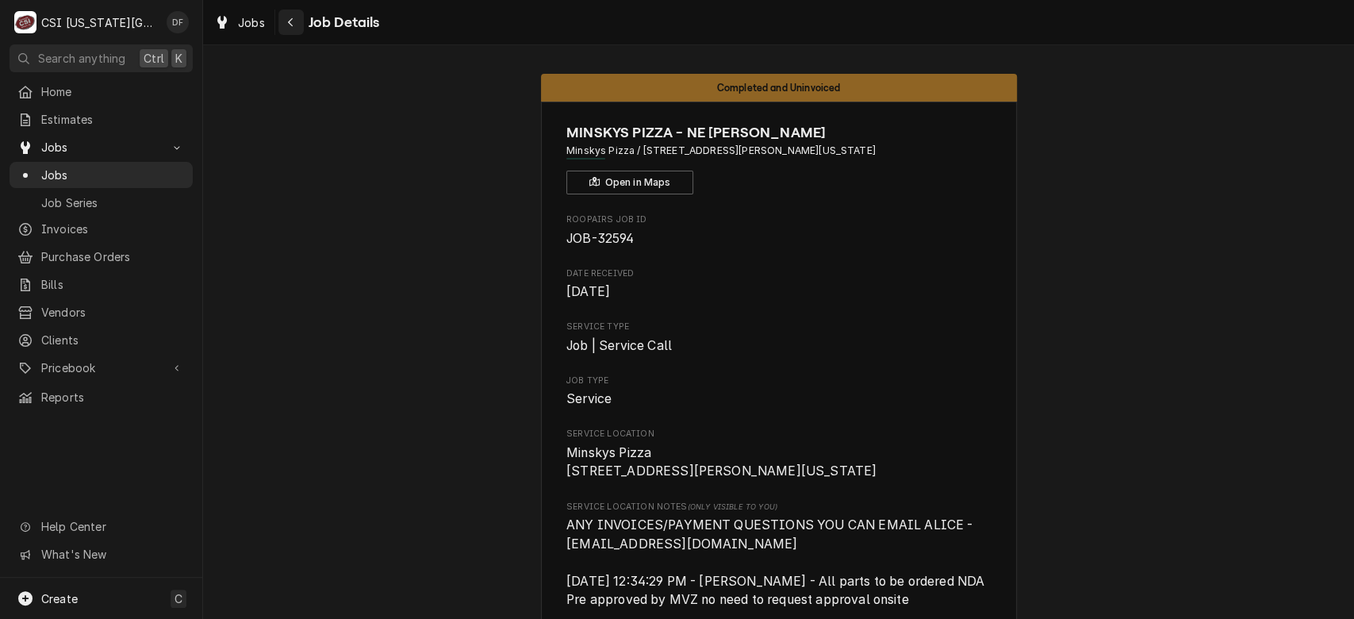
click at [290, 20] on icon "Navigate back" at bounding box center [290, 22] width 5 height 9
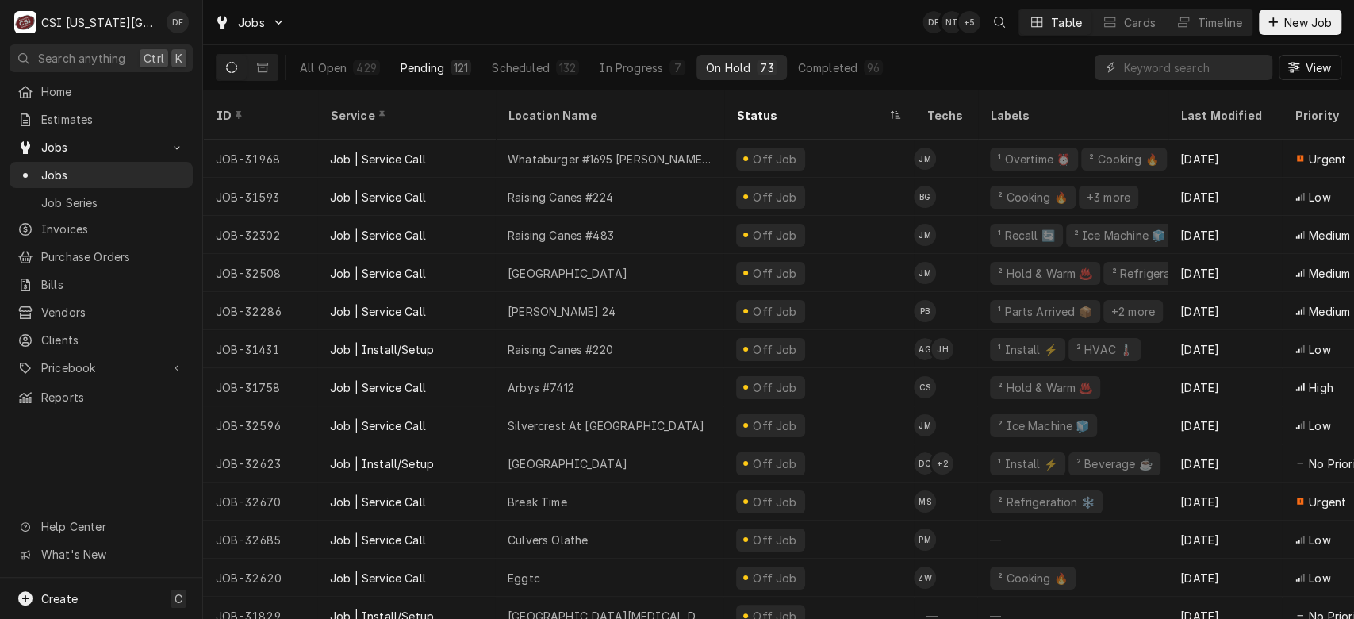
click at [424, 63] on div "Pending" at bounding box center [423, 67] width 44 height 17
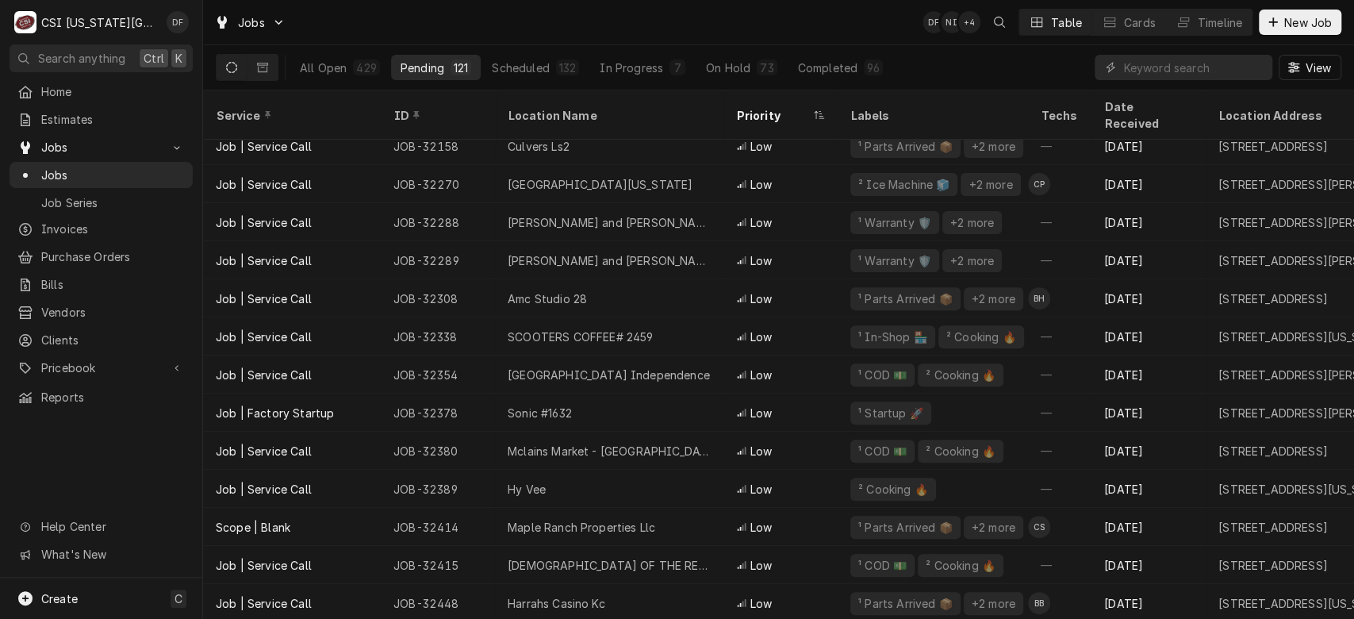
scroll to position [319, 0]
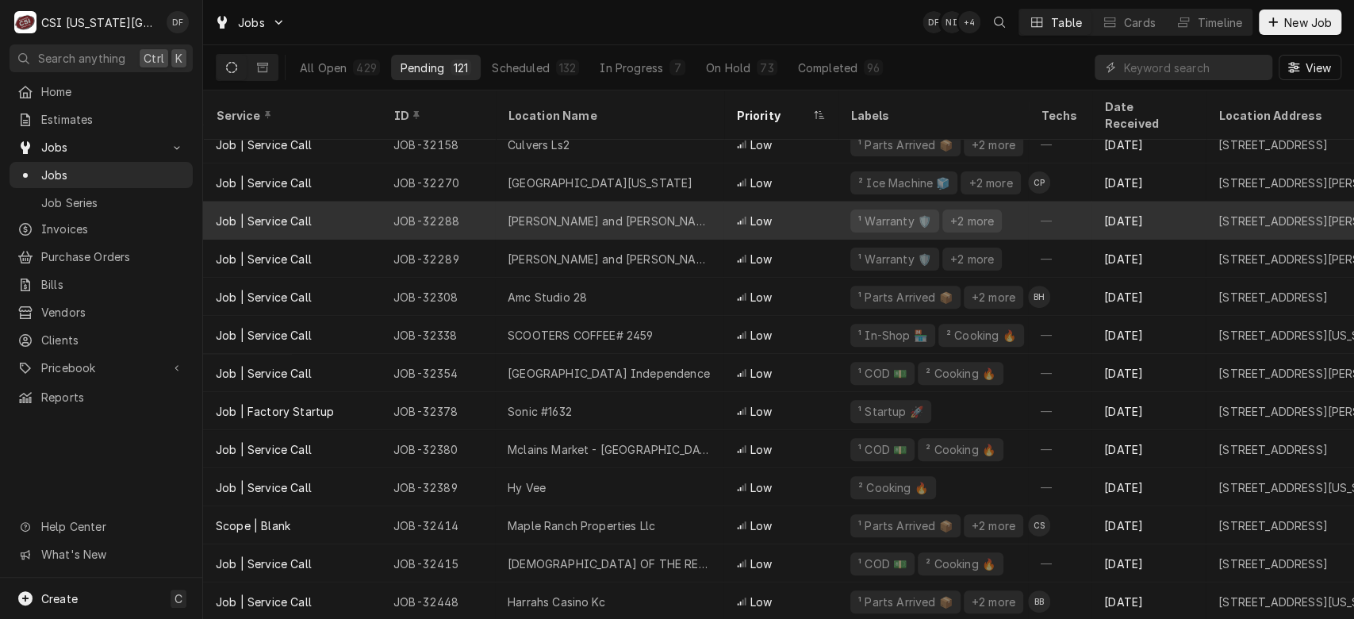
click at [966, 213] on div "+2 more" at bounding box center [972, 221] width 47 height 17
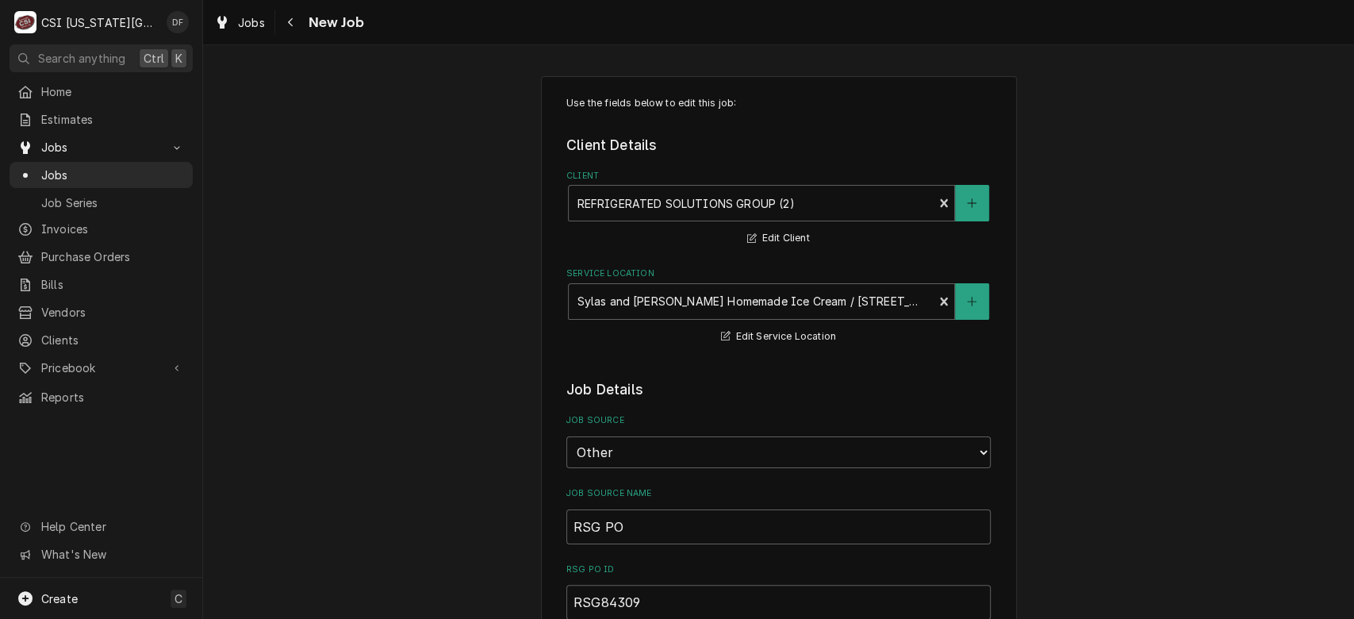
type textarea "x"
click at [290, 25] on icon "Navigate back" at bounding box center [290, 22] width 7 height 11
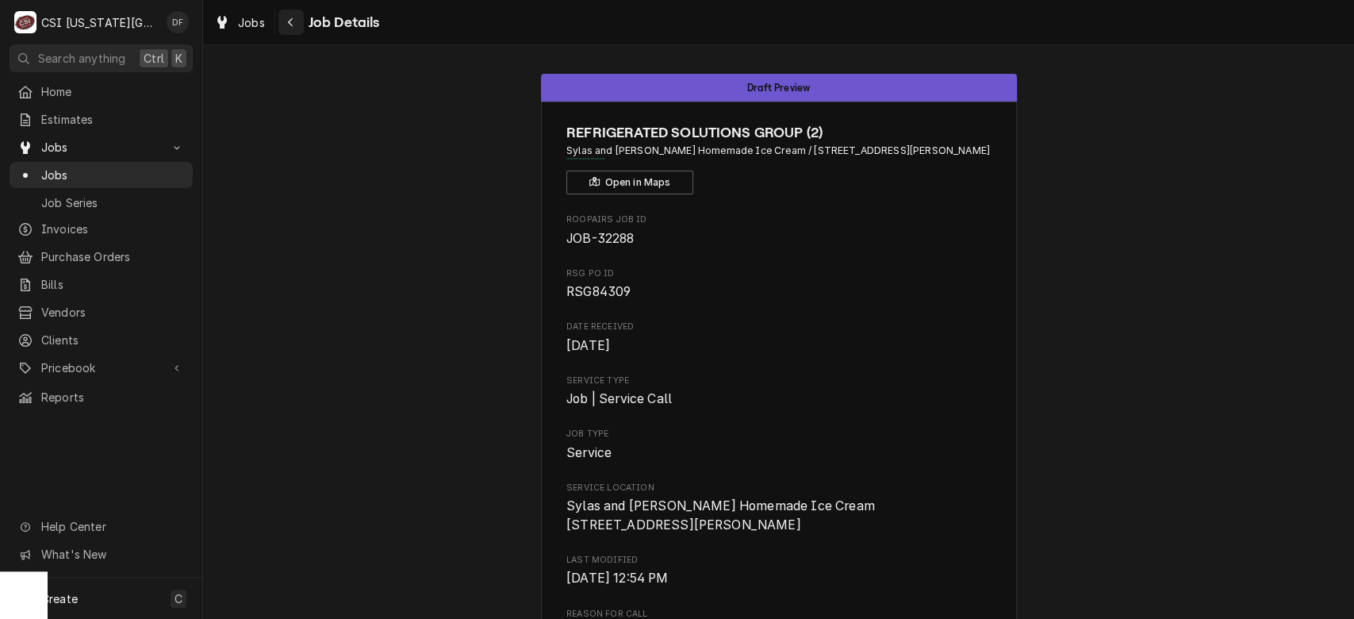
click at [293, 22] on icon "Navigate back" at bounding box center [290, 22] width 7 height 11
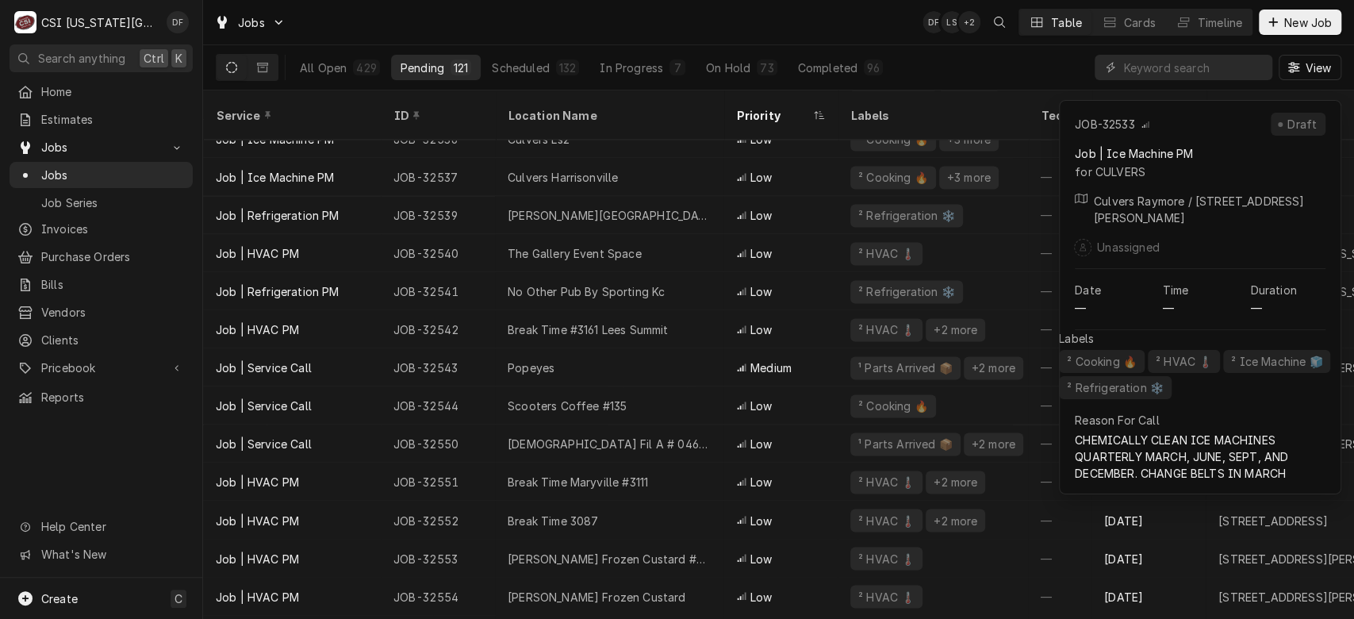
scroll to position [1648, 0]
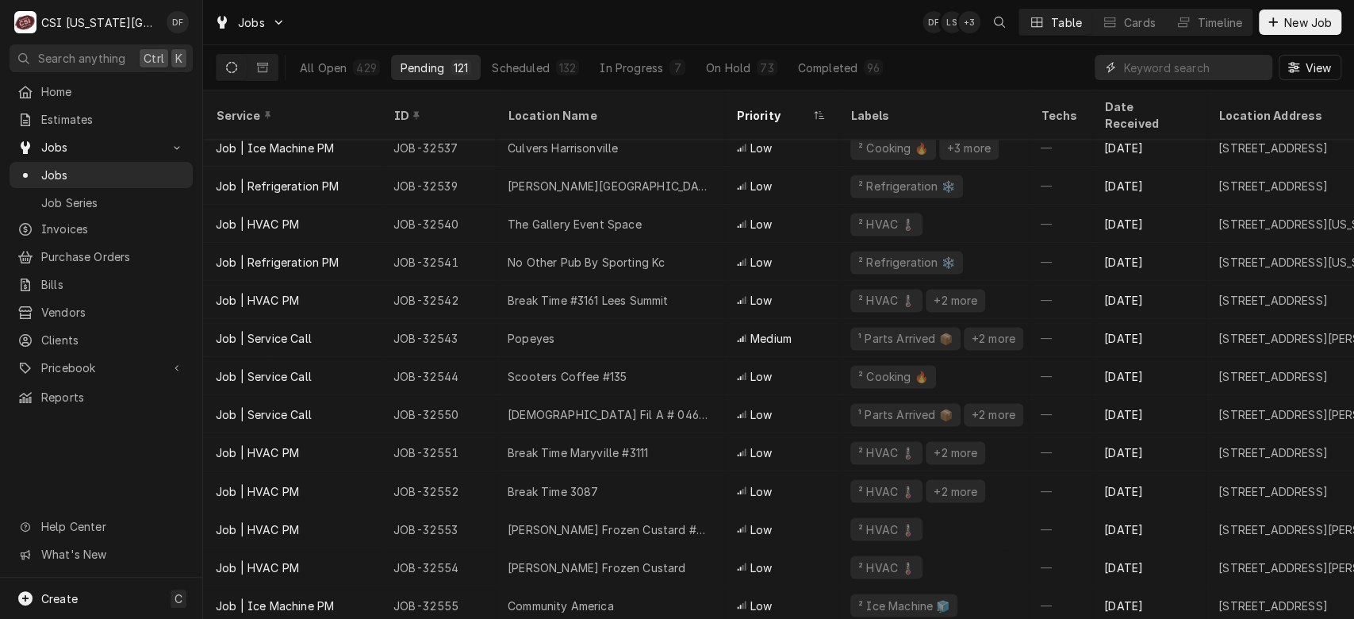
click at [1183, 62] on input "Dynamic Content Wrapper" at bounding box center [1193, 67] width 141 height 25
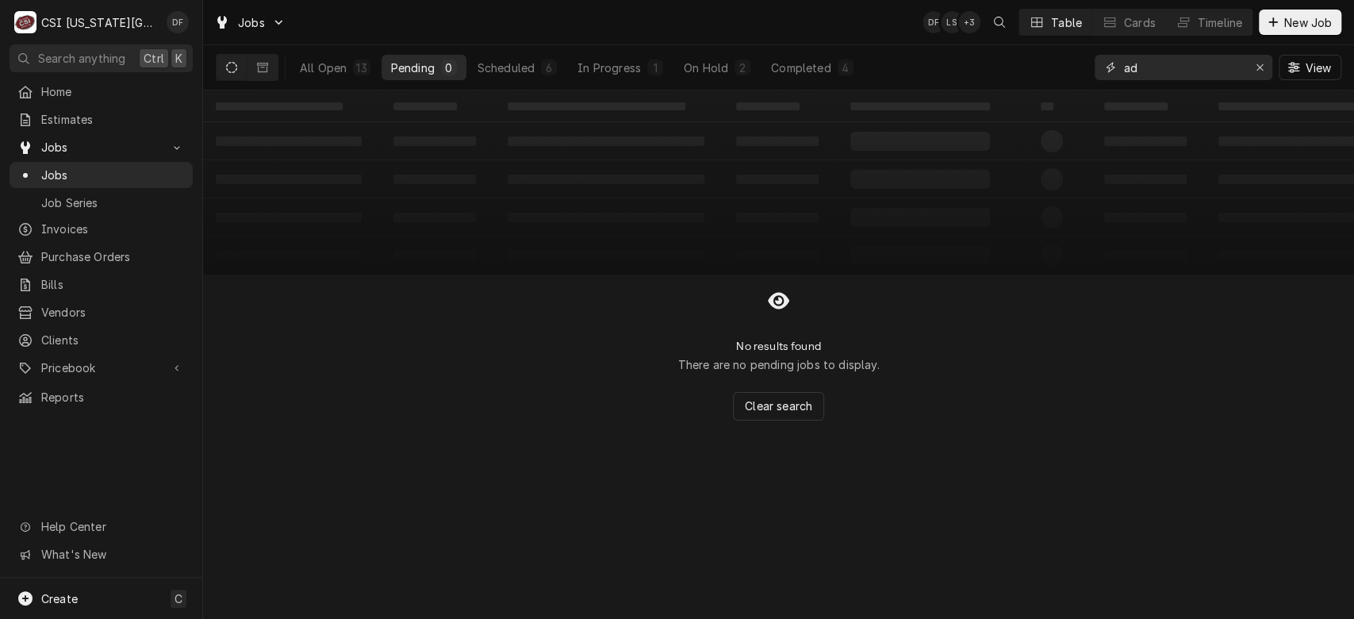
type input "a"
type input "[PERSON_NAME]"
click at [336, 66] on div "All Open" at bounding box center [323, 67] width 47 height 17
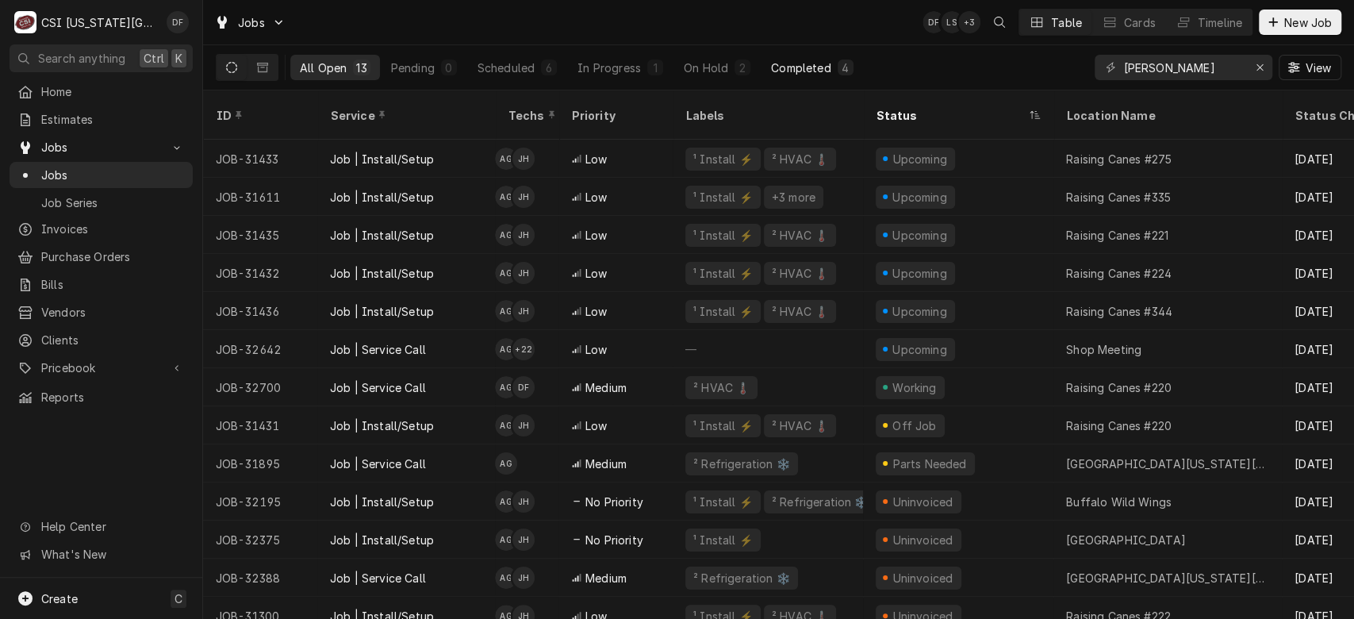
click at [834, 67] on button "Completed 4" at bounding box center [811, 67] width 101 height 25
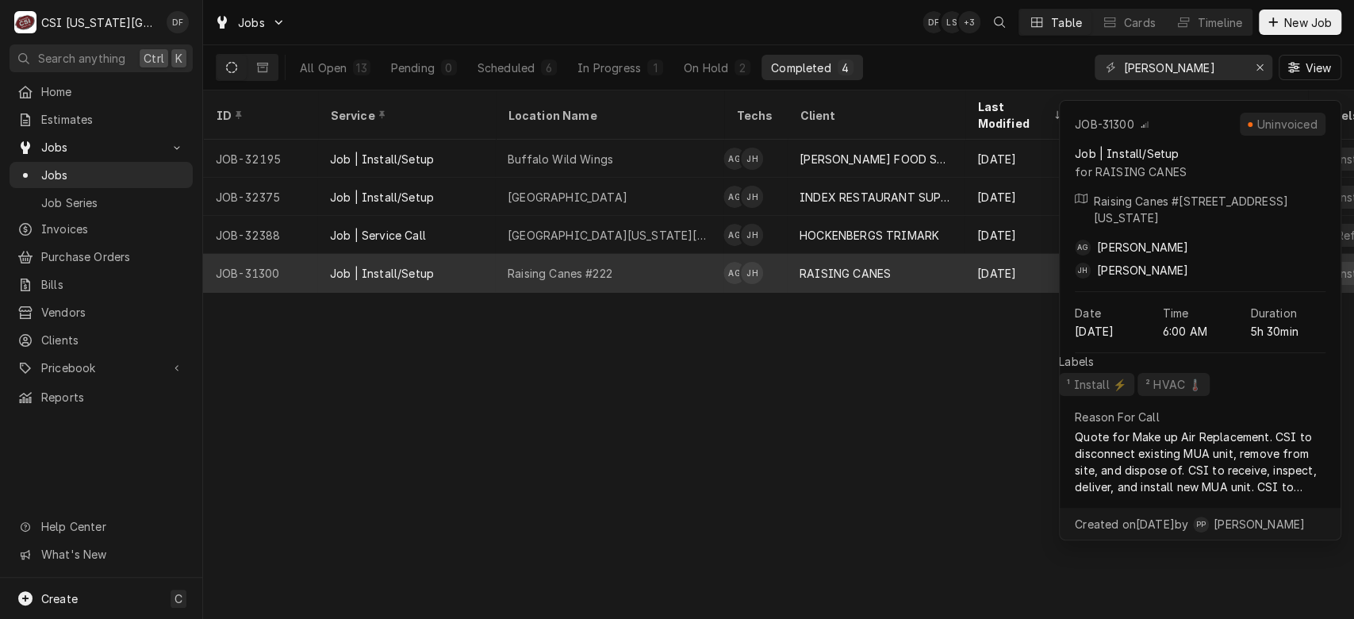
click at [650, 257] on div "Raising Canes #222" at bounding box center [609, 273] width 228 height 38
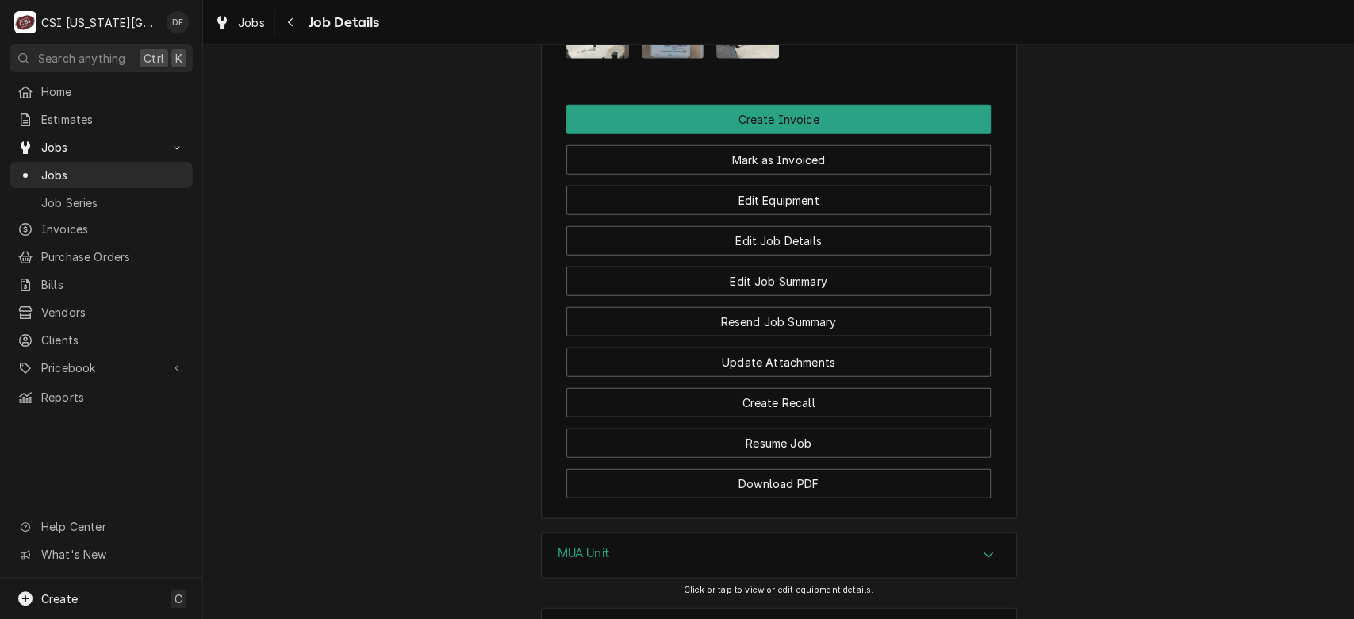
scroll to position [2716, 0]
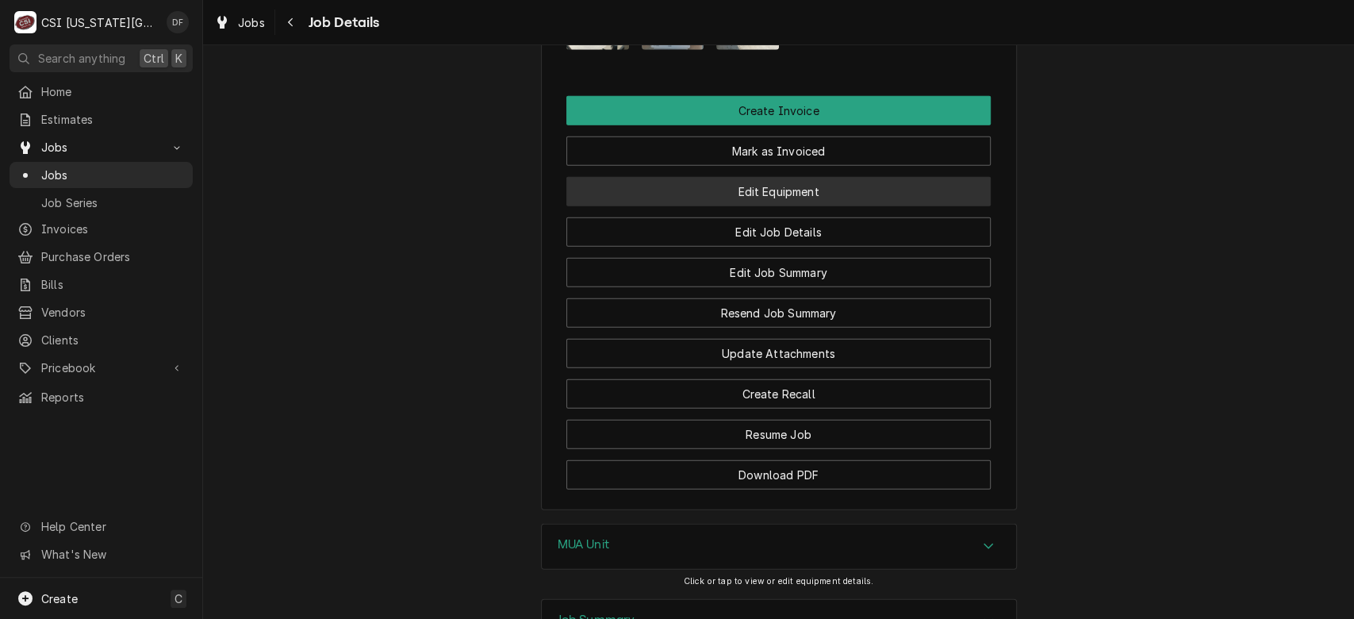
click at [847, 190] on button "Edit Equipment" at bounding box center [778, 191] width 424 height 29
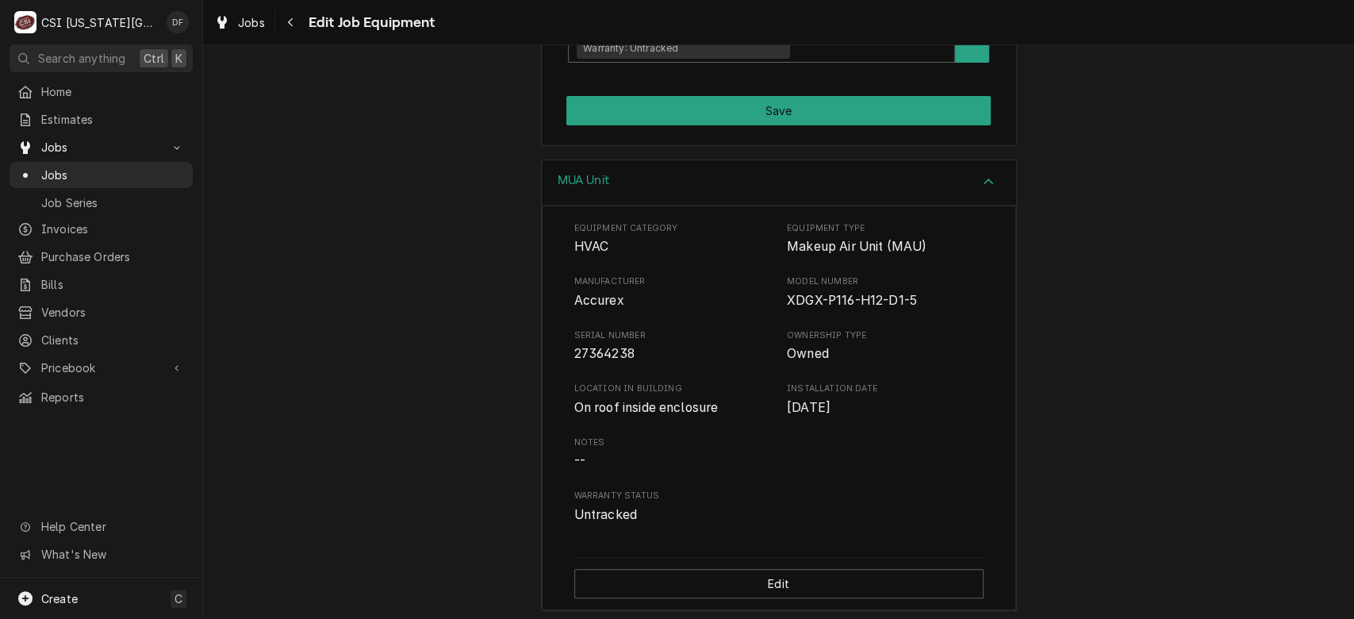
scroll to position [380, 0]
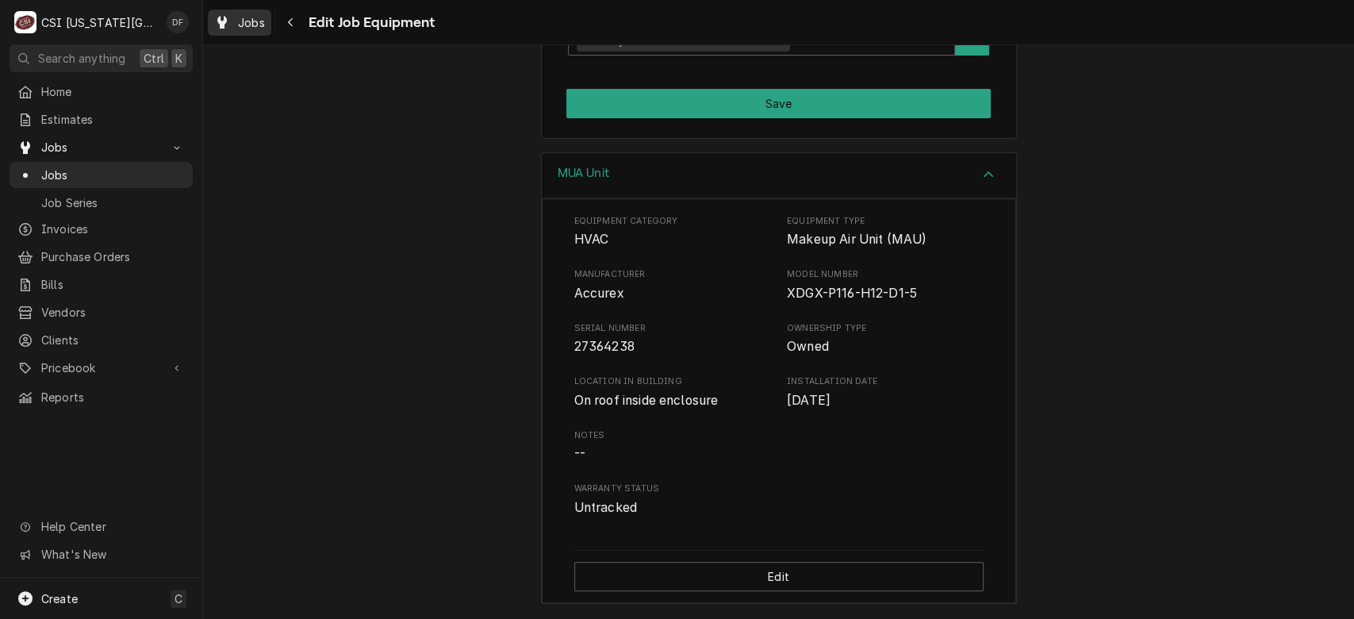
click at [257, 17] on span "Jobs" at bounding box center [251, 22] width 27 height 17
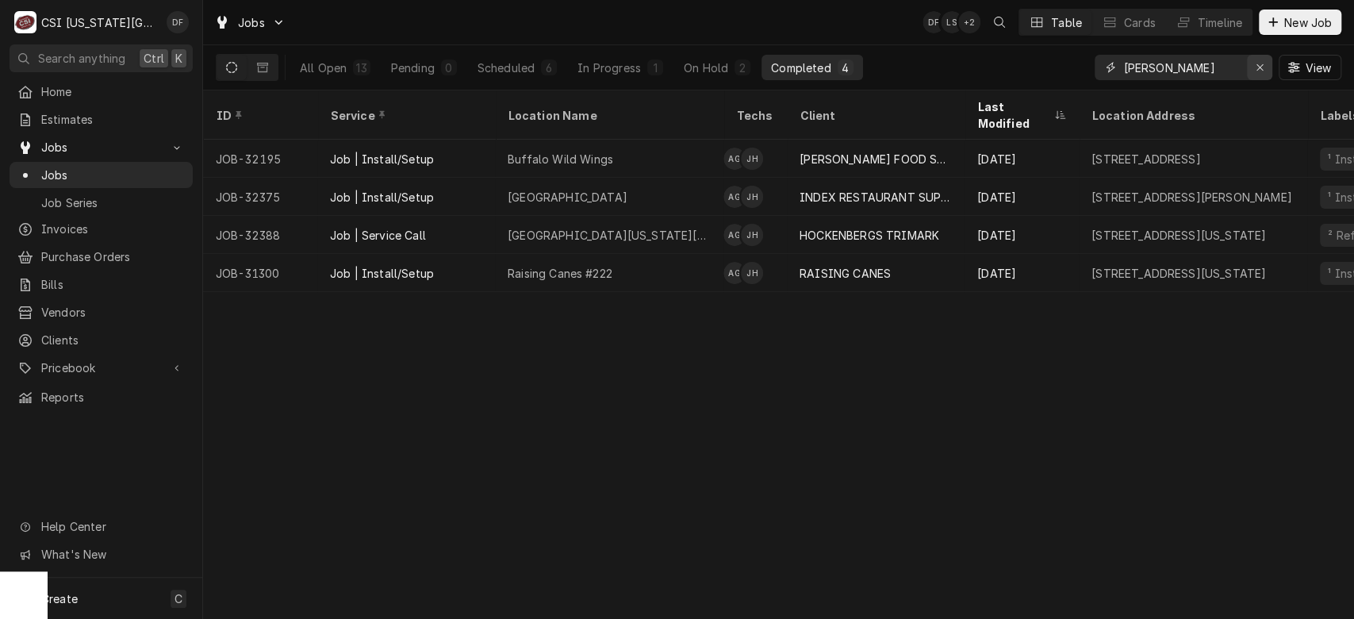
click at [1262, 66] on icon "Erase input" at bounding box center [1260, 67] width 9 height 11
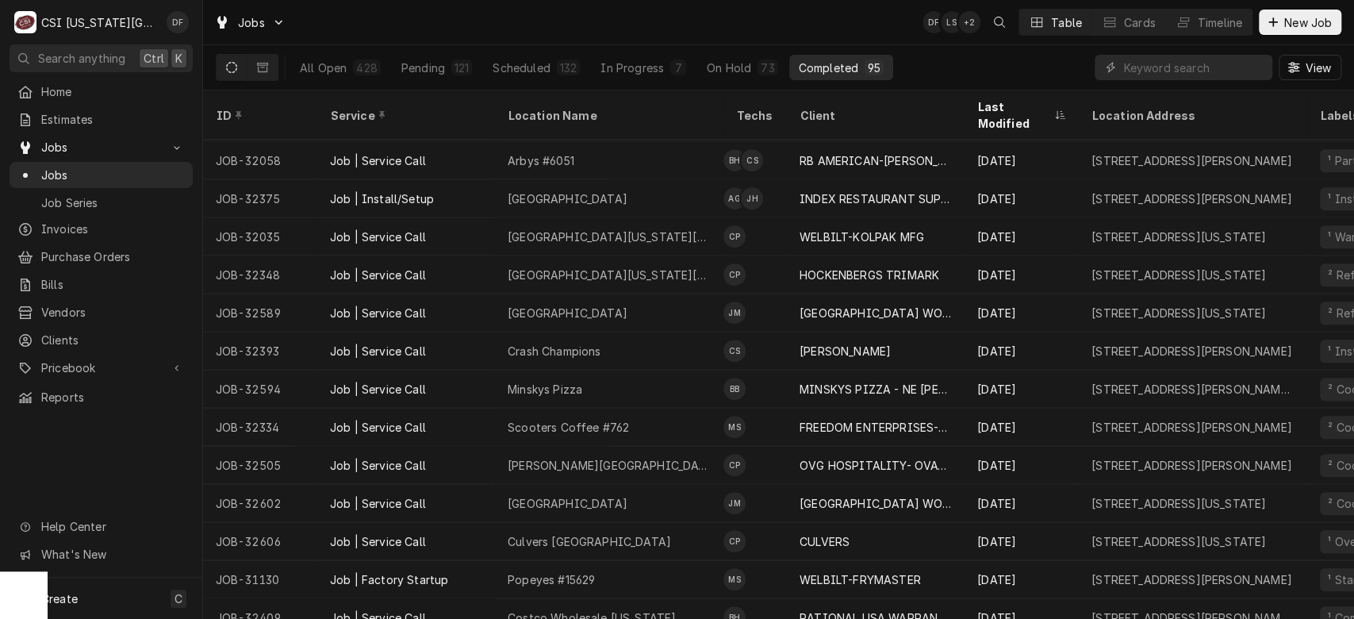
scroll to position [495, 0]
click at [444, 71] on button "Pending 121" at bounding box center [437, 67] width 90 height 25
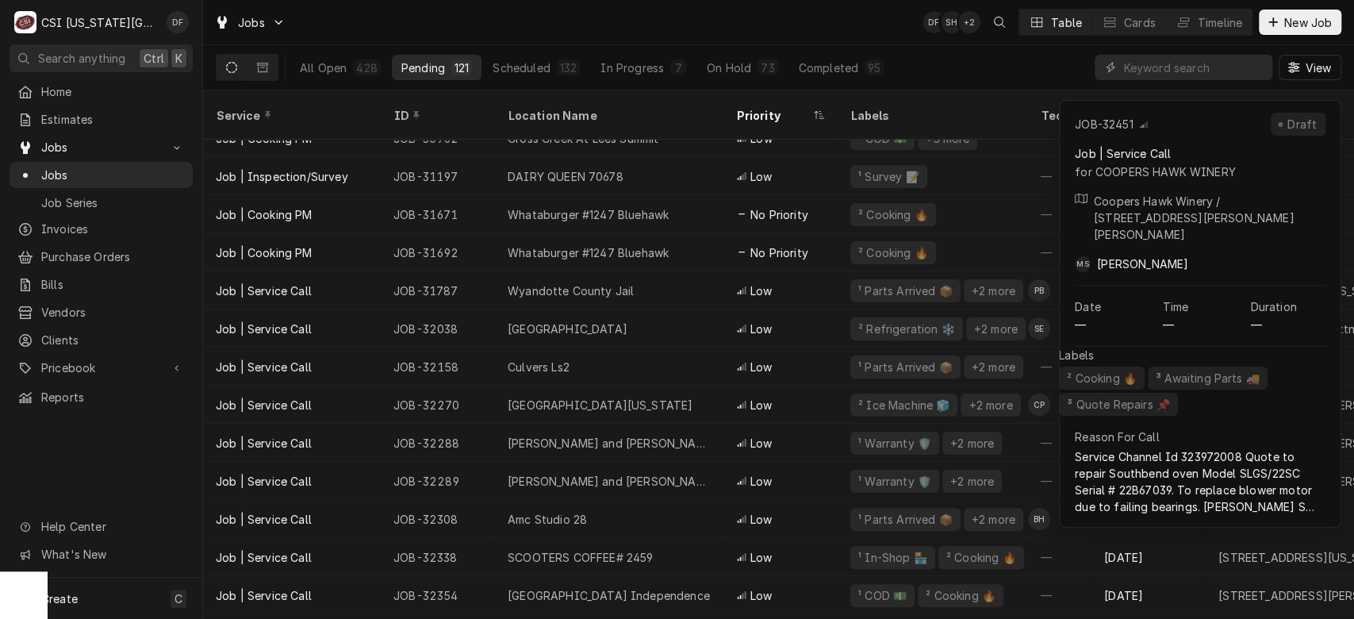
scroll to position [0, 0]
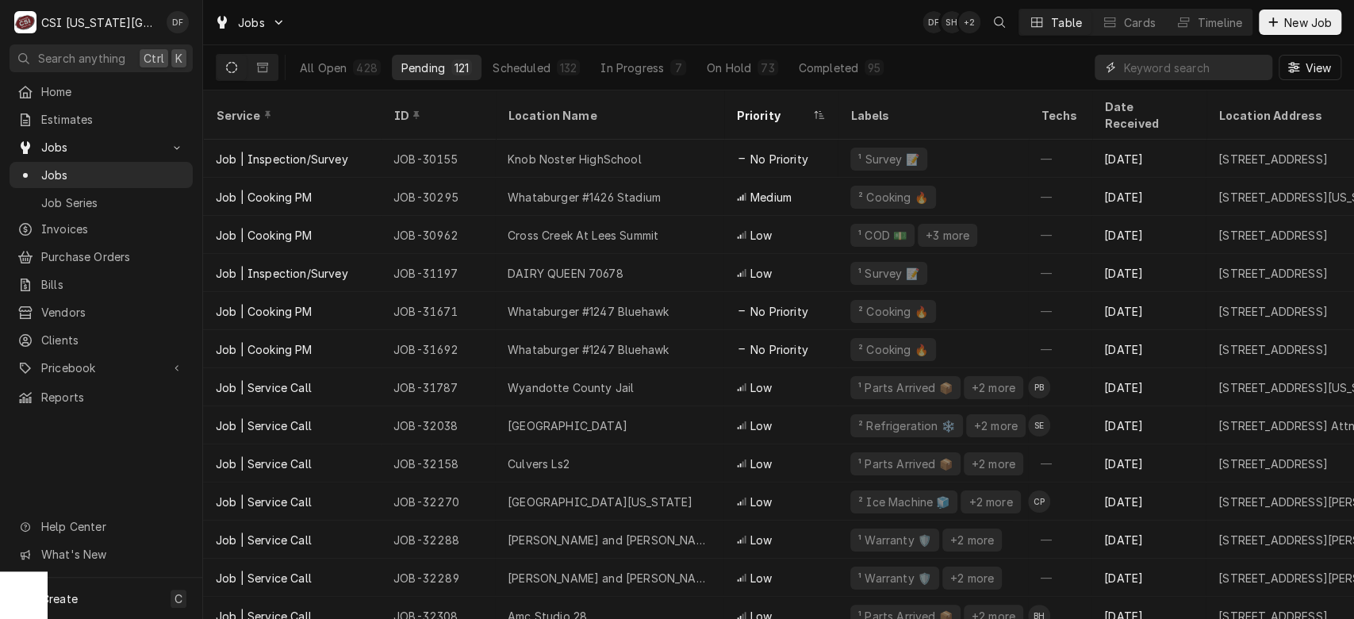
click at [1215, 67] on input "Dynamic Content Wrapper" at bounding box center [1193, 67] width 141 height 25
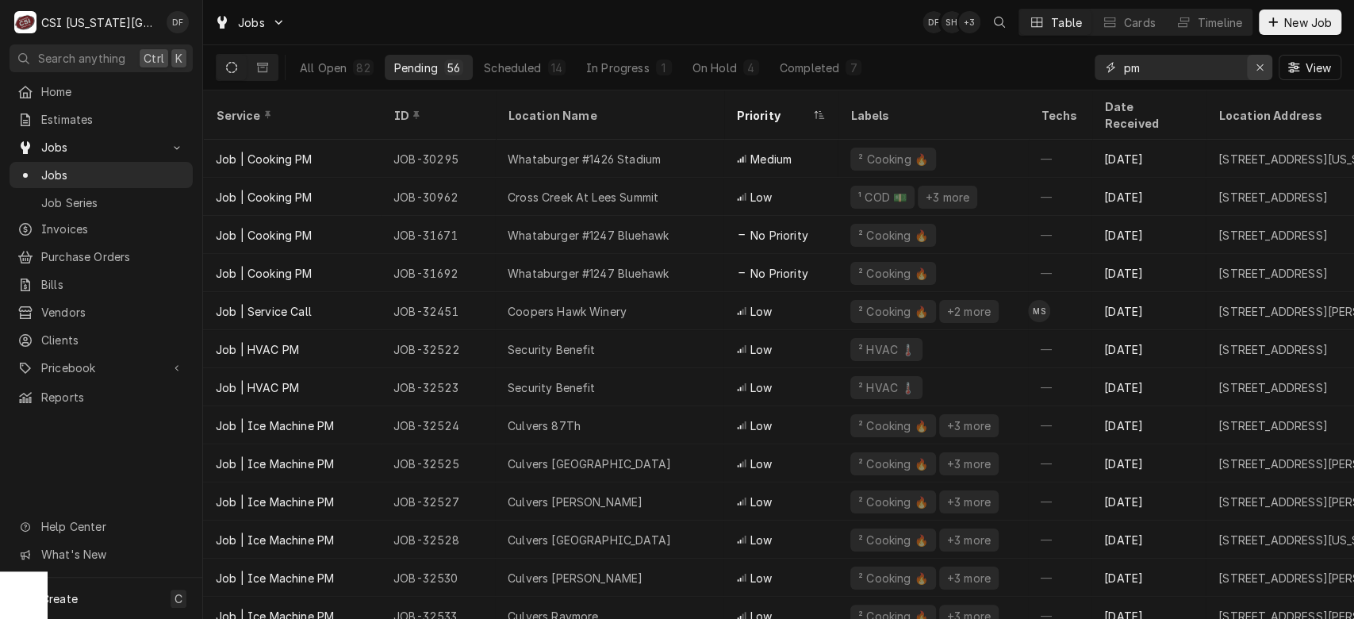
type input "pm"
click at [1260, 63] on icon "Erase input" at bounding box center [1260, 67] width 9 height 11
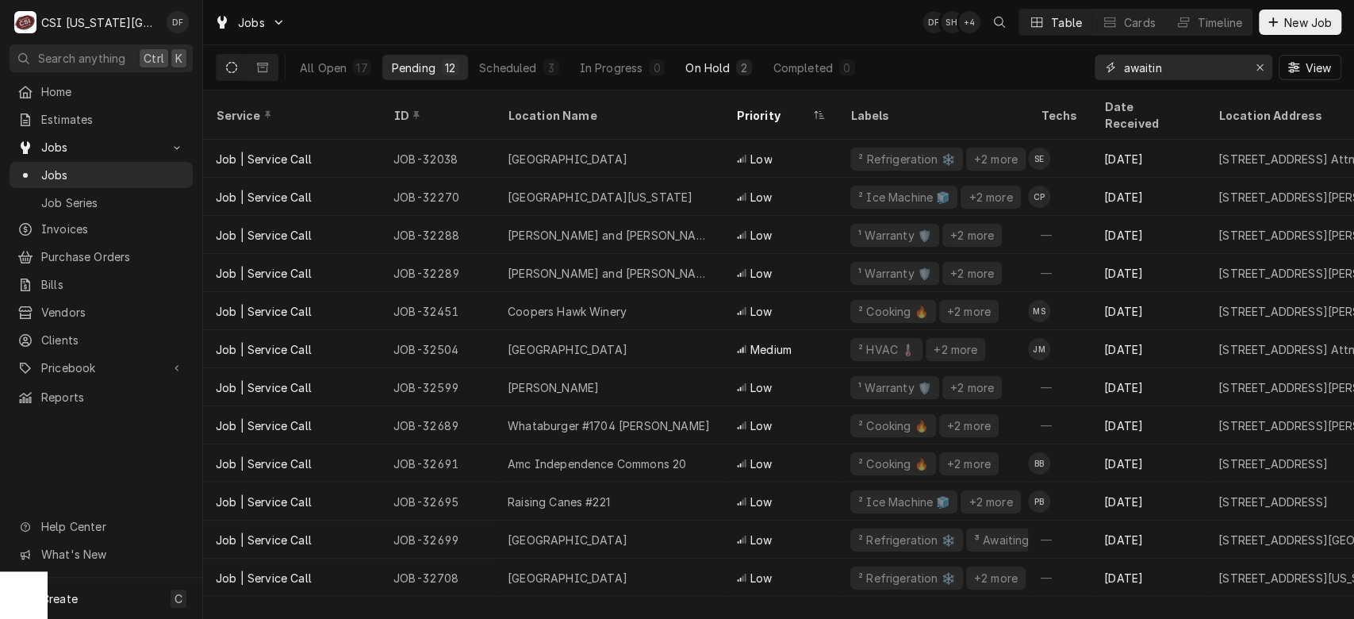
type input "awaitin"
click at [704, 61] on div "On Hold" at bounding box center [707, 67] width 44 height 17
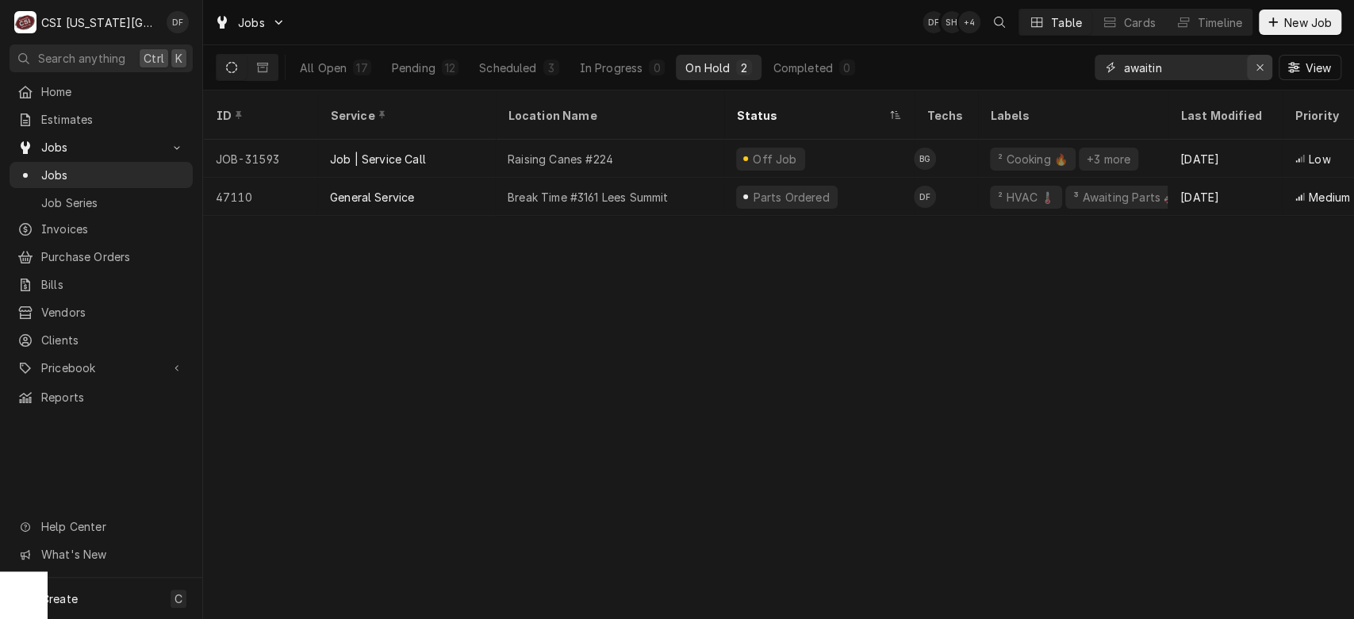
click at [1256, 67] on icon "Erase input" at bounding box center [1260, 67] width 9 height 11
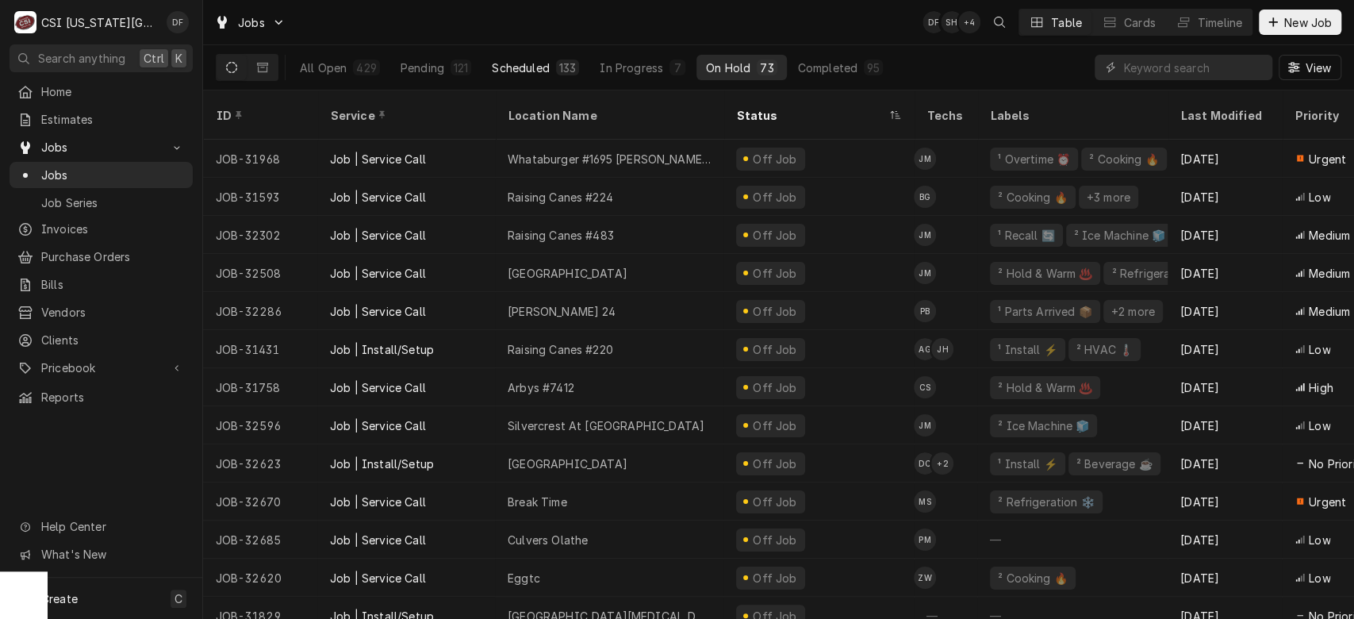
click at [552, 67] on button "Scheduled 133" at bounding box center [535, 67] width 106 height 25
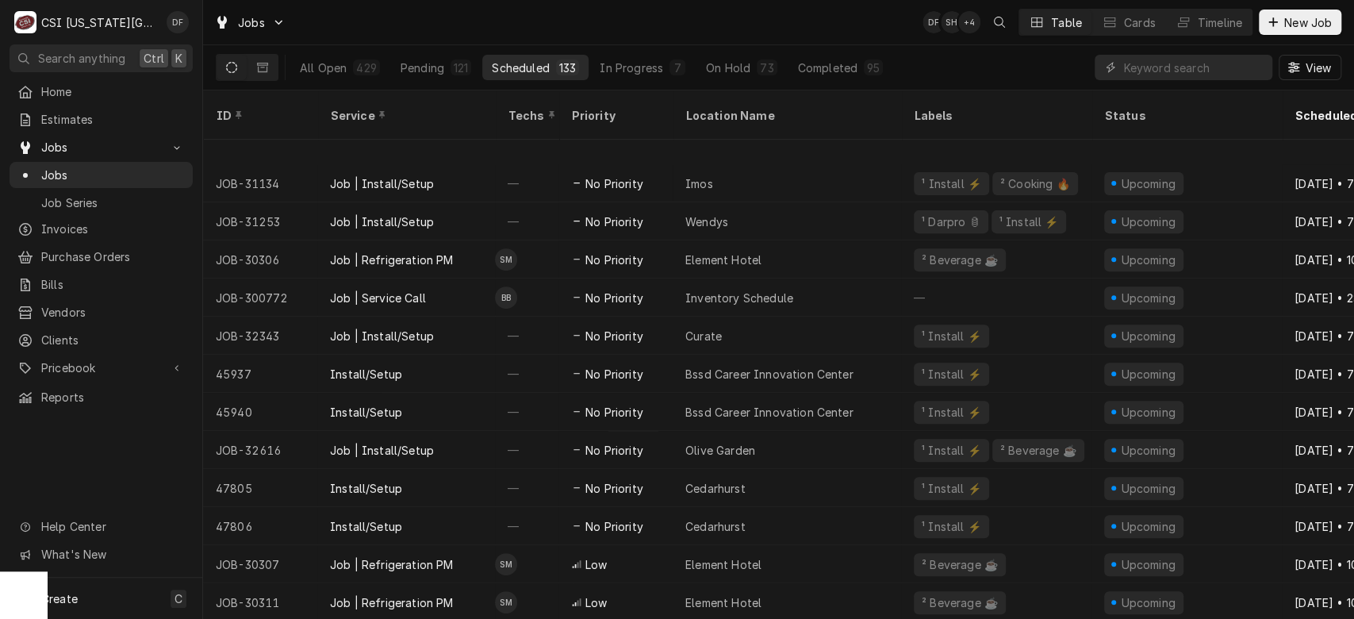
scroll to position [4505, 0]
